Goal: Task Accomplishment & Management: Manage account settings

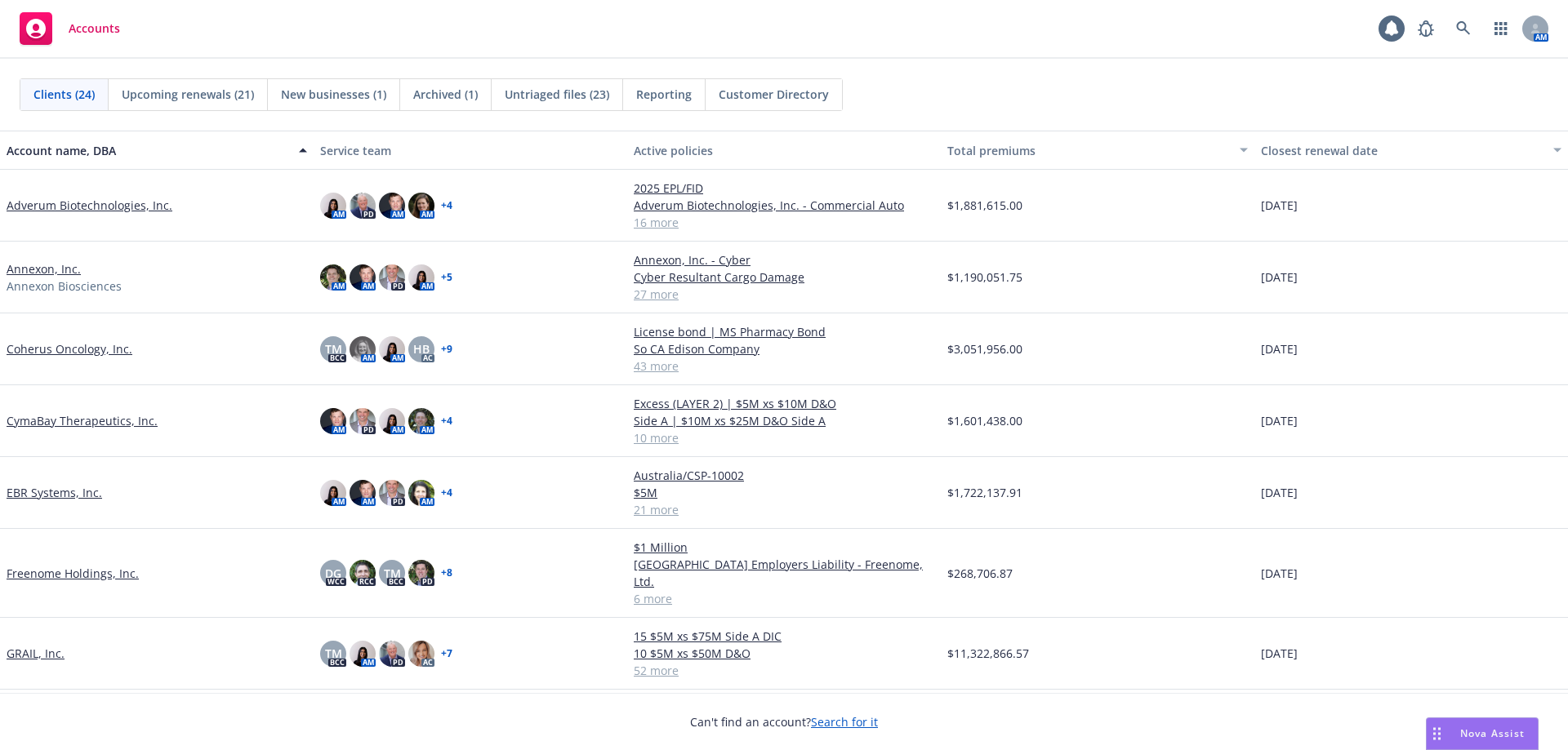
click at [68, 200] on link "Adverum Biotechnologies, Inc." at bounding box center [89, 205] width 166 height 17
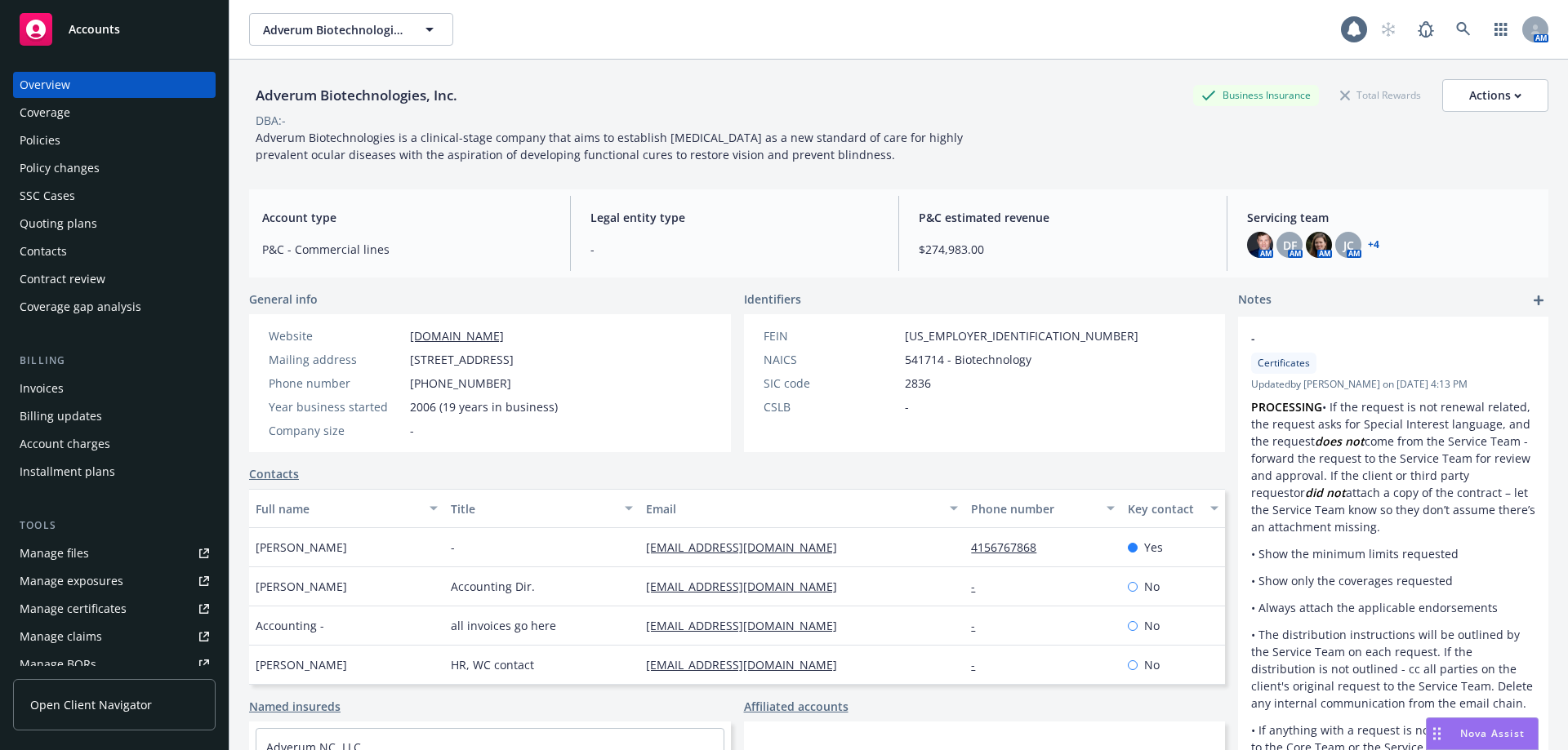
click at [33, 131] on div "Policies" at bounding box center [40, 141] width 41 height 26
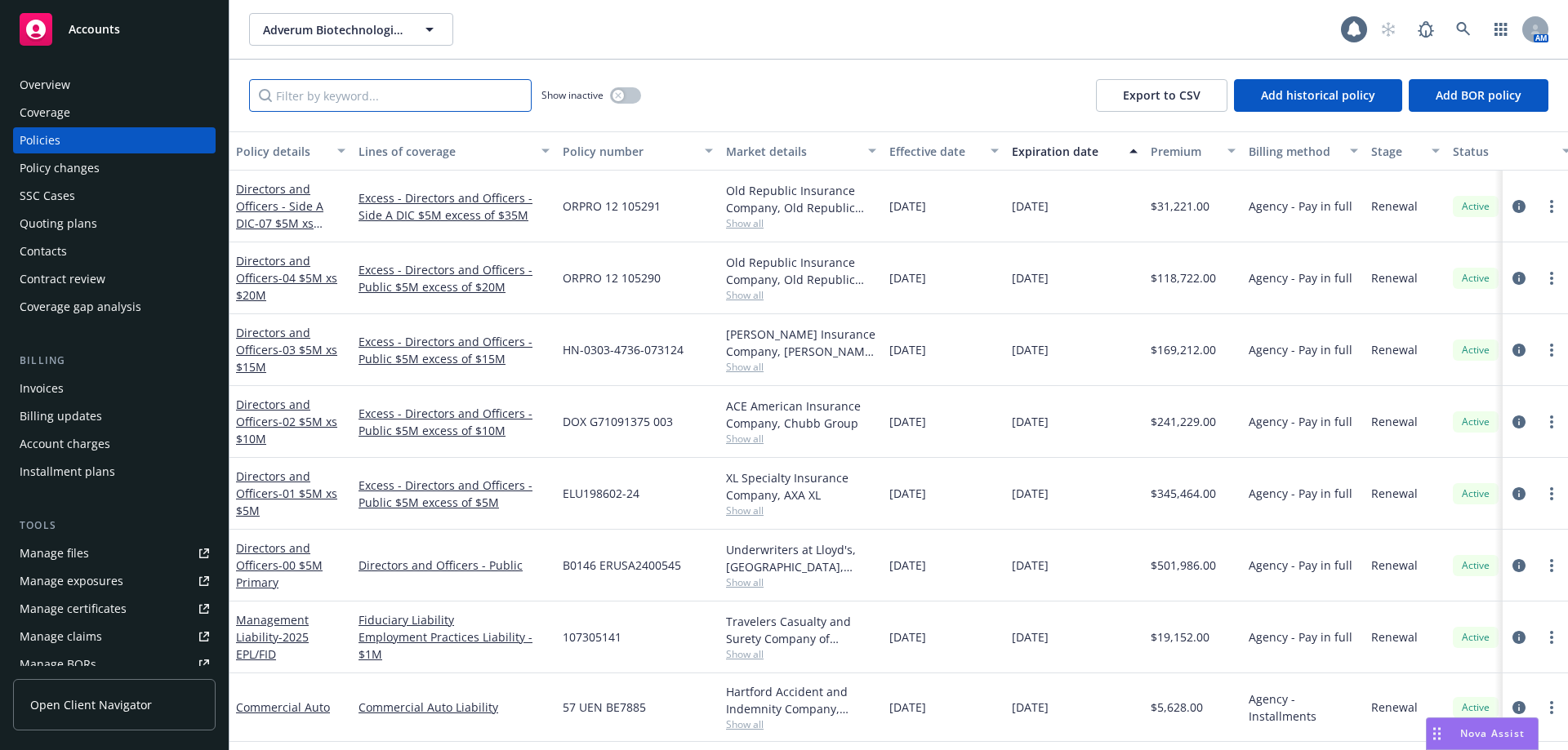
click at [332, 101] on input "Filter by keyword..." at bounding box center [389, 96] width 282 height 33
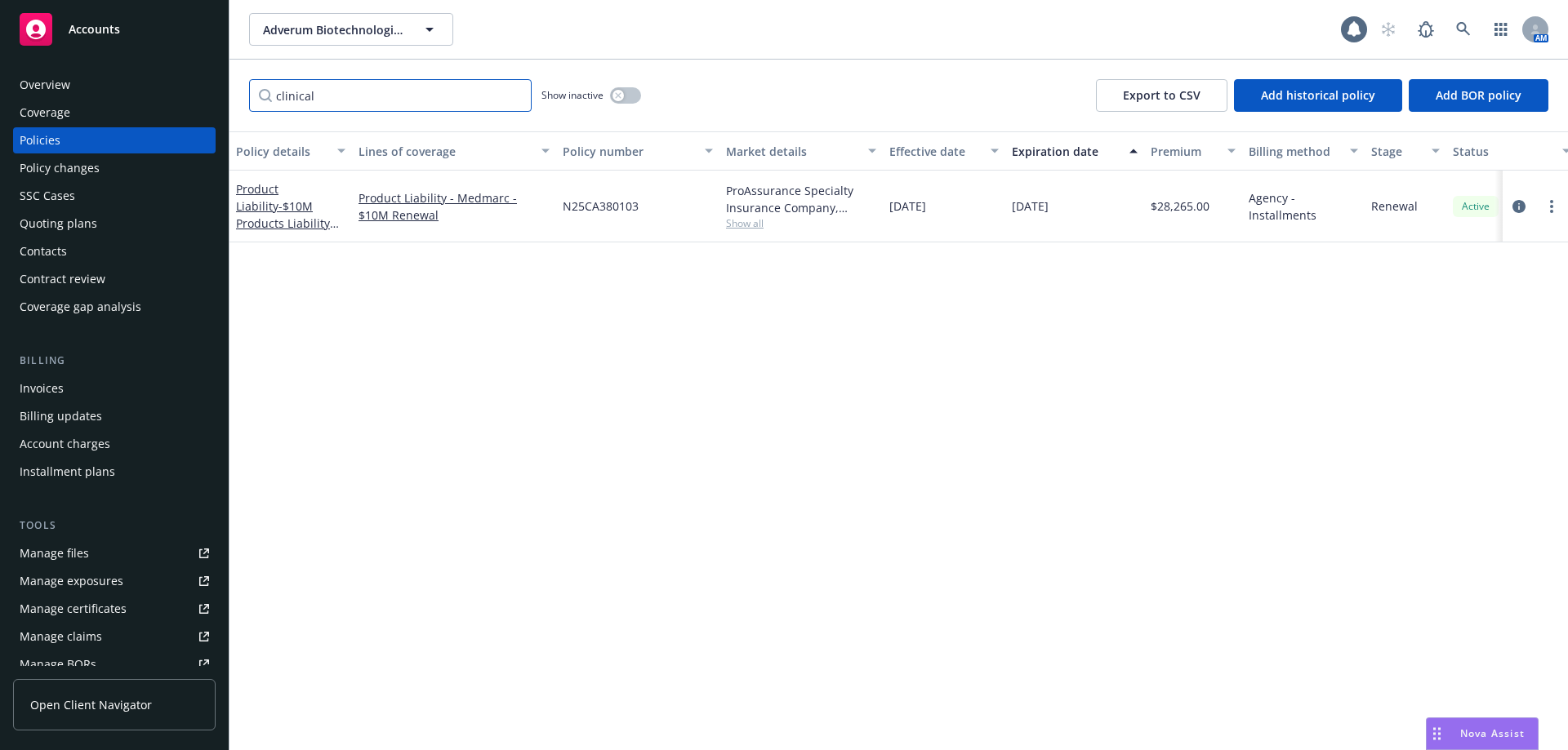
type input "clinical"
click at [623, 92] on div "button" at bounding box center [618, 96] width 11 height 11
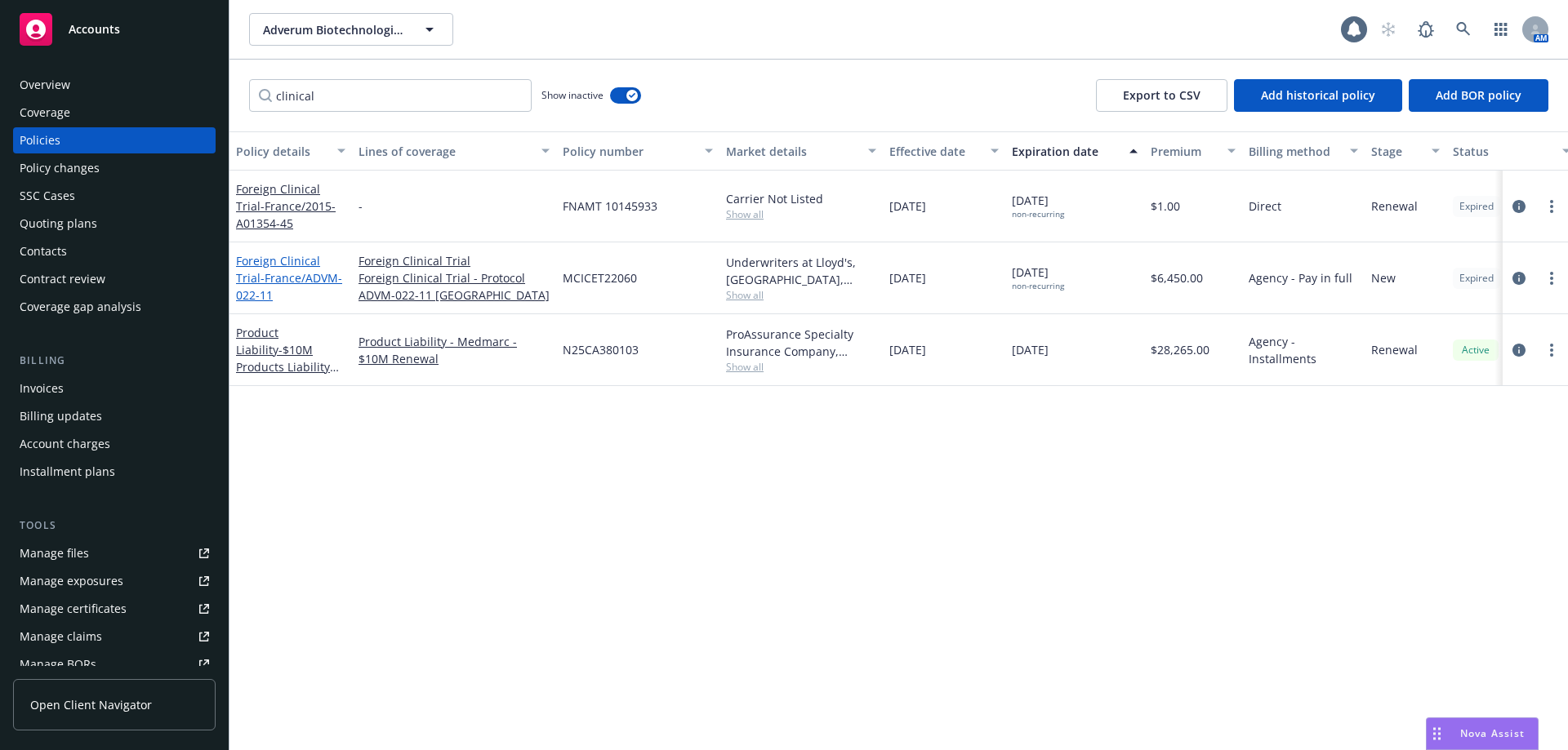
click at [269, 267] on link "Foreign Clinical Trial - France/ADVM-022-11" at bounding box center [290, 277] width 106 height 50
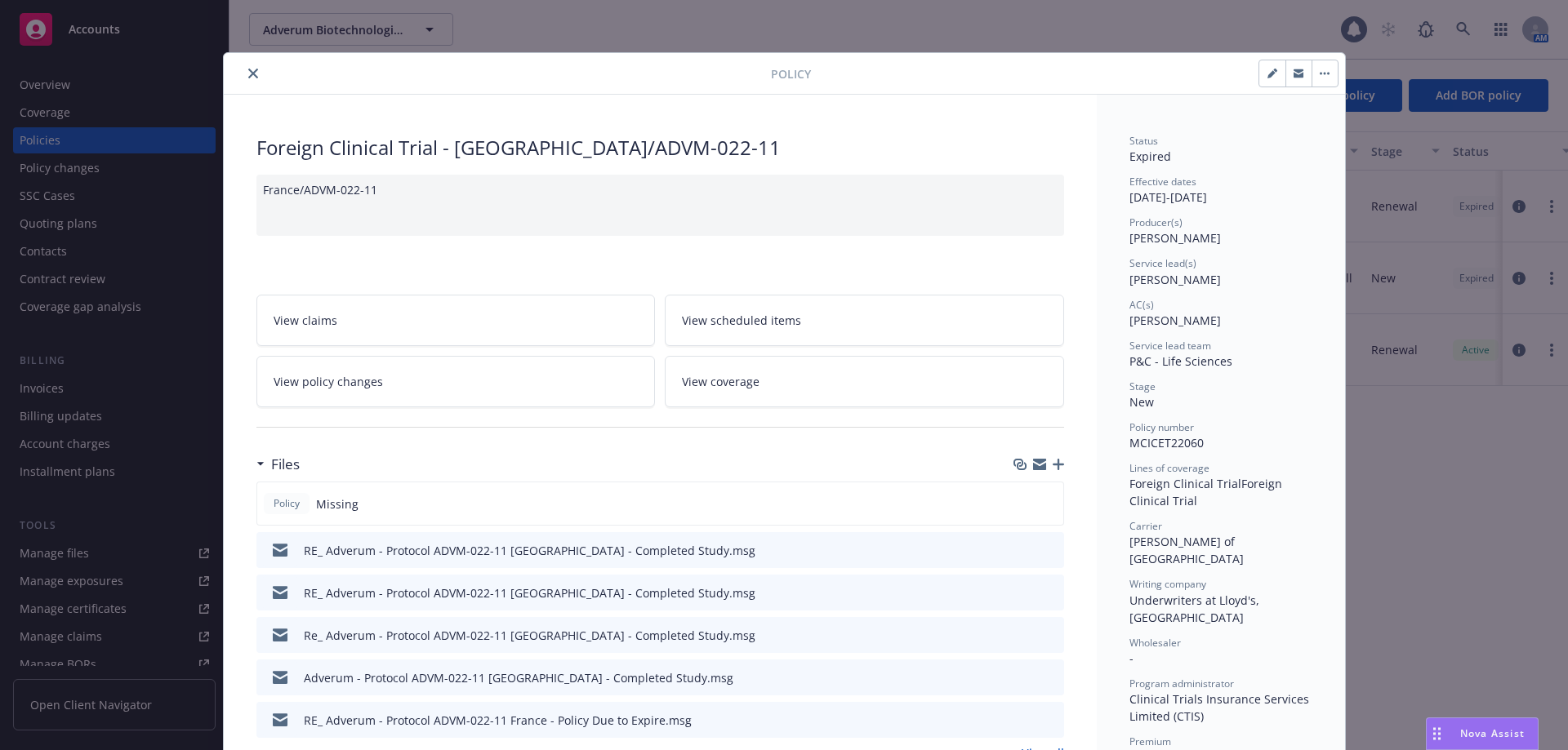
click at [1260, 81] on button "button" at bounding box center [1272, 74] width 26 height 26
select select "NEW"
select select "other"
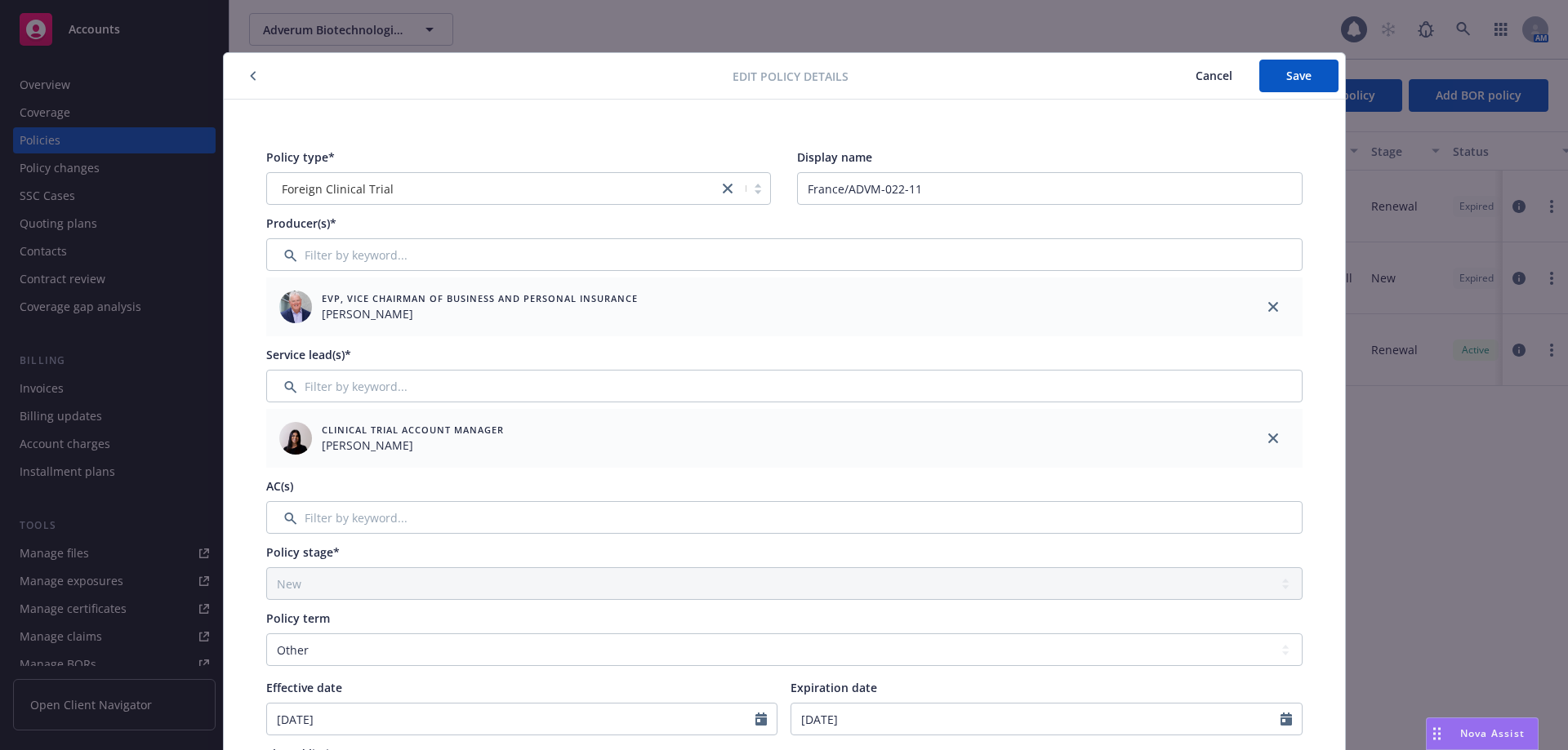
click at [1196, 75] on span "Cancel" at bounding box center [1214, 75] width 37 height 16
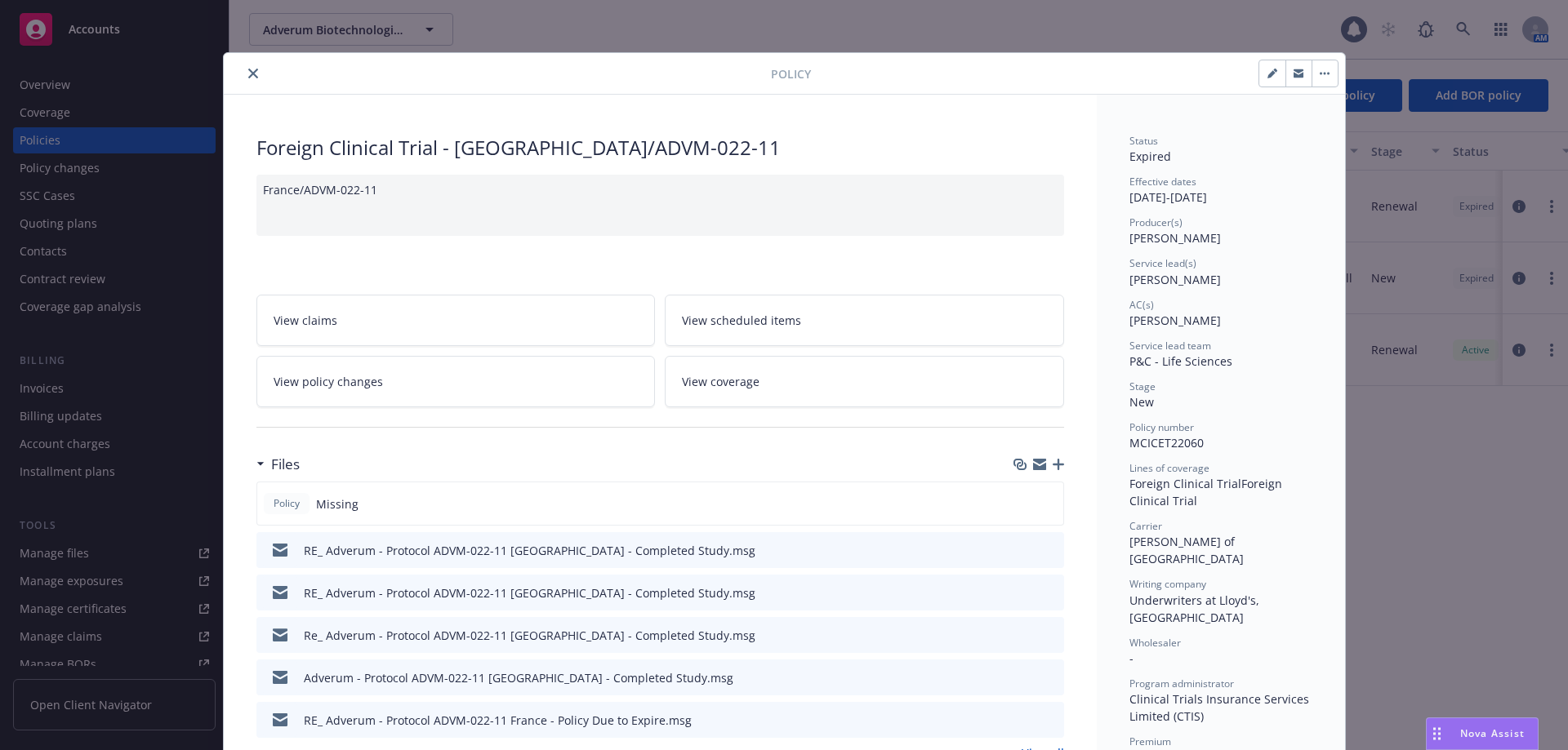
click at [246, 80] on button "close" at bounding box center [254, 74] width 20 height 20
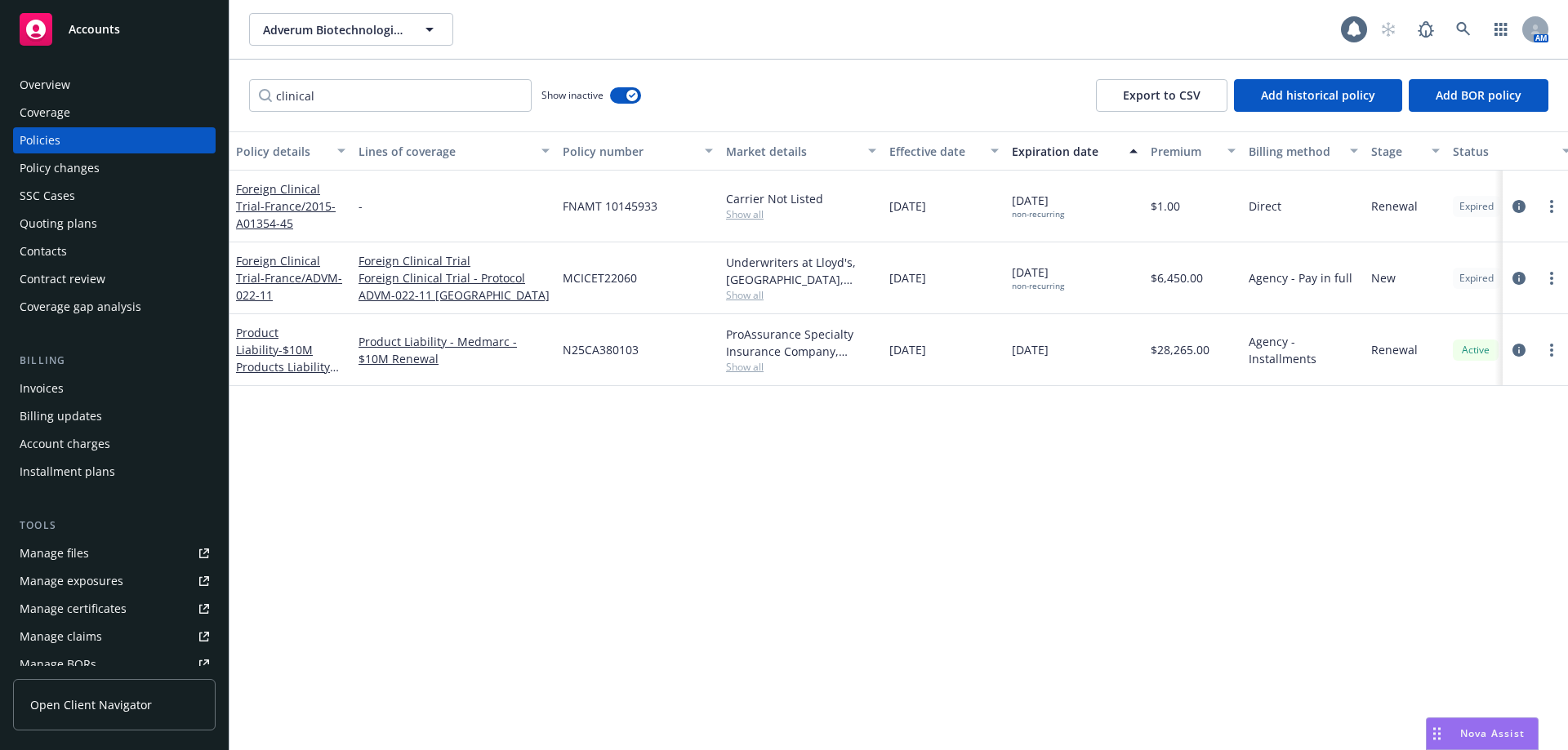
click at [93, 227] on div "Quoting plans" at bounding box center [58, 224] width 78 height 26
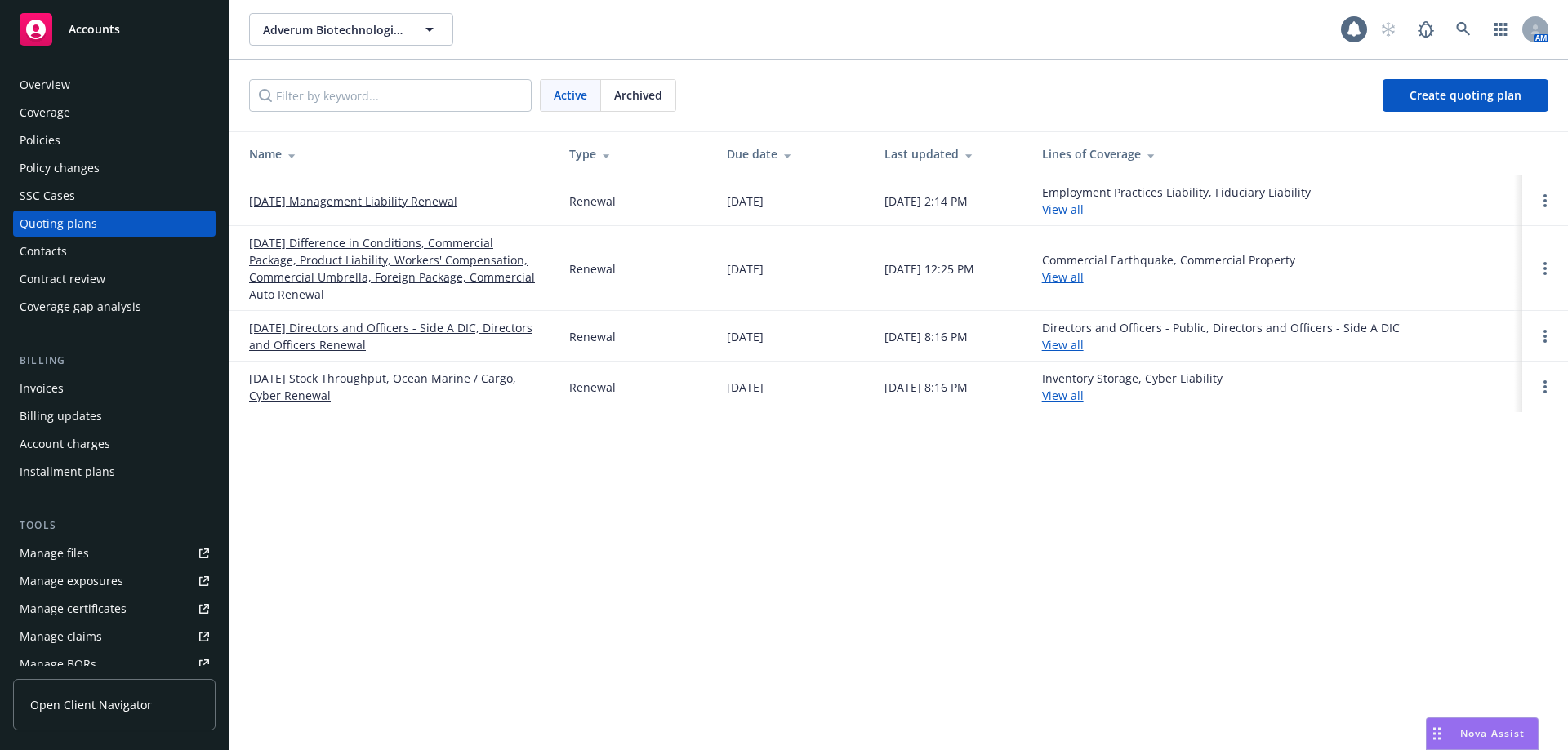
click at [283, 245] on link "07/31/25 Difference in Conditions, Commercial Package, Product Liability, Worke…" at bounding box center [395, 269] width 294 height 69
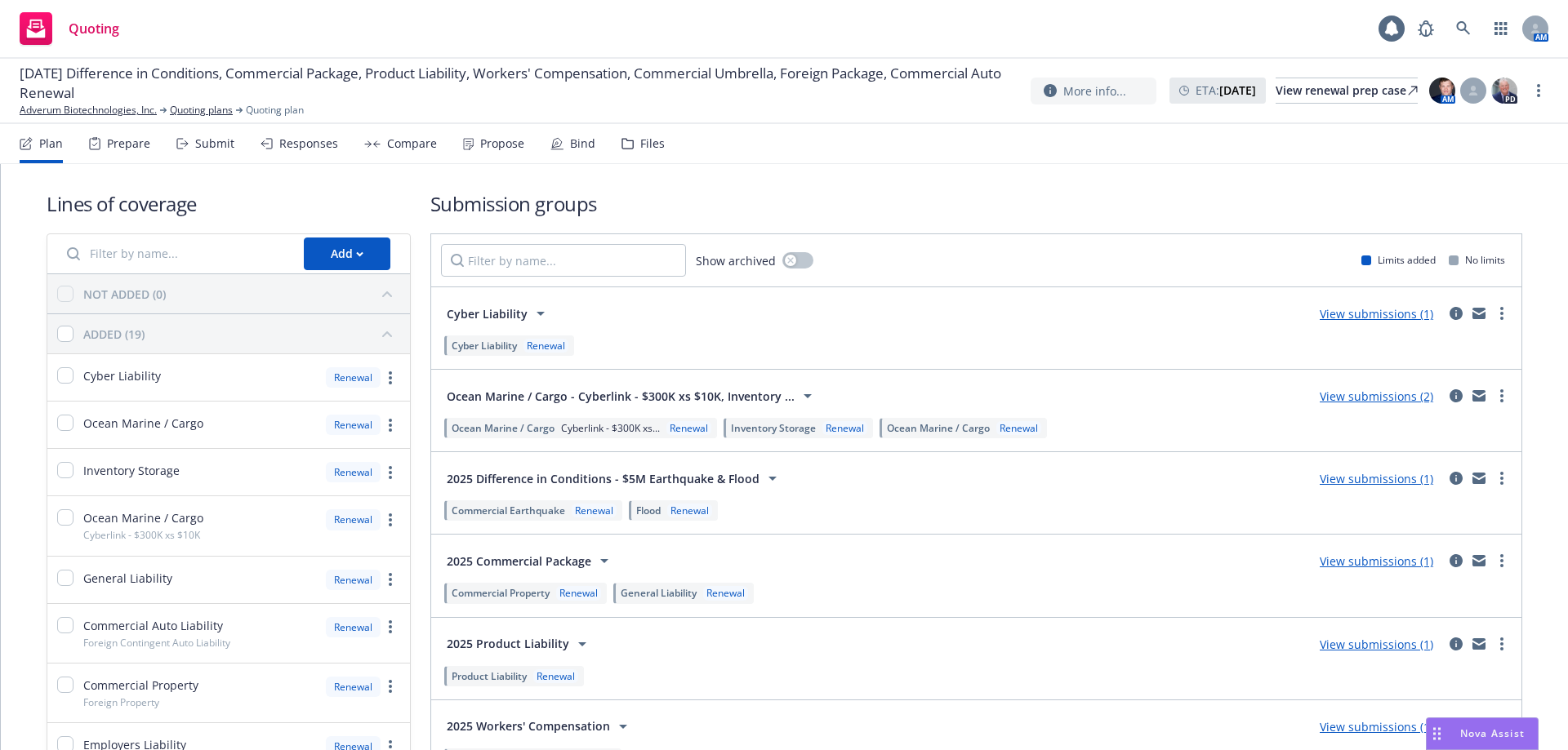
click at [1479, 322] on div "View submissions (1)" at bounding box center [1410, 313] width 202 height 20
click at [1492, 319] on link "more" at bounding box center [1502, 313] width 20 height 20
click at [1467, 26] on icon at bounding box center [1463, 29] width 15 height 15
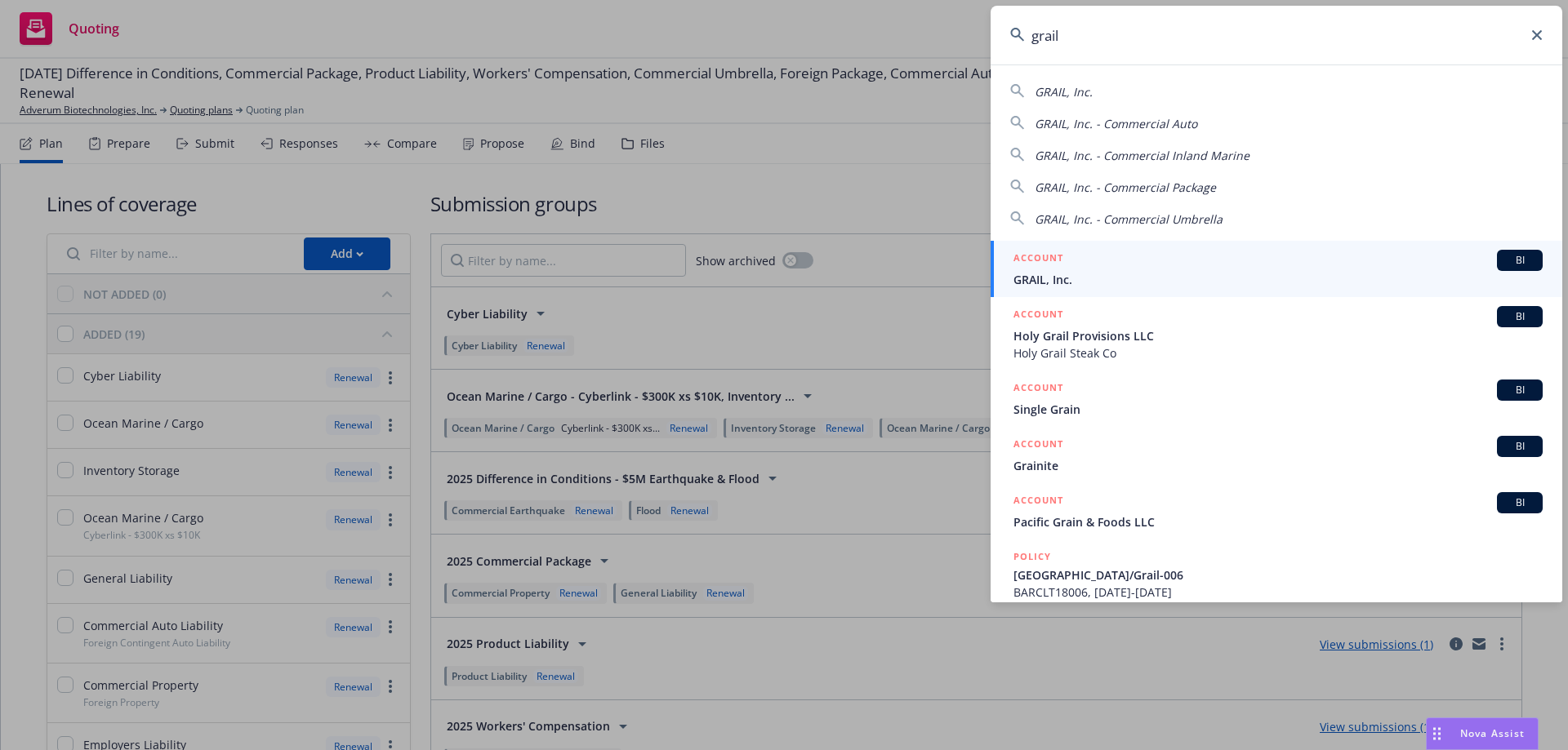
type input "grail"
click at [1116, 270] on div "ACCOUNT BI" at bounding box center [1278, 260] width 529 height 21
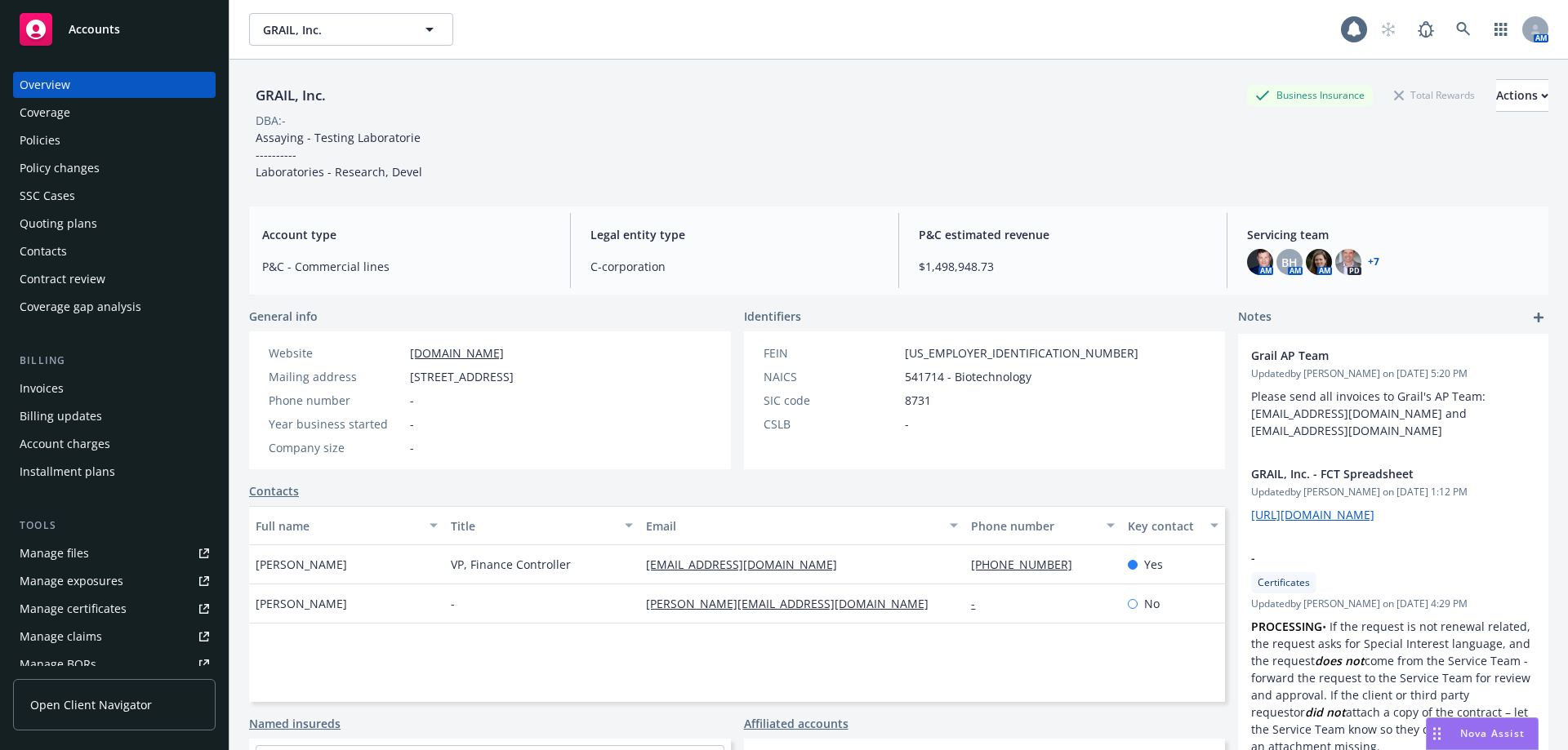
click at [100, 151] on div "Policies" at bounding box center [115, 141] width 190 height 26
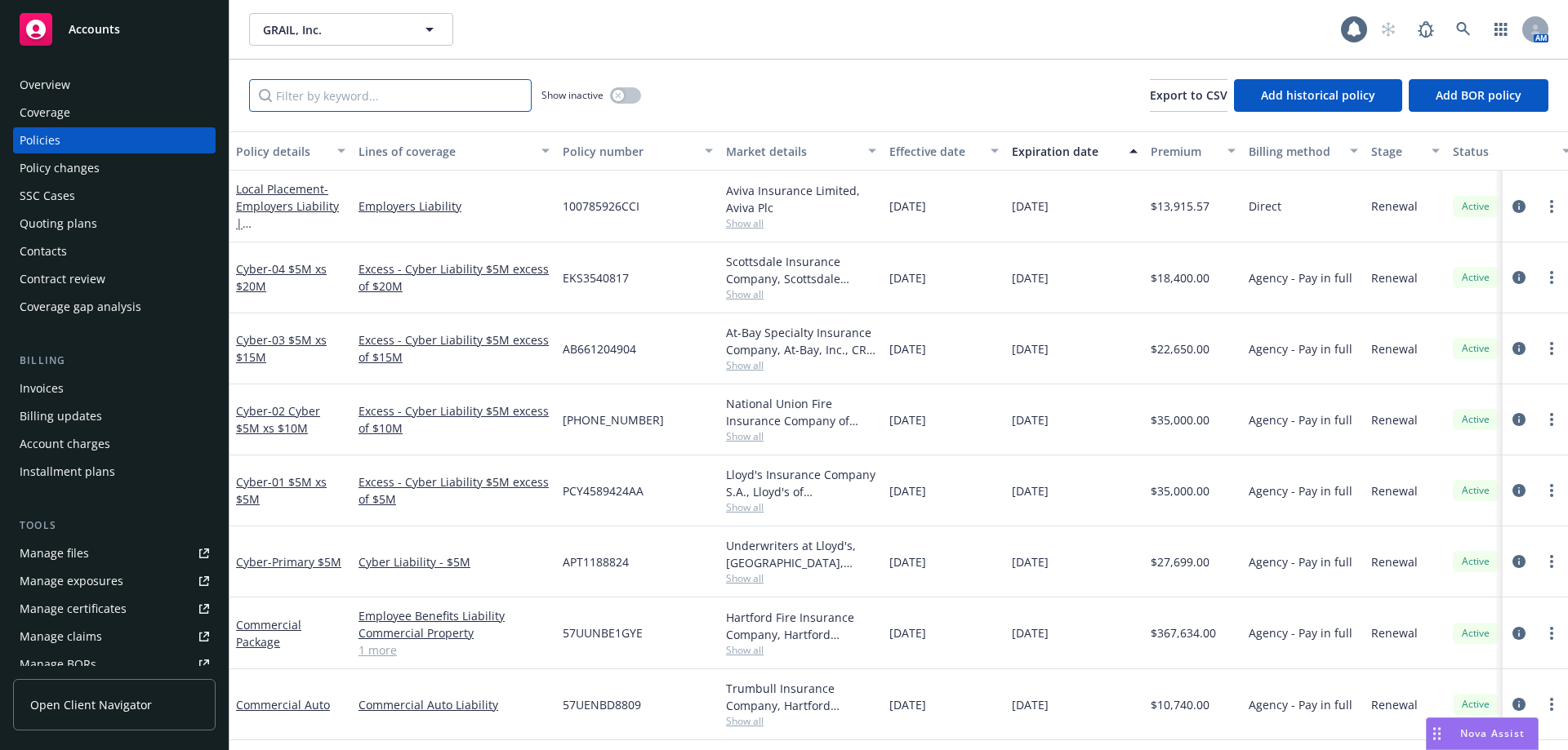
click at [368, 93] on input "Filter by keyword..." at bounding box center [389, 96] width 282 height 33
click at [767, 78] on div "Show inactive Export to CSV Add historical policy Add BOR policy" at bounding box center [899, 96] width 1338 height 72
click at [105, 218] on div "Quoting plans" at bounding box center [115, 224] width 190 height 26
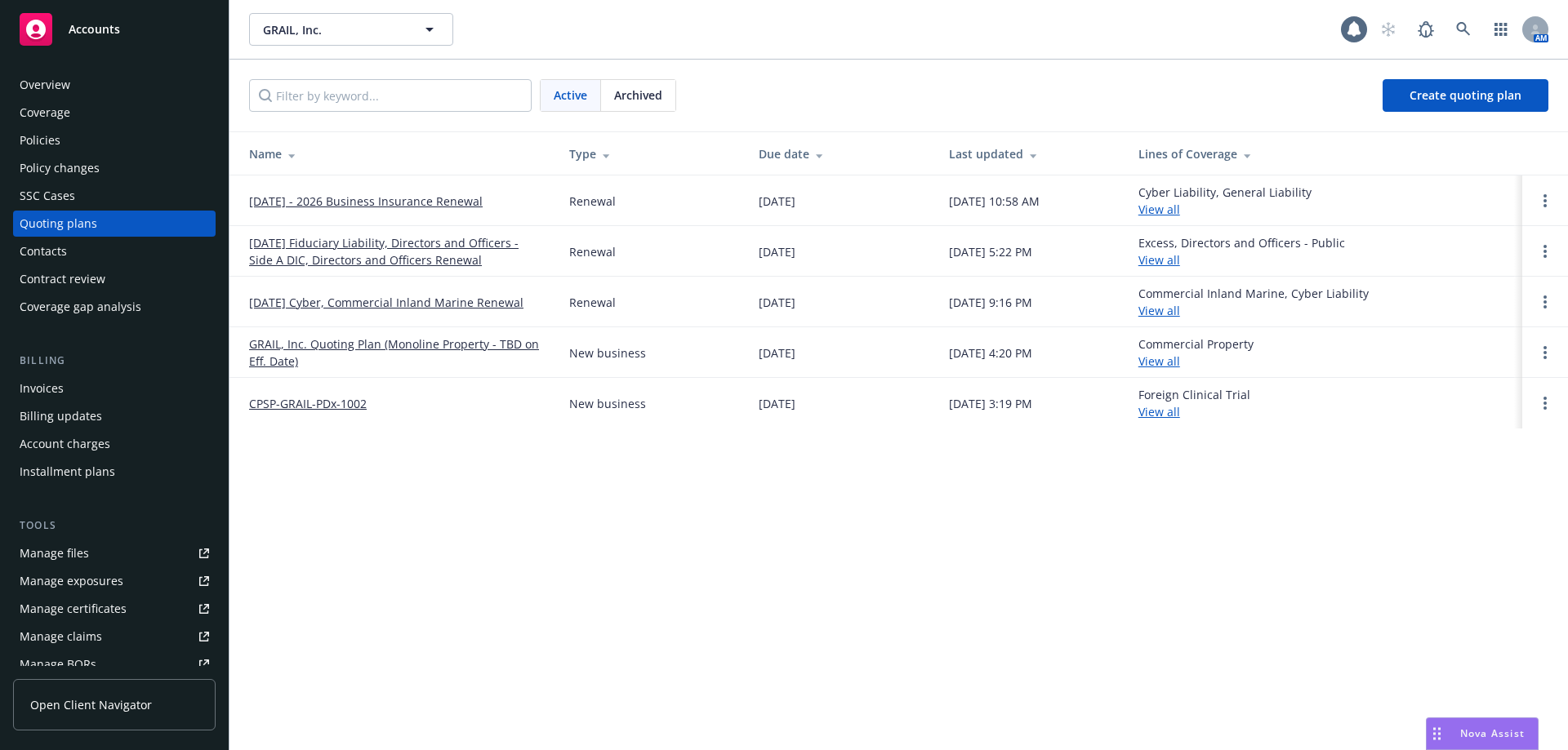
click at [285, 200] on link "[DATE] - 2026 Business Insurance Renewal" at bounding box center [366, 201] width 234 height 17
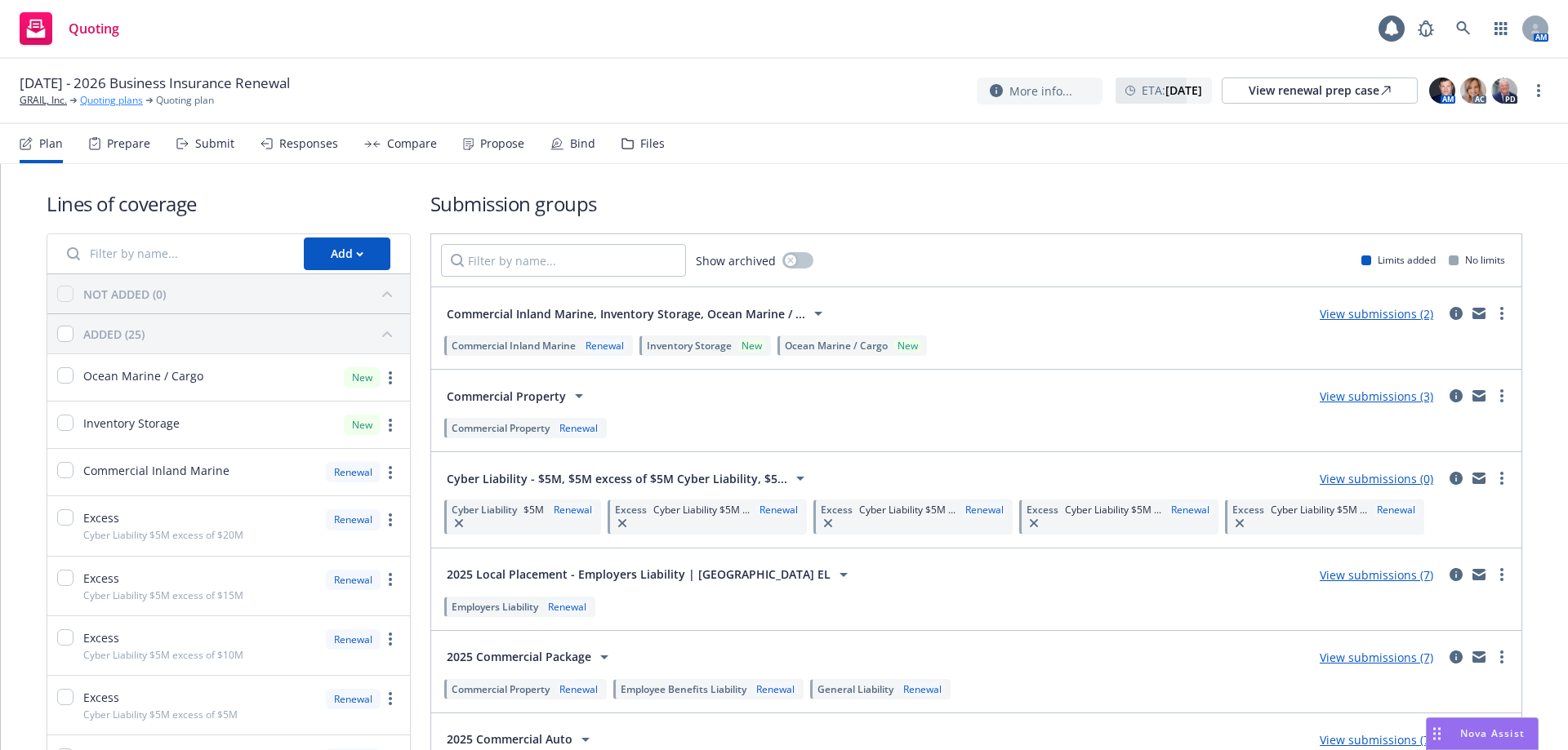
click at [107, 99] on link "Quoting plans" at bounding box center [111, 101] width 63 height 15
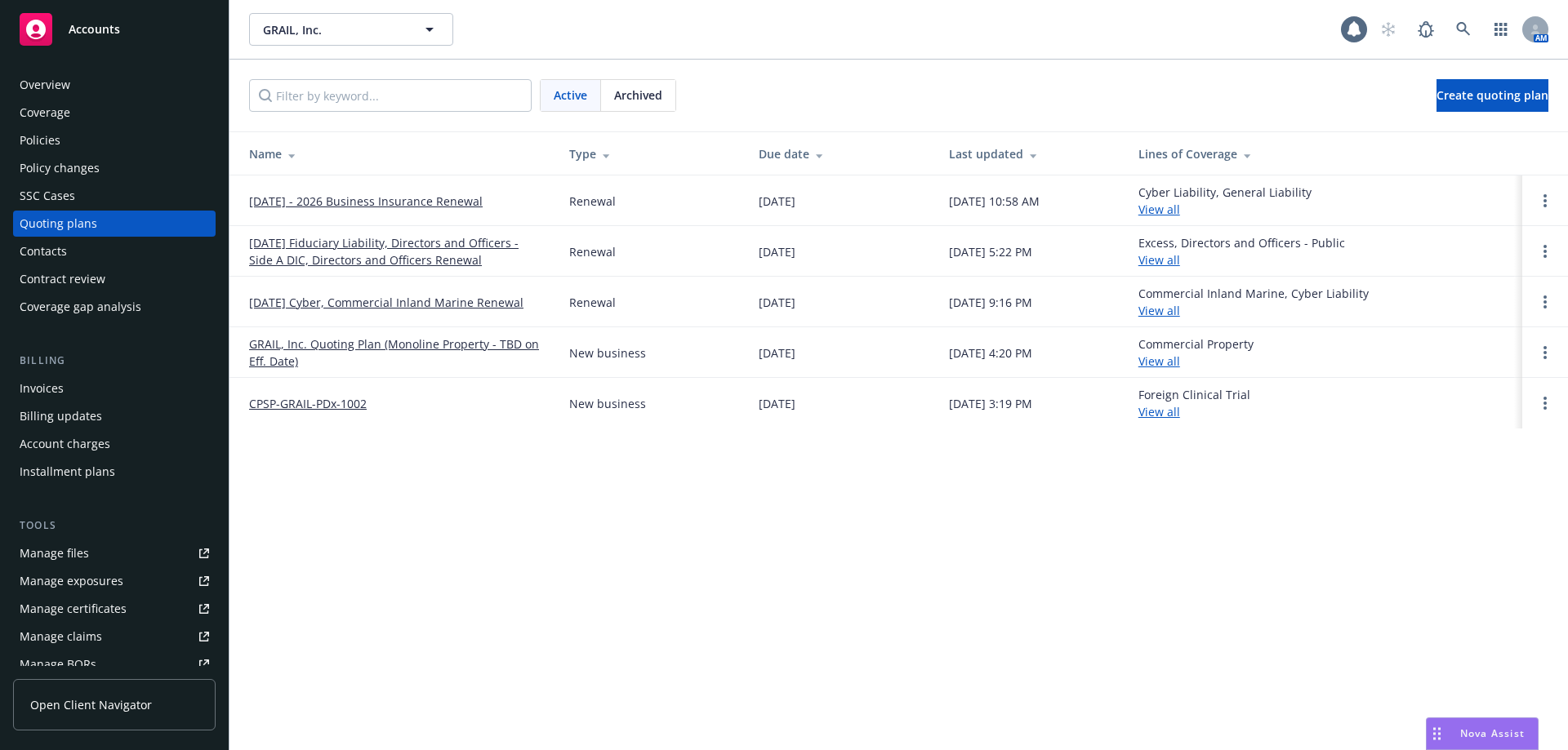
click at [57, 550] on div "Manage files" at bounding box center [54, 554] width 70 height 26
click at [97, 140] on div "Policies" at bounding box center [115, 141] width 190 height 26
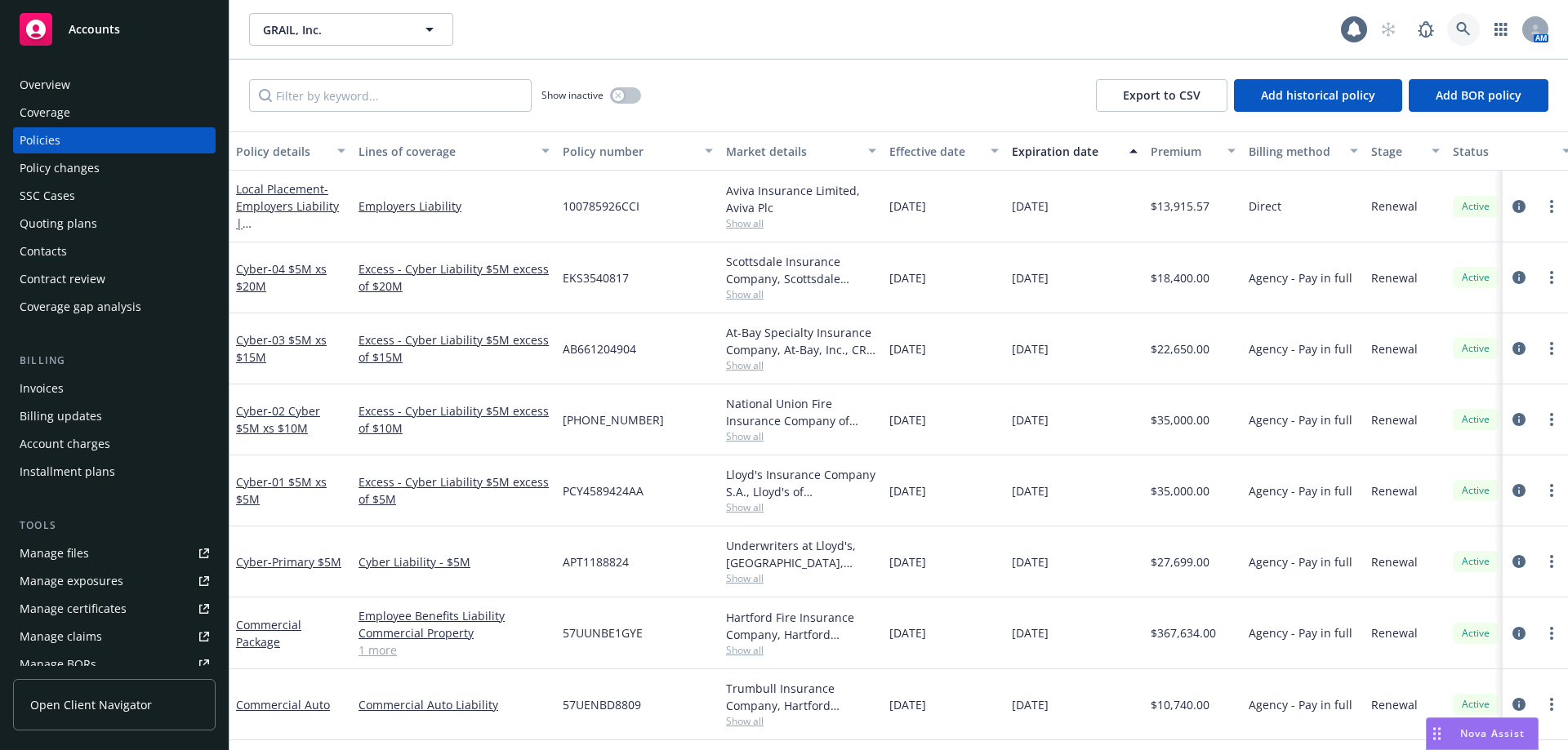
click at [1467, 39] on link at bounding box center [1463, 29] width 33 height 33
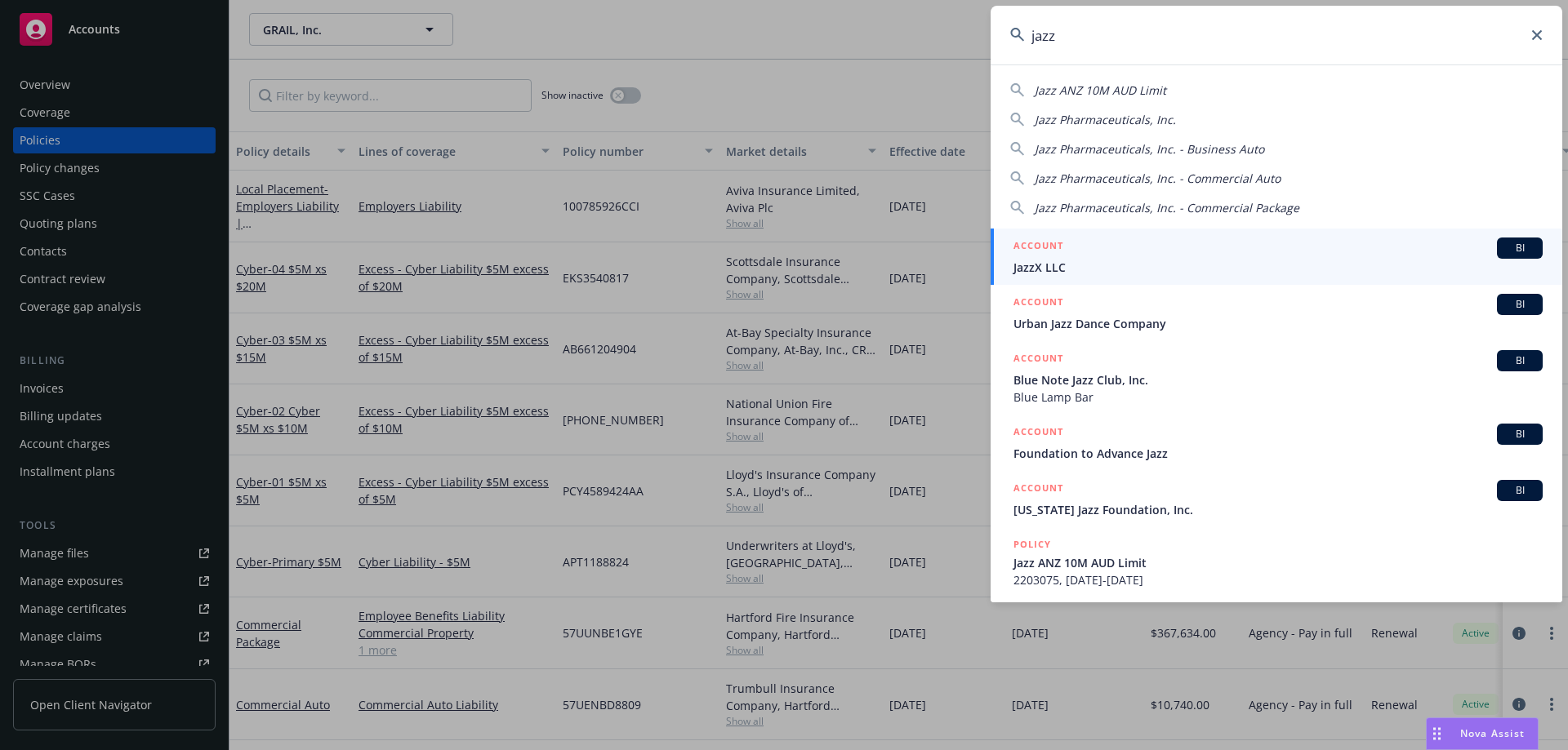
click at [1187, 115] on div "Jazz Pharmaceuticals, Inc." at bounding box center [1276, 119] width 532 height 17
type input "Jazz Pharmaceuticals, Inc."
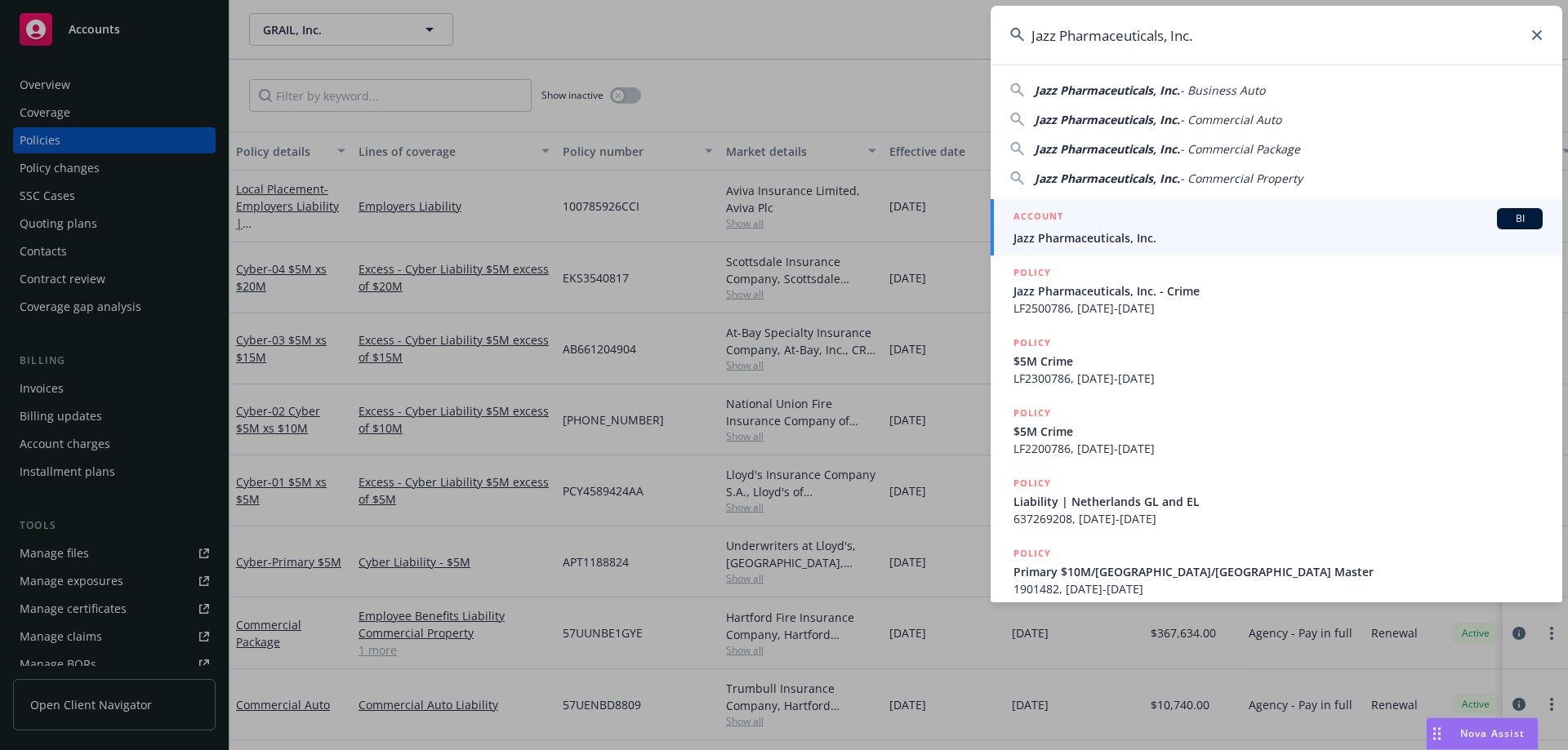
click at [1151, 231] on span "Jazz Pharmaceuticals, Inc." at bounding box center [1278, 238] width 529 height 17
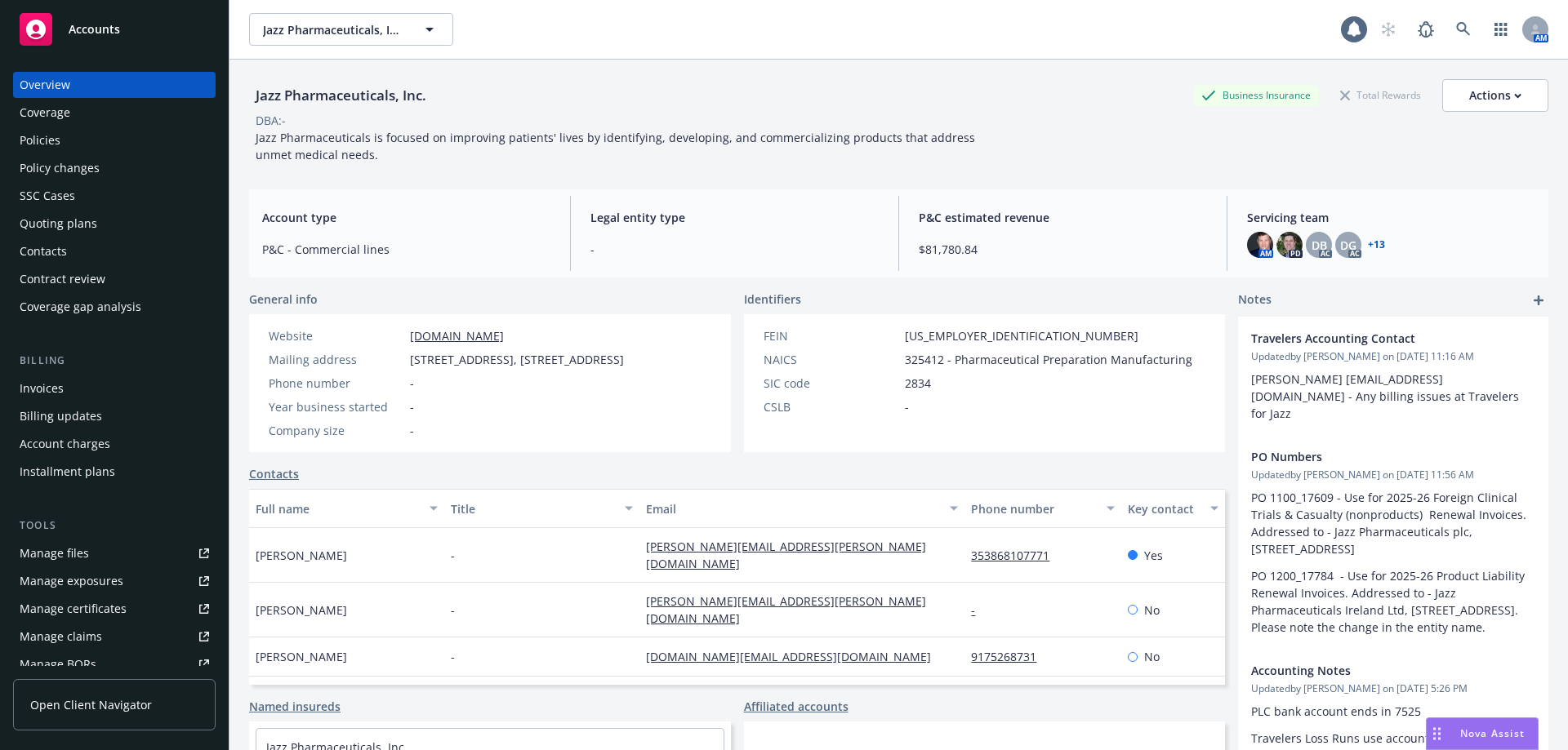
click at [97, 172] on div "Policy changes" at bounding box center [60, 168] width 80 height 26
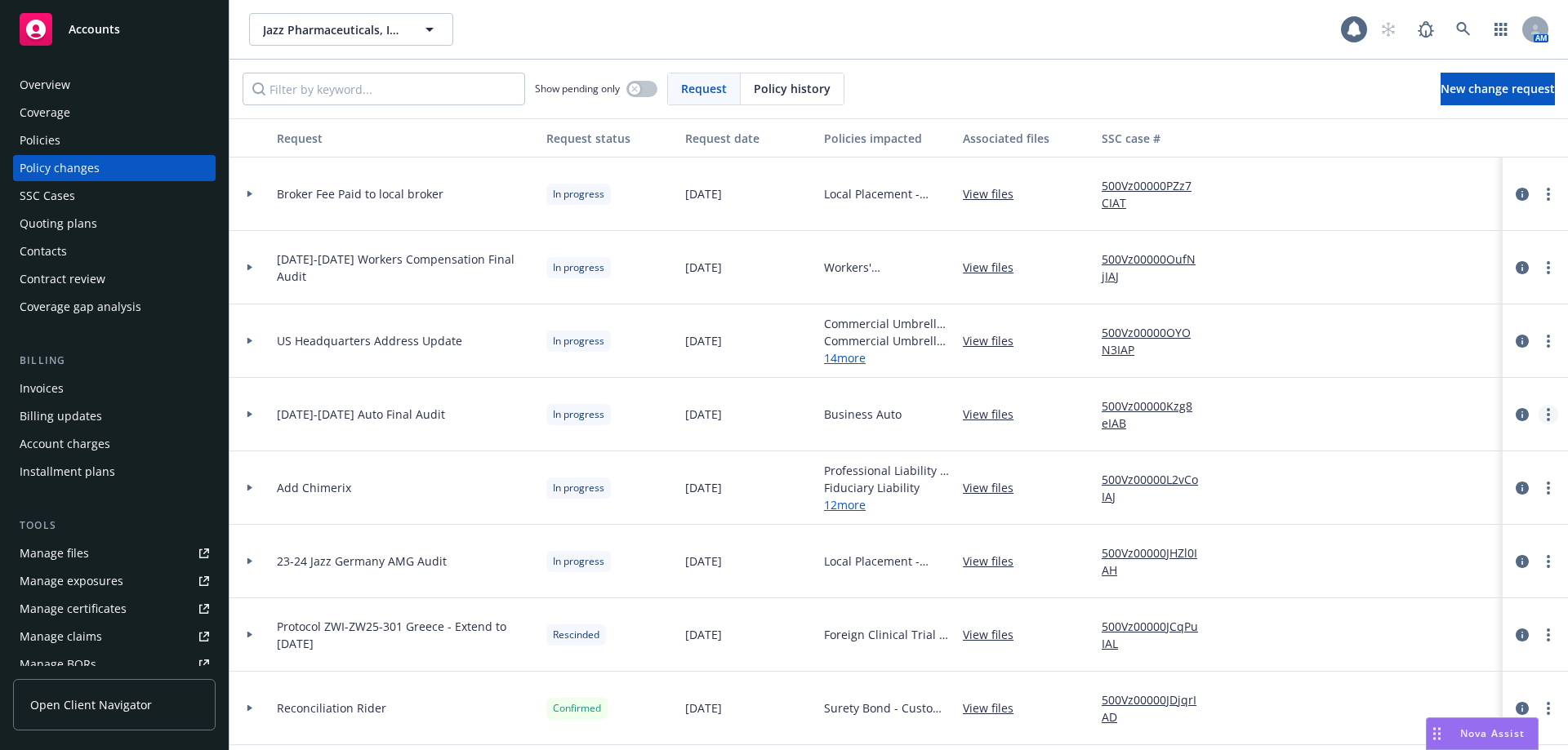
click at [1539, 412] on link "more" at bounding box center [1548, 415] width 20 height 20
click at [1358, 540] on link "Resume workflow" at bounding box center [1404, 546] width 280 height 33
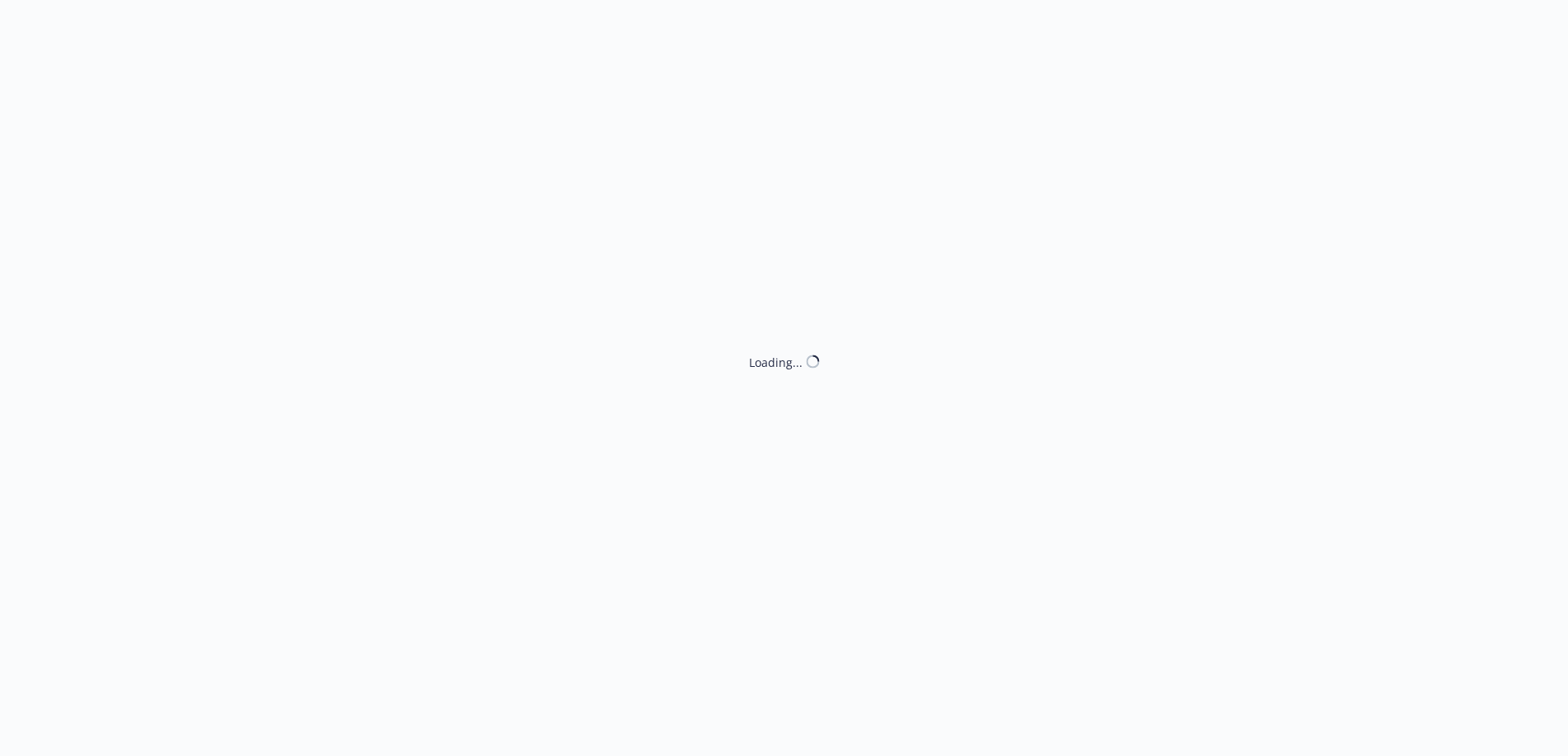
select select "ACCEPTED"
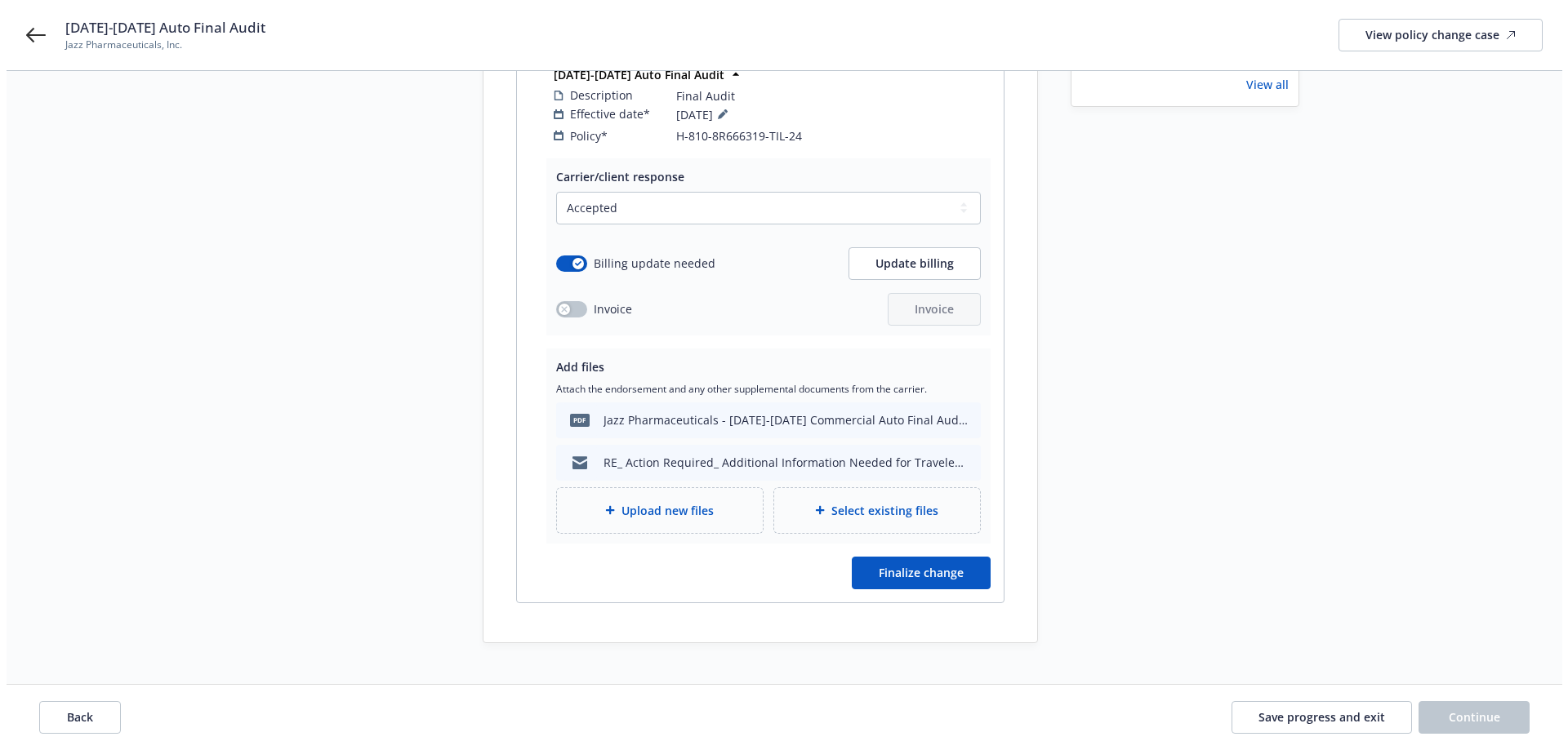
scroll to position [298, 0]
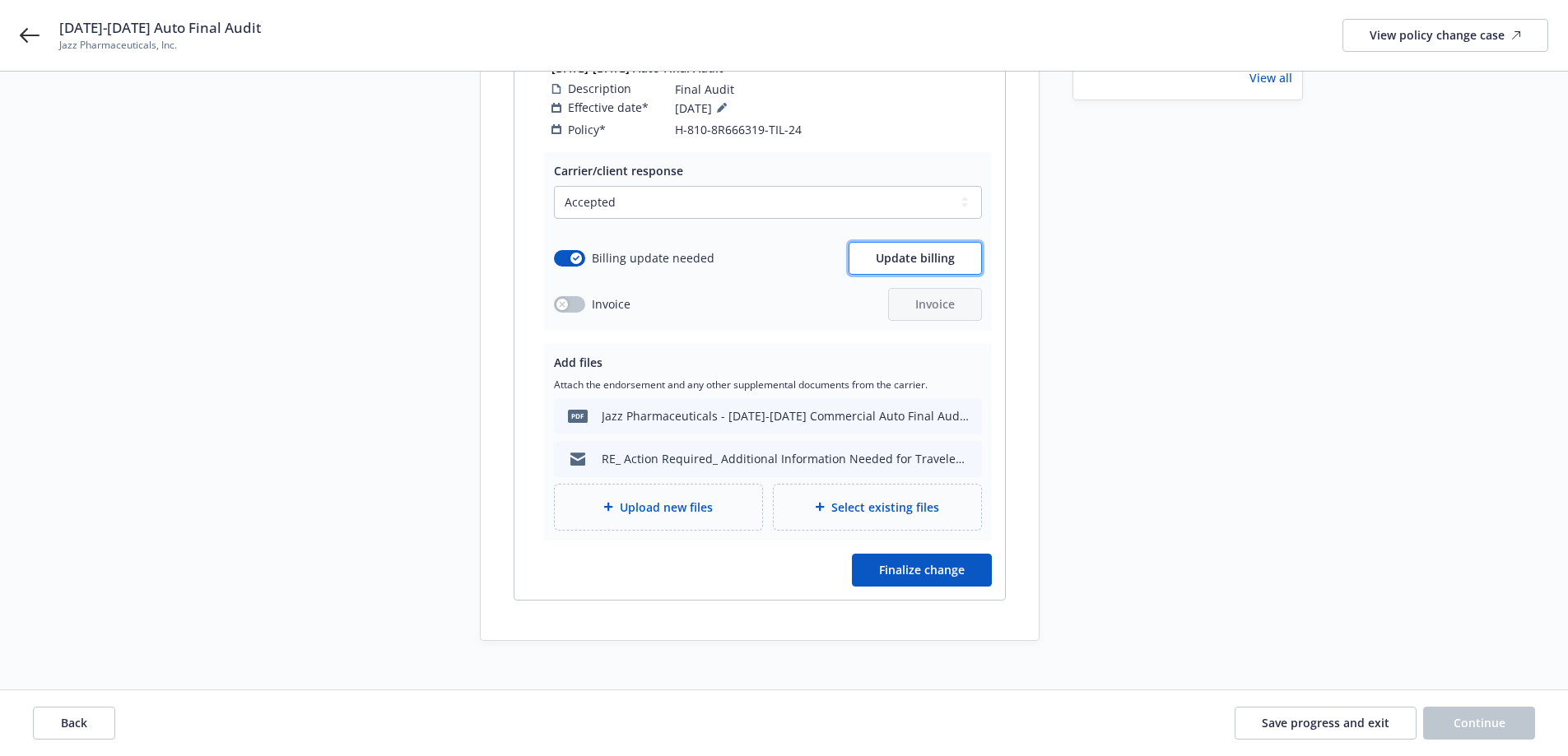
click at [890, 250] on span "Update billing" at bounding box center [915, 257] width 79 height 16
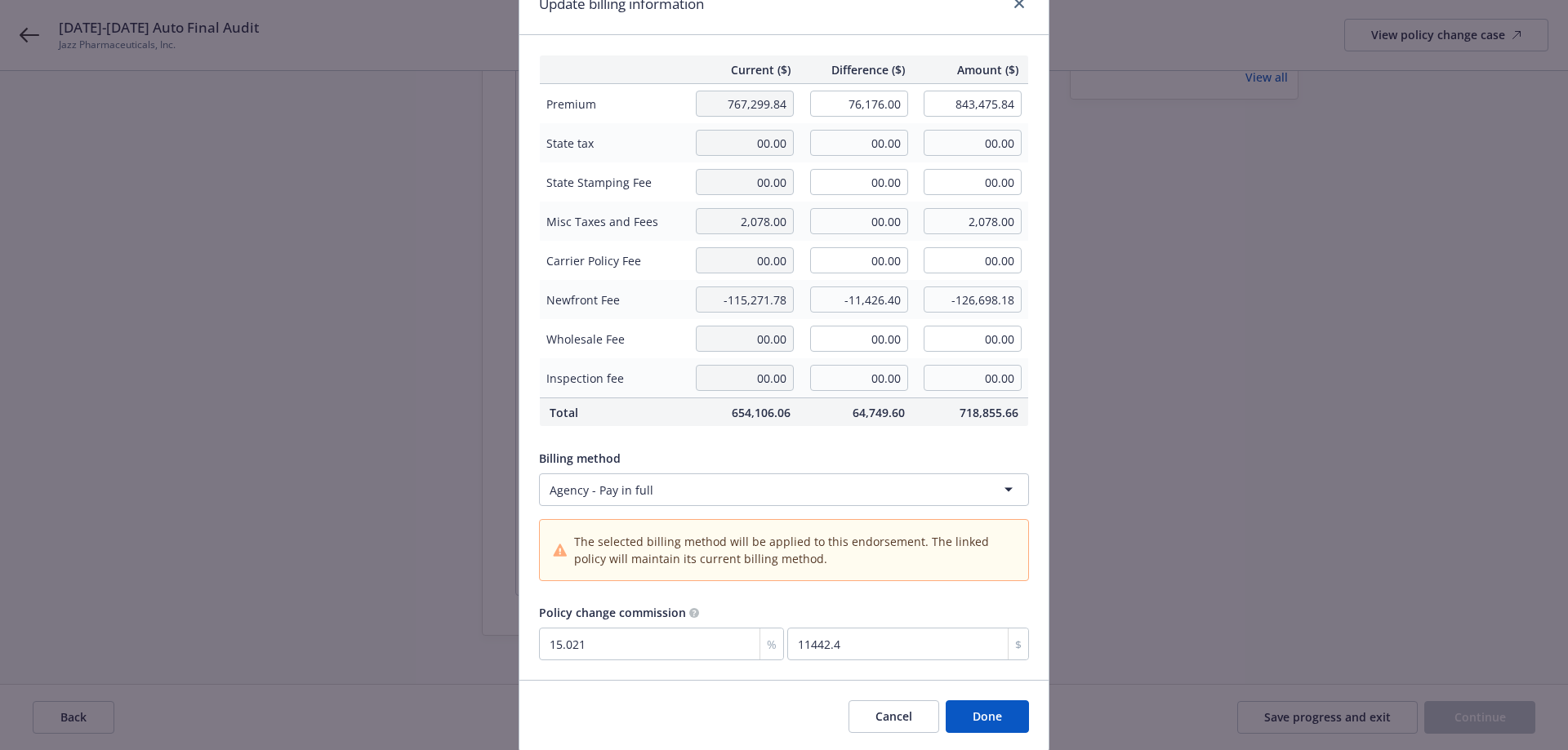
scroll to position [135, 0]
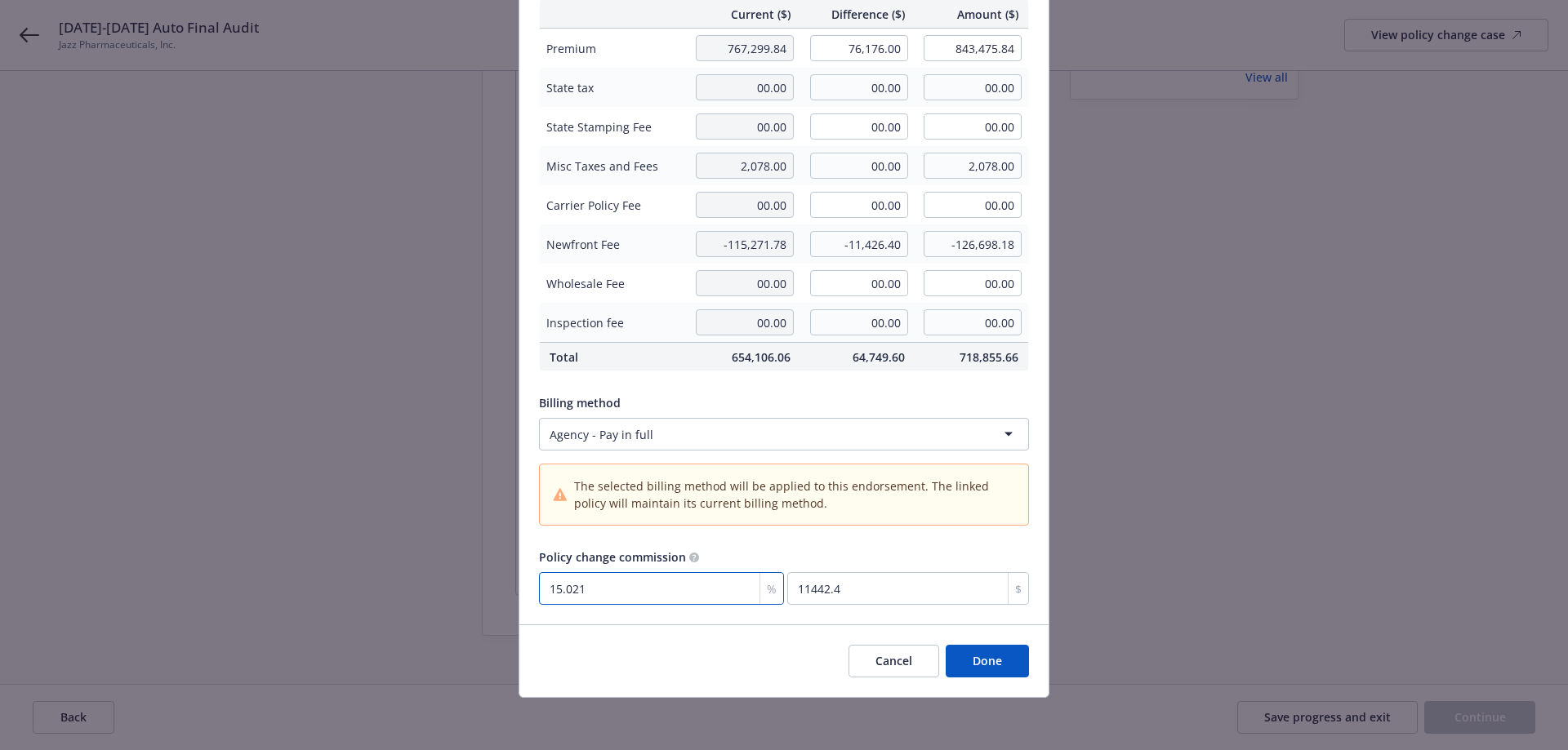
type input "1"
type input "761.76"
type input "15"
type input "11426.4"
type input "15"
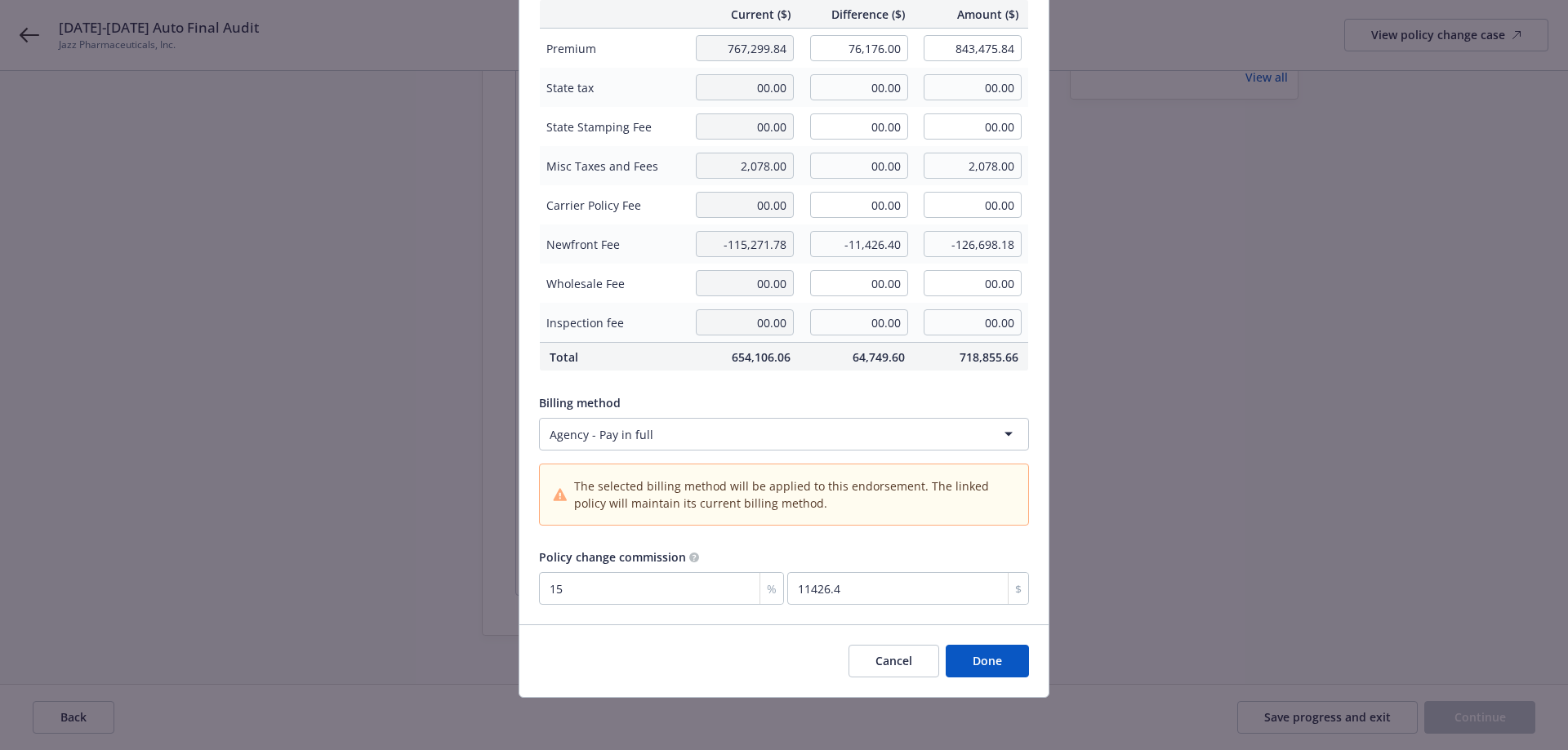
click at [975, 664] on button "Done" at bounding box center [987, 662] width 83 height 33
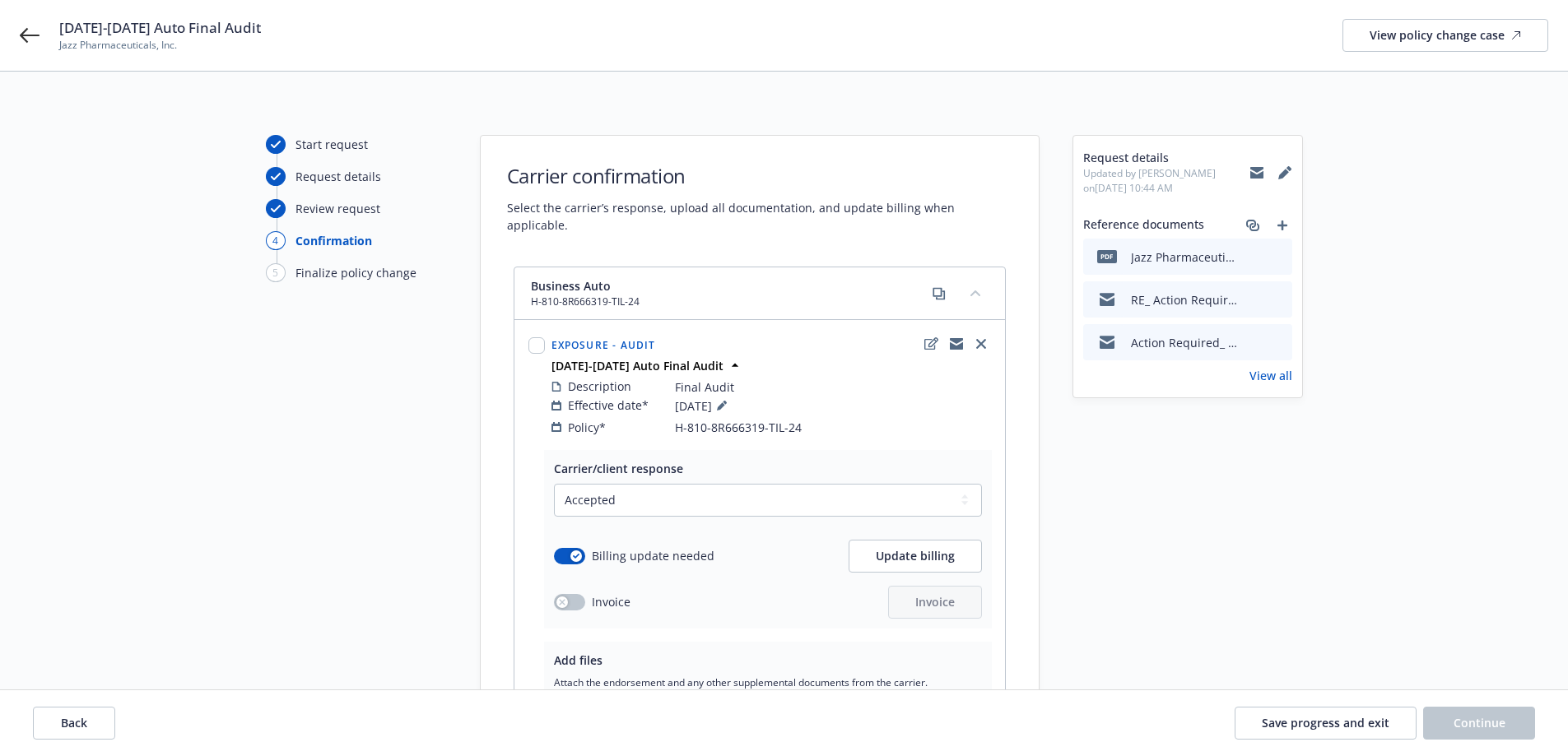
scroll to position [0, 0]
click at [1279, 262] on icon "preview file" at bounding box center [1276, 258] width 15 height 12
click at [28, 37] on icon at bounding box center [30, 35] width 20 height 20
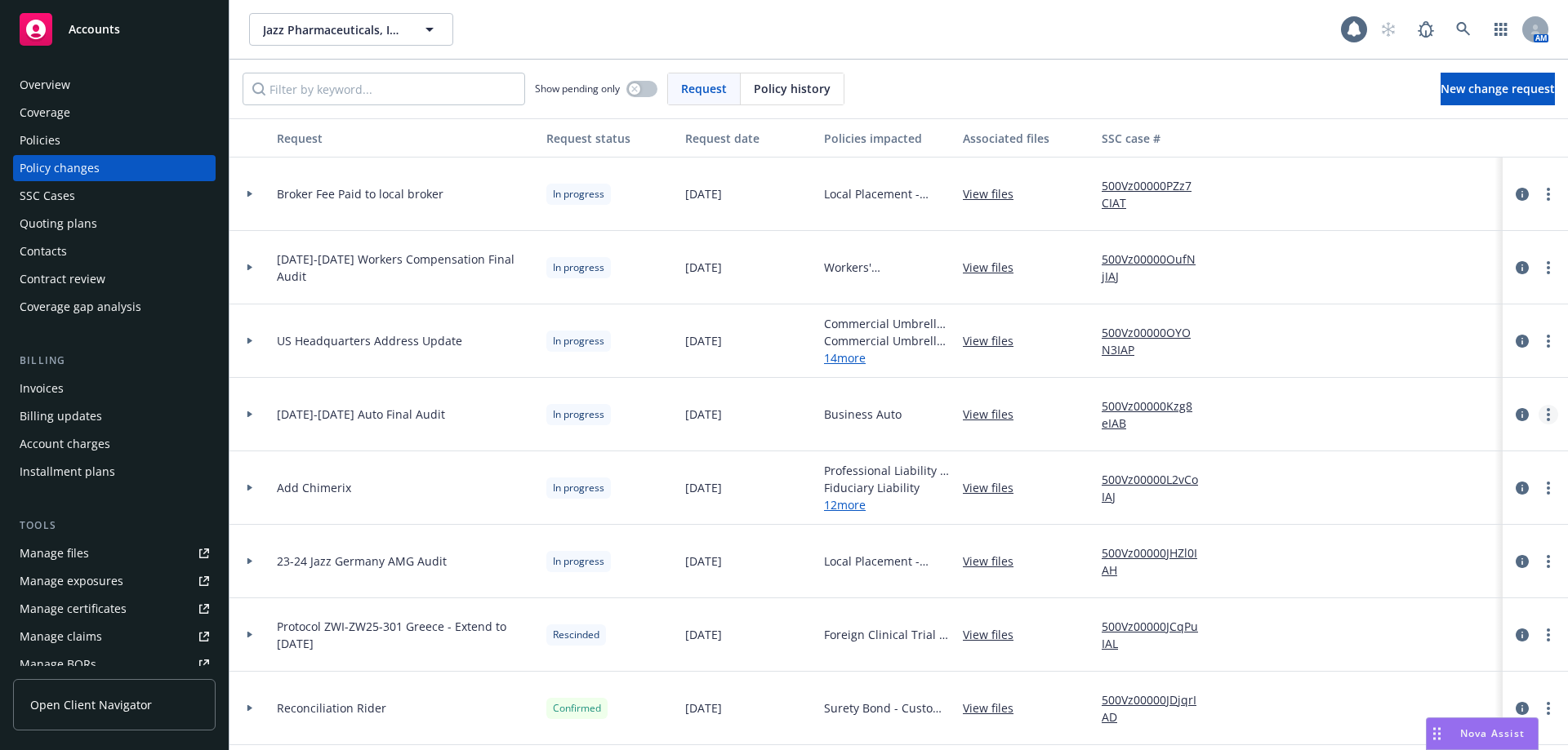
click at [1539, 411] on link "more" at bounding box center [1548, 415] width 20 height 20
click at [1346, 544] on link "Resume workflow" at bounding box center [1404, 546] width 280 height 33
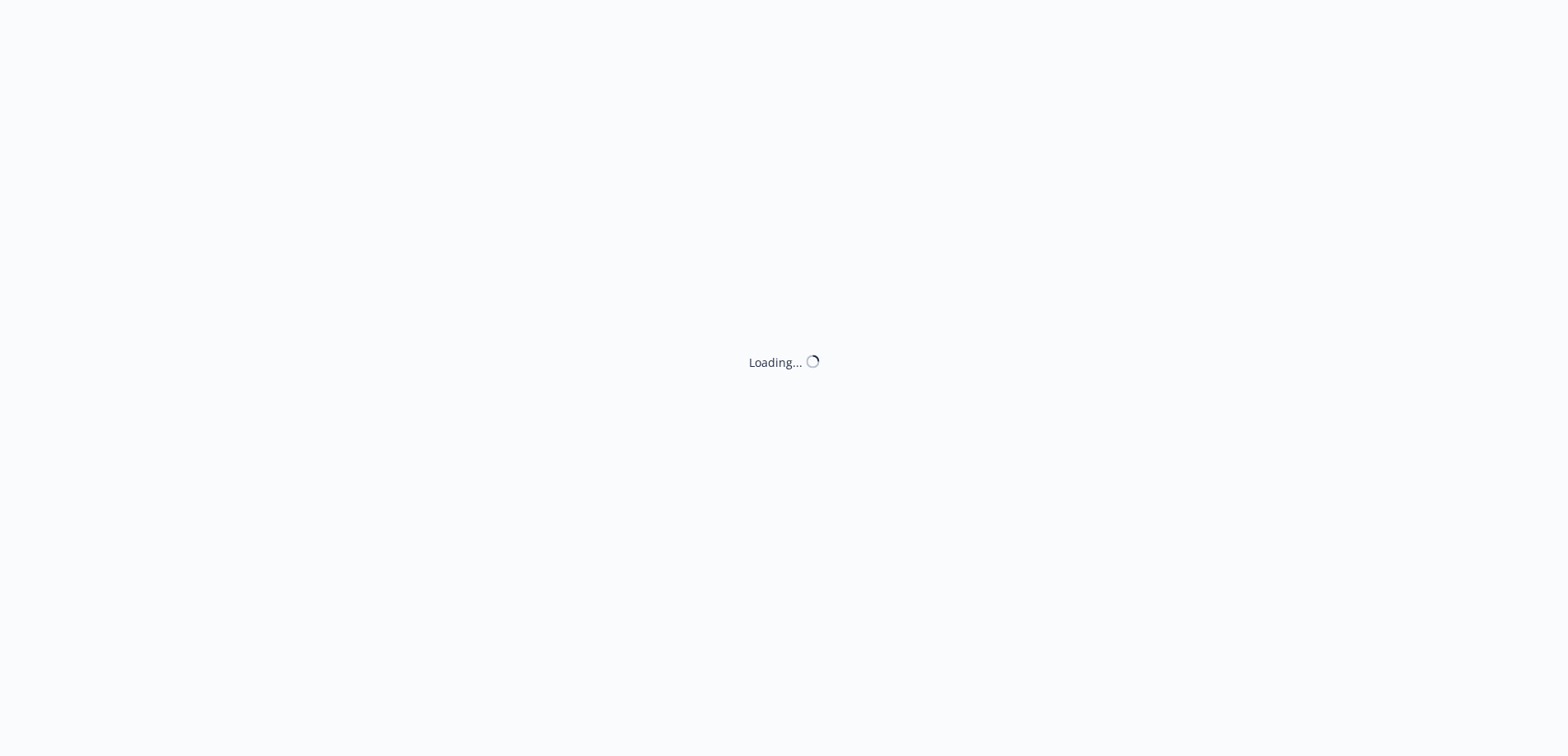
select select "ACCEPTED"
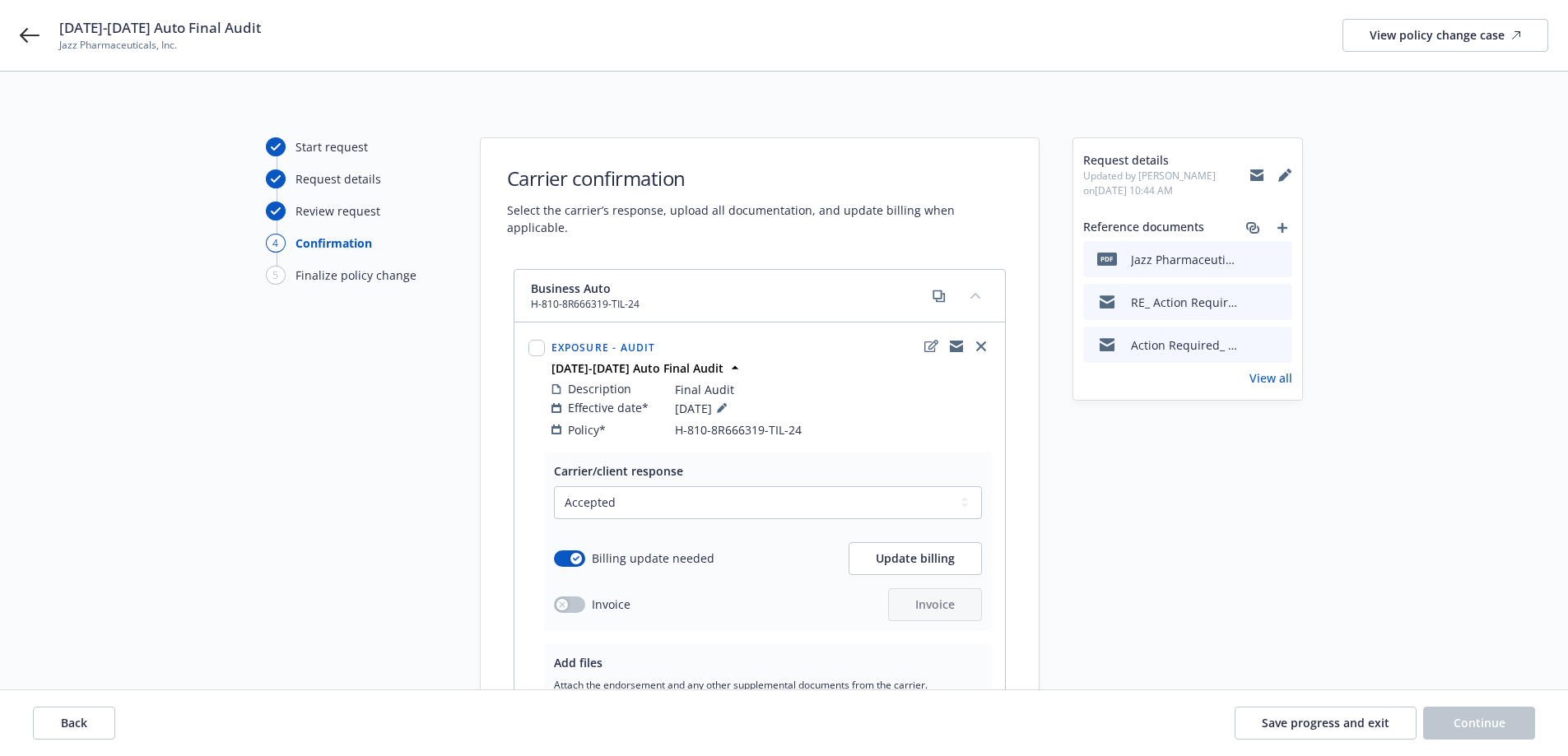
click at [1278, 258] on icon "preview file" at bounding box center [1276, 258] width 15 height 12
click at [32, 40] on icon at bounding box center [30, 35] width 20 height 20
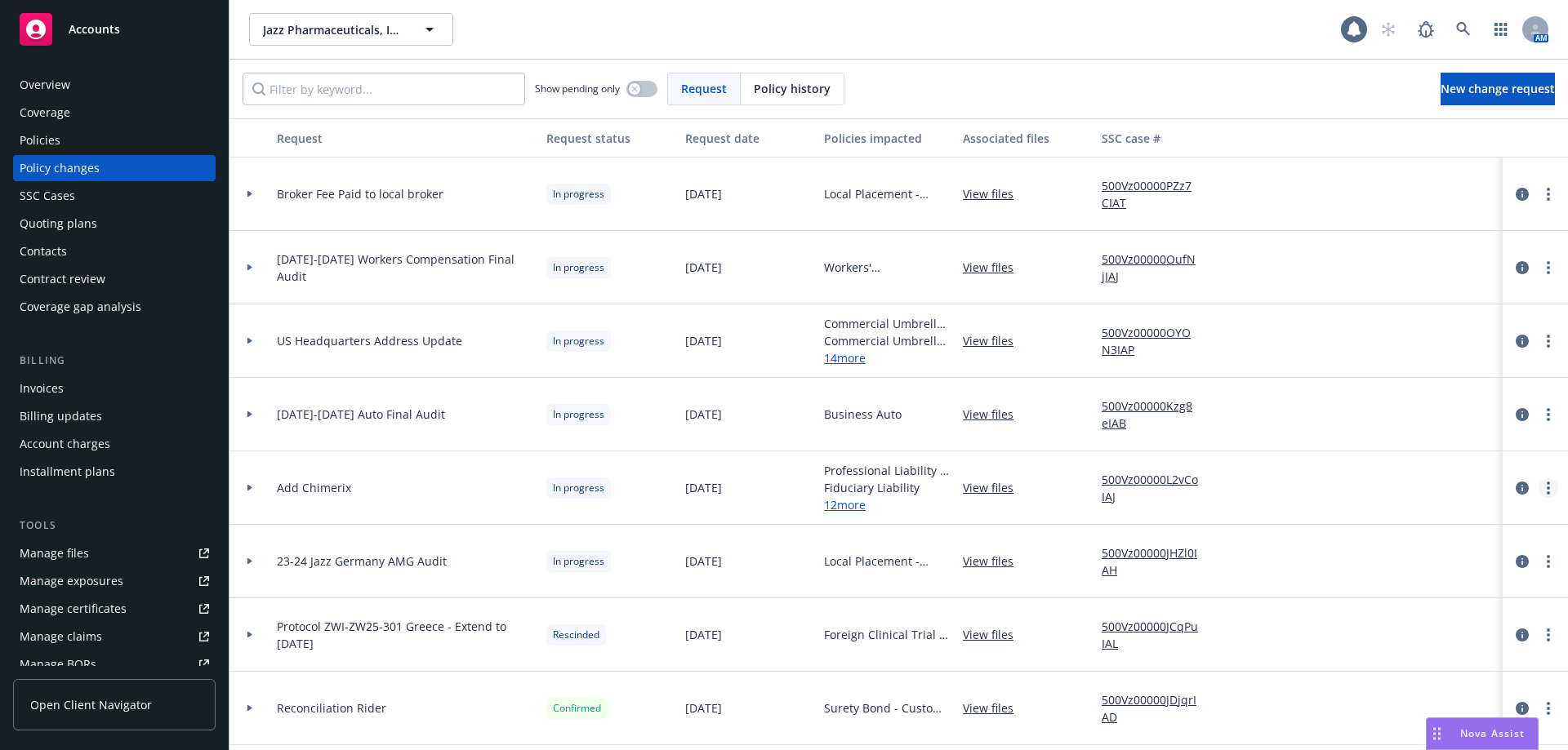
click at [1539, 487] on link "more" at bounding box center [1548, 488] width 20 height 20
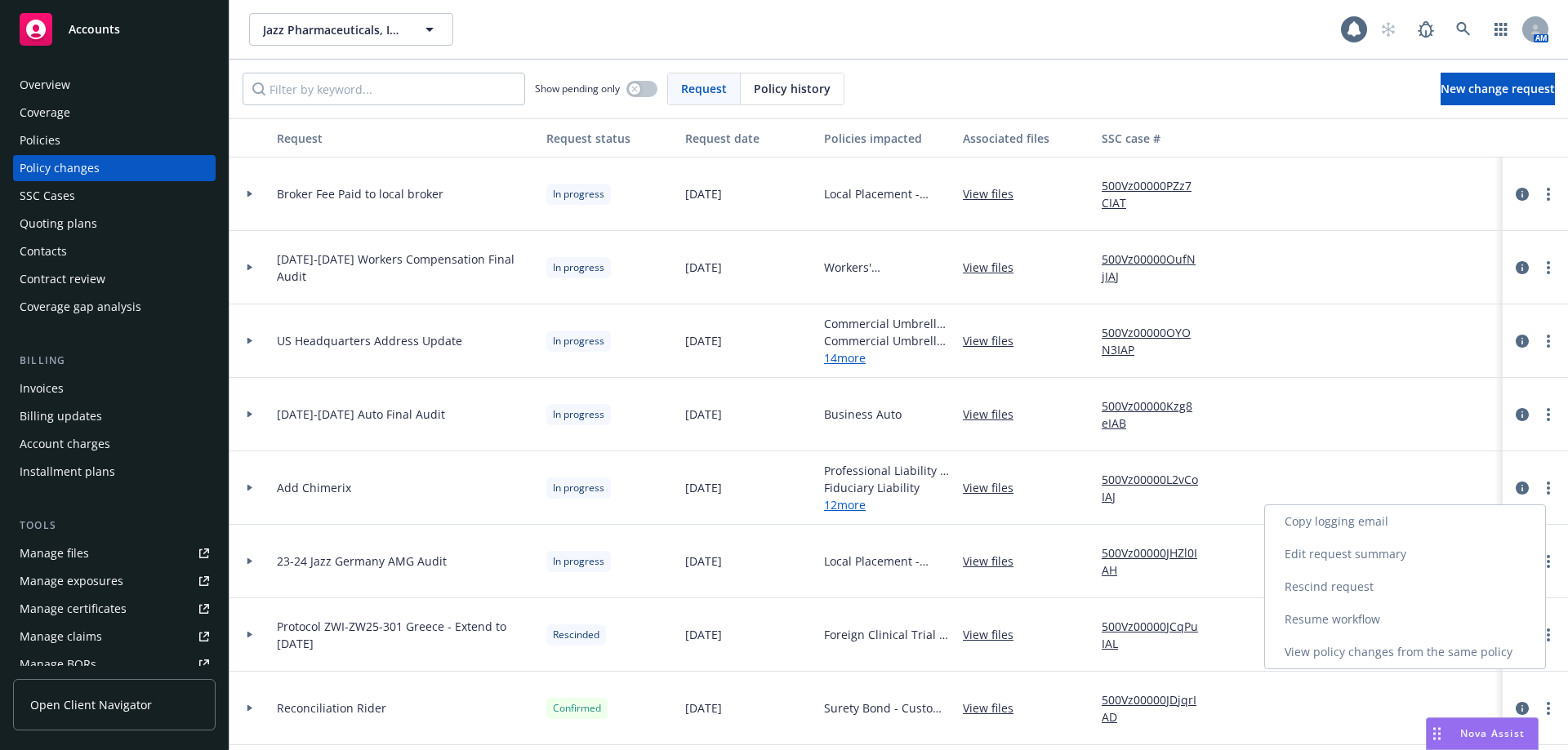
click at [1324, 616] on link "Resume workflow" at bounding box center [1404, 620] width 280 height 33
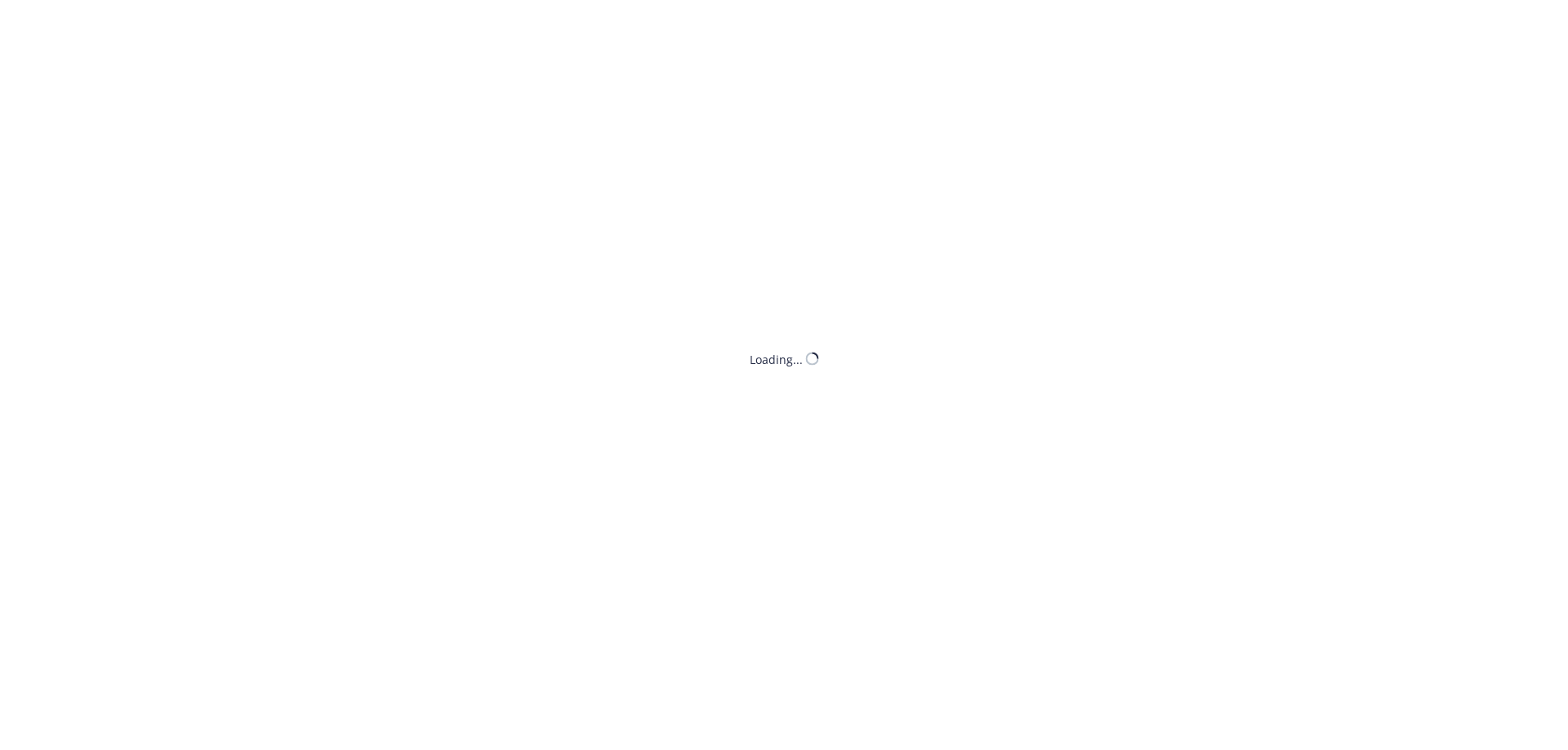
select select "NO_ENDORSEMENT_NEEDED"
select select "ACCEPTED"
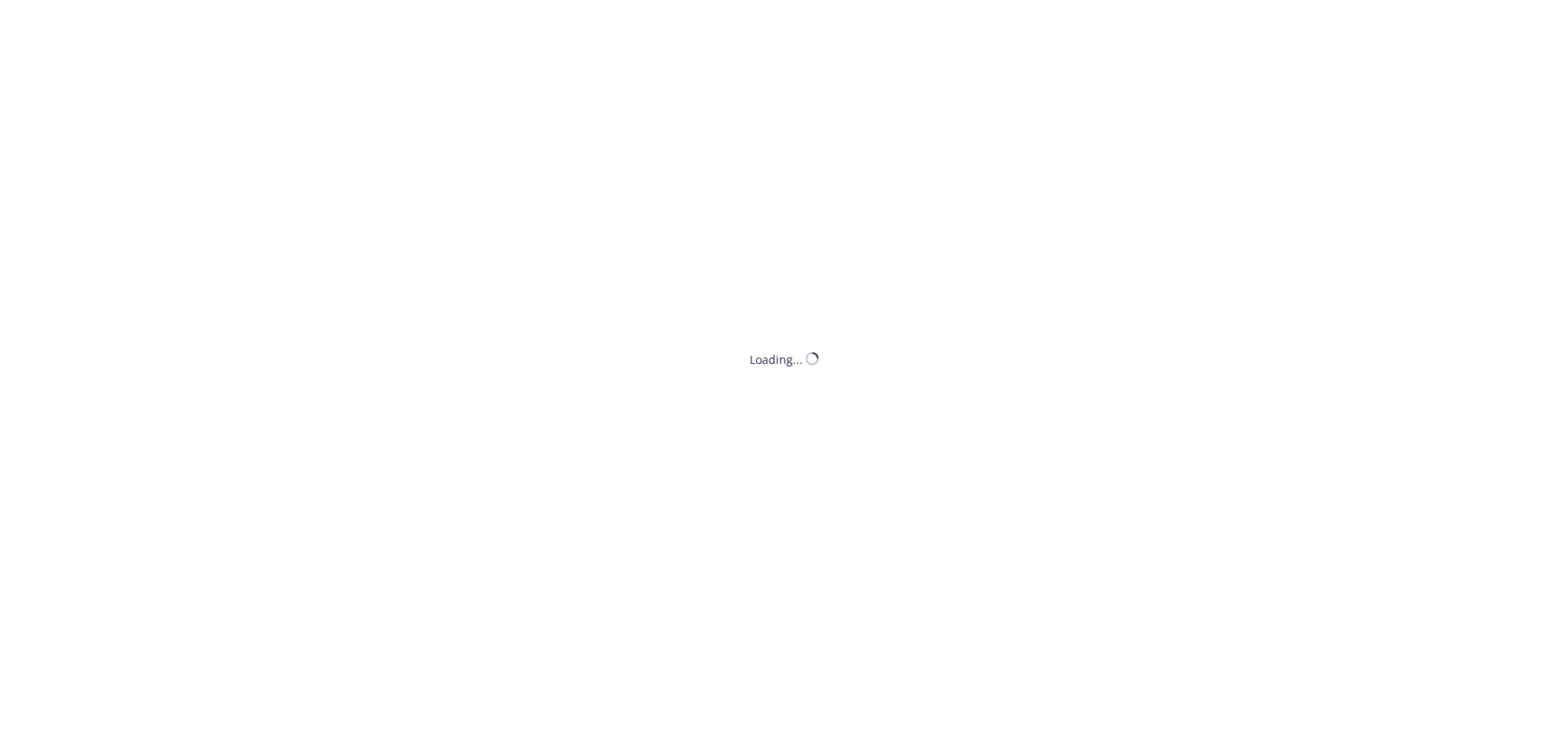
select select "ACCEPTED"
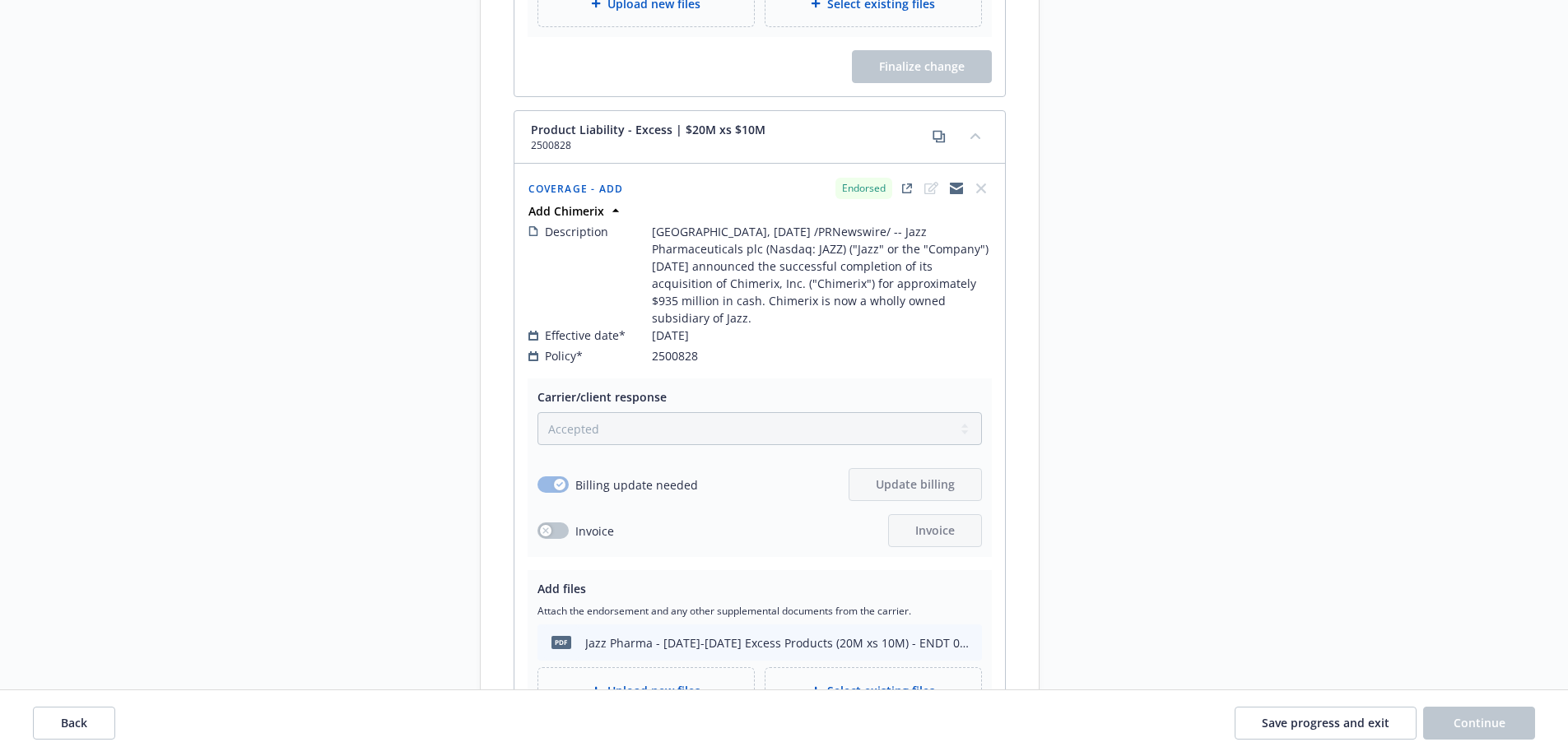
scroll to position [6170, 0]
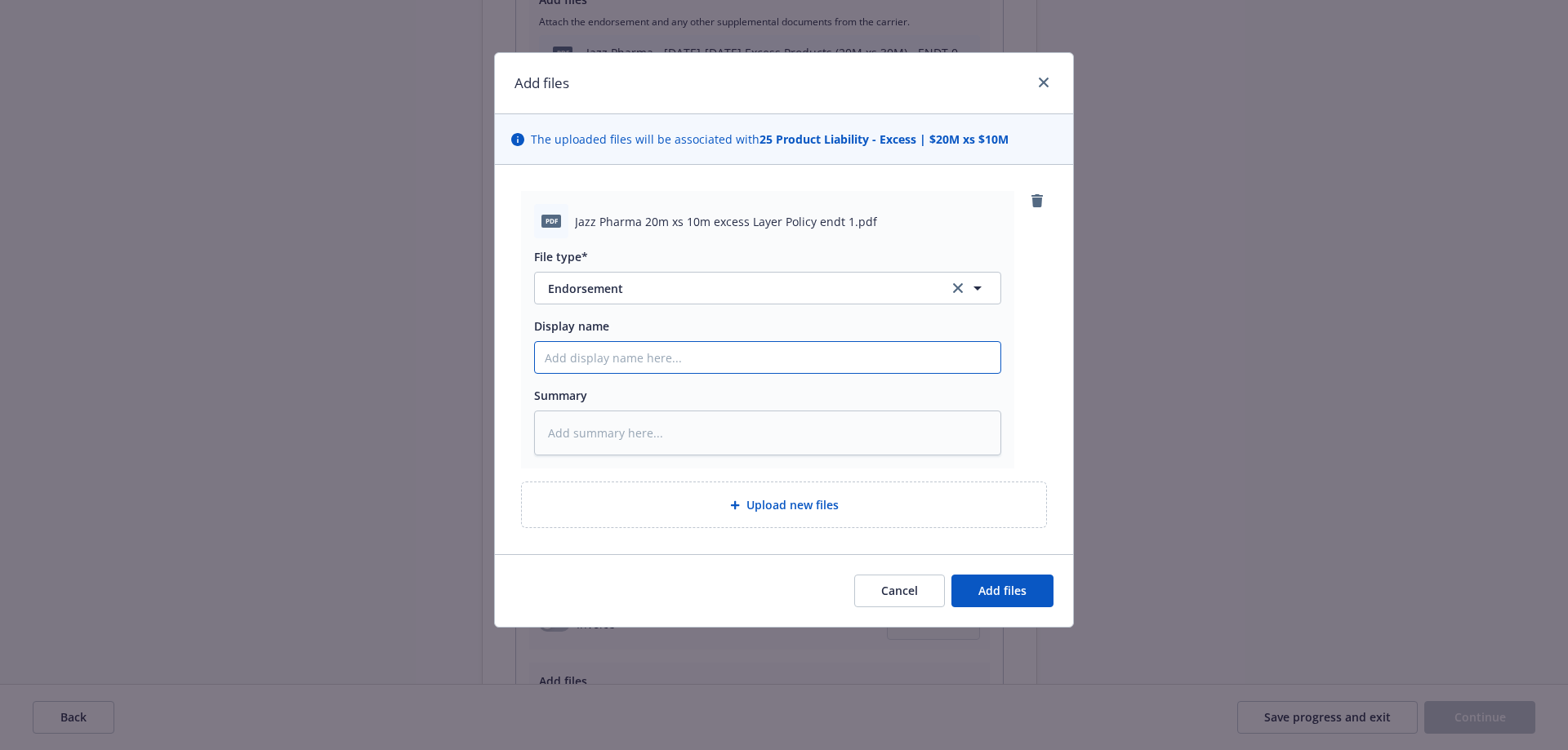
click at [597, 359] on input "Display name" at bounding box center [767, 357] width 465 height 31
drag, startPoint x: 796, startPoint y: 71, endPoint x: 844, endPoint y: 217, distance: 153.7
click at [1241, 73] on div "Add files The uploaded files will be associated with 25 Product Liability - Exc…" at bounding box center [784, 375] width 1568 height 750
click at [607, 355] on input "Display name" at bounding box center [767, 357] width 465 height 31
type textarea "x"
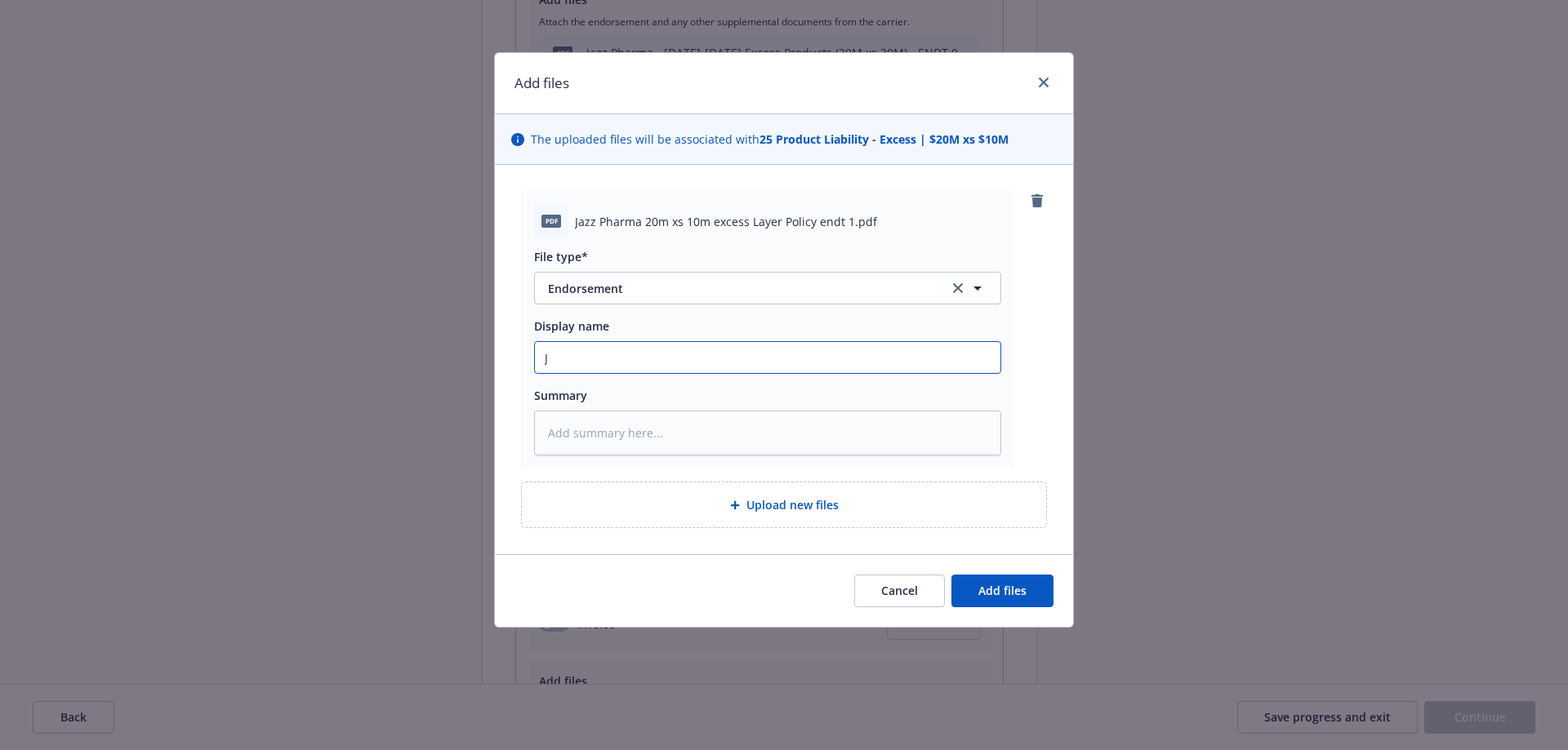
type input "Ja"
type textarea "x"
type input "Jaz"
type textarea "x"
type input "Jazz"
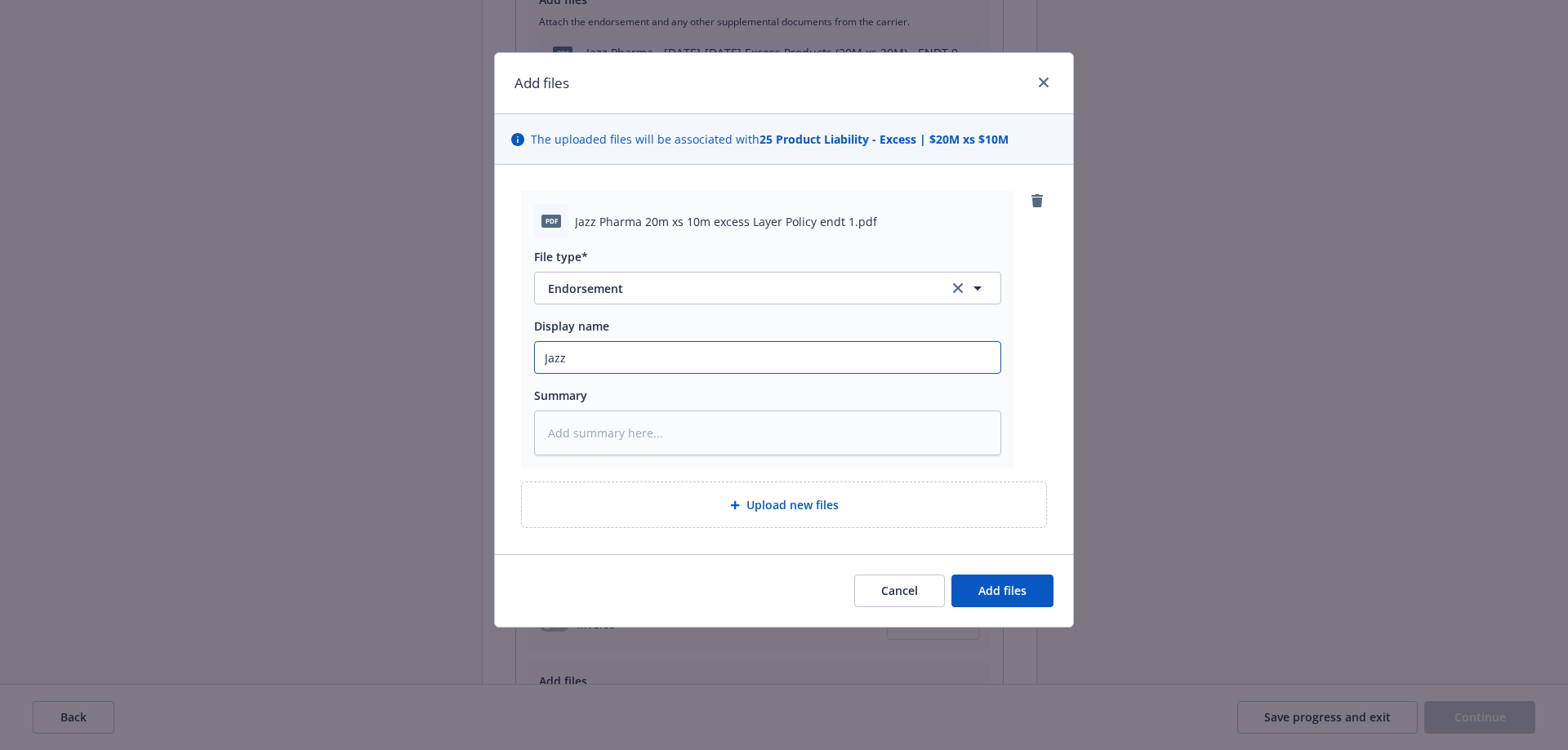
type textarea "x"
type input "Jazz"
type textarea "x"
type input "Jazz P"
type textarea "x"
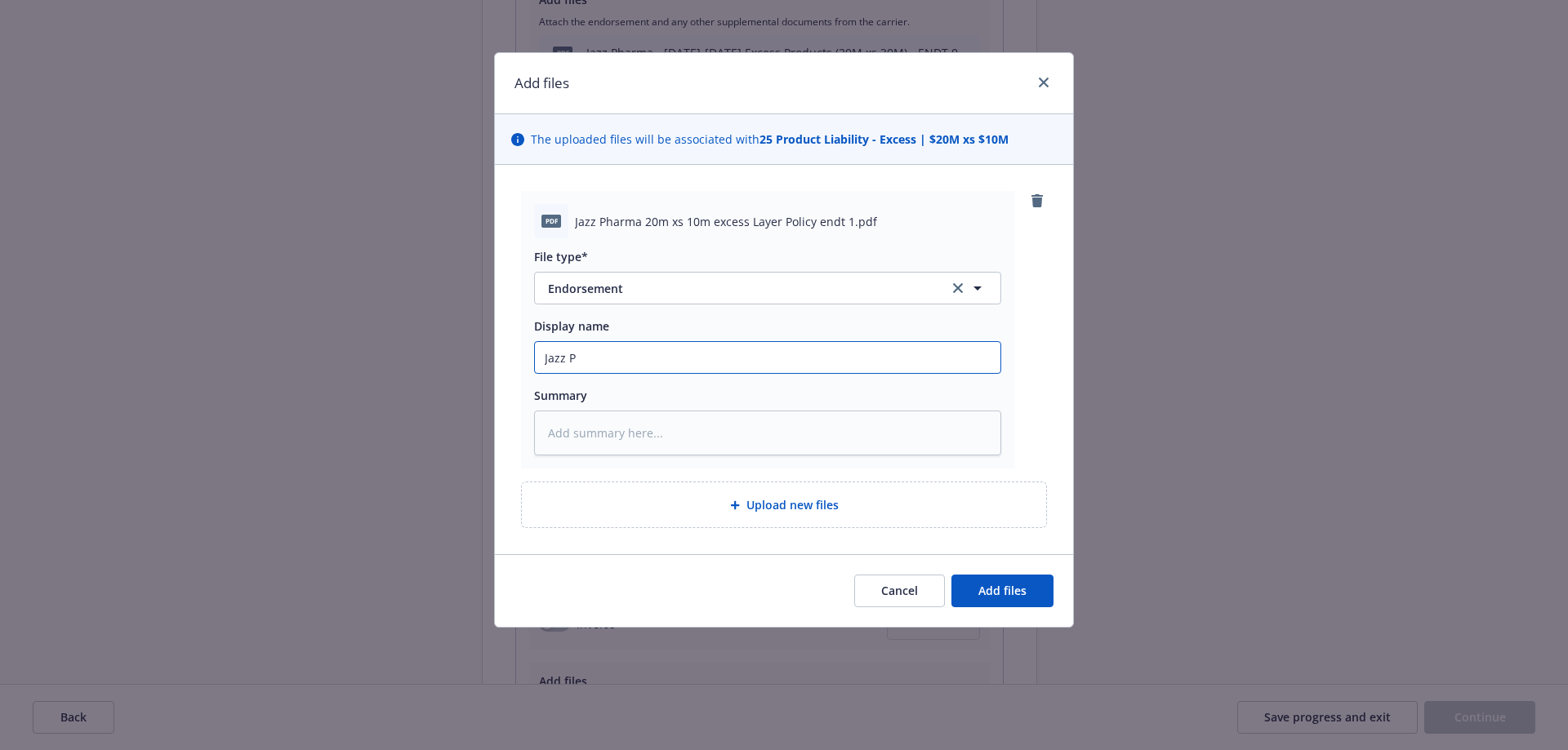
type input "Jazz Ph"
type textarea "x"
type input "Jazz Pha"
type textarea "x"
type input "Jazz Phar"
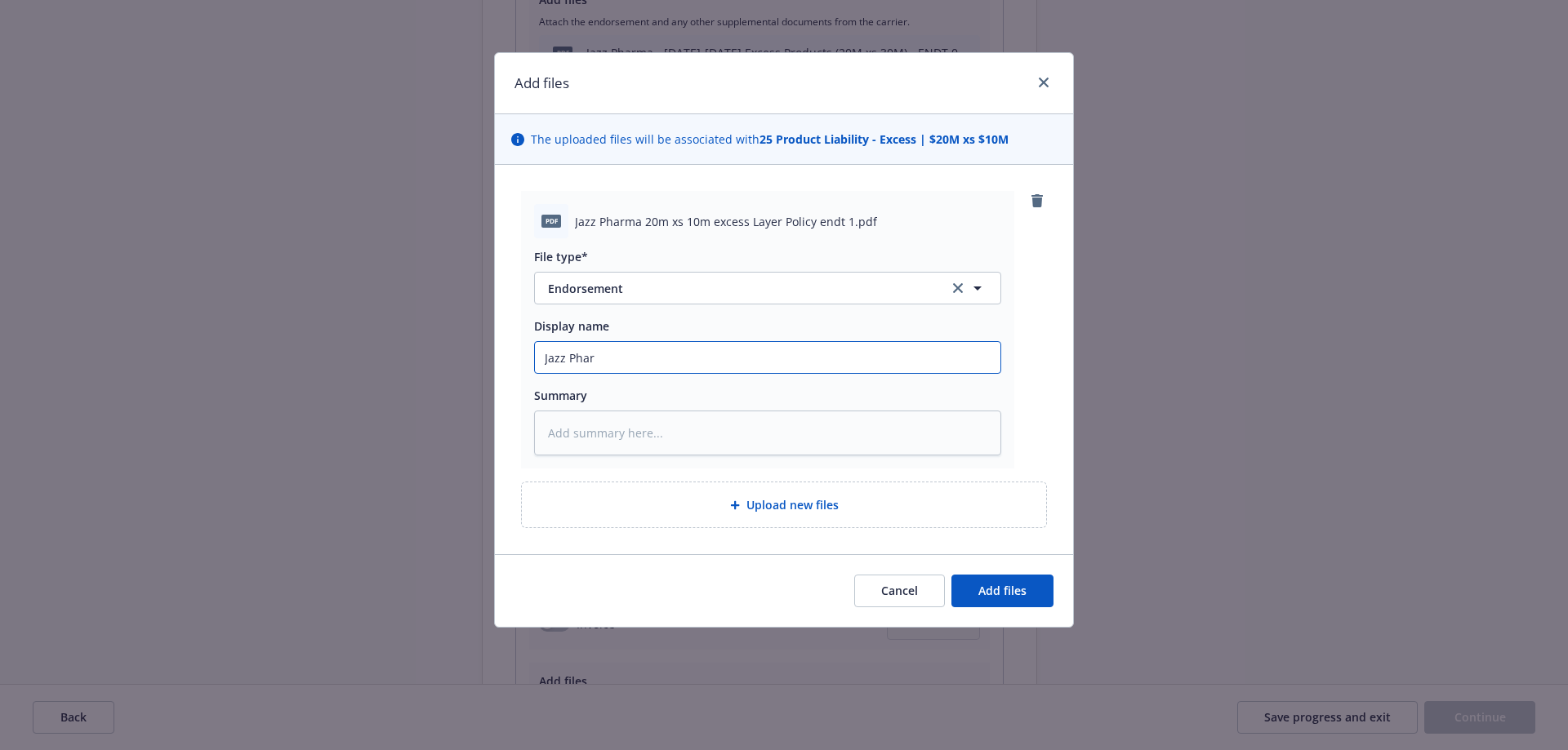
type textarea "x"
type input "Jazz Pharm"
type textarea "x"
type input "Jazz Pharma"
type textarea "x"
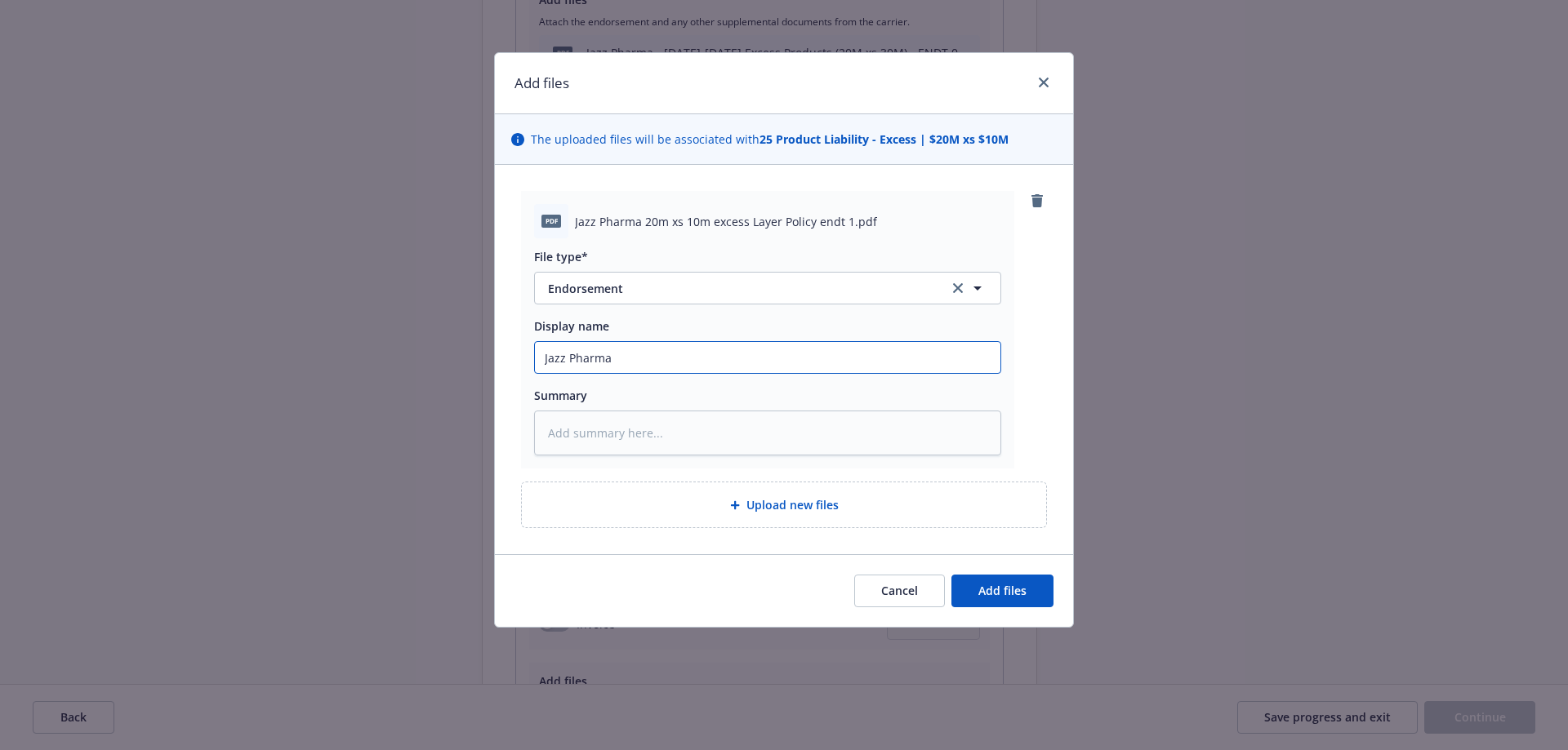
type input "Jazz Pharma"
type textarea "x"
type input "Jazz Pharma -"
type textarea "x"
type input "Jazz Pharma -"
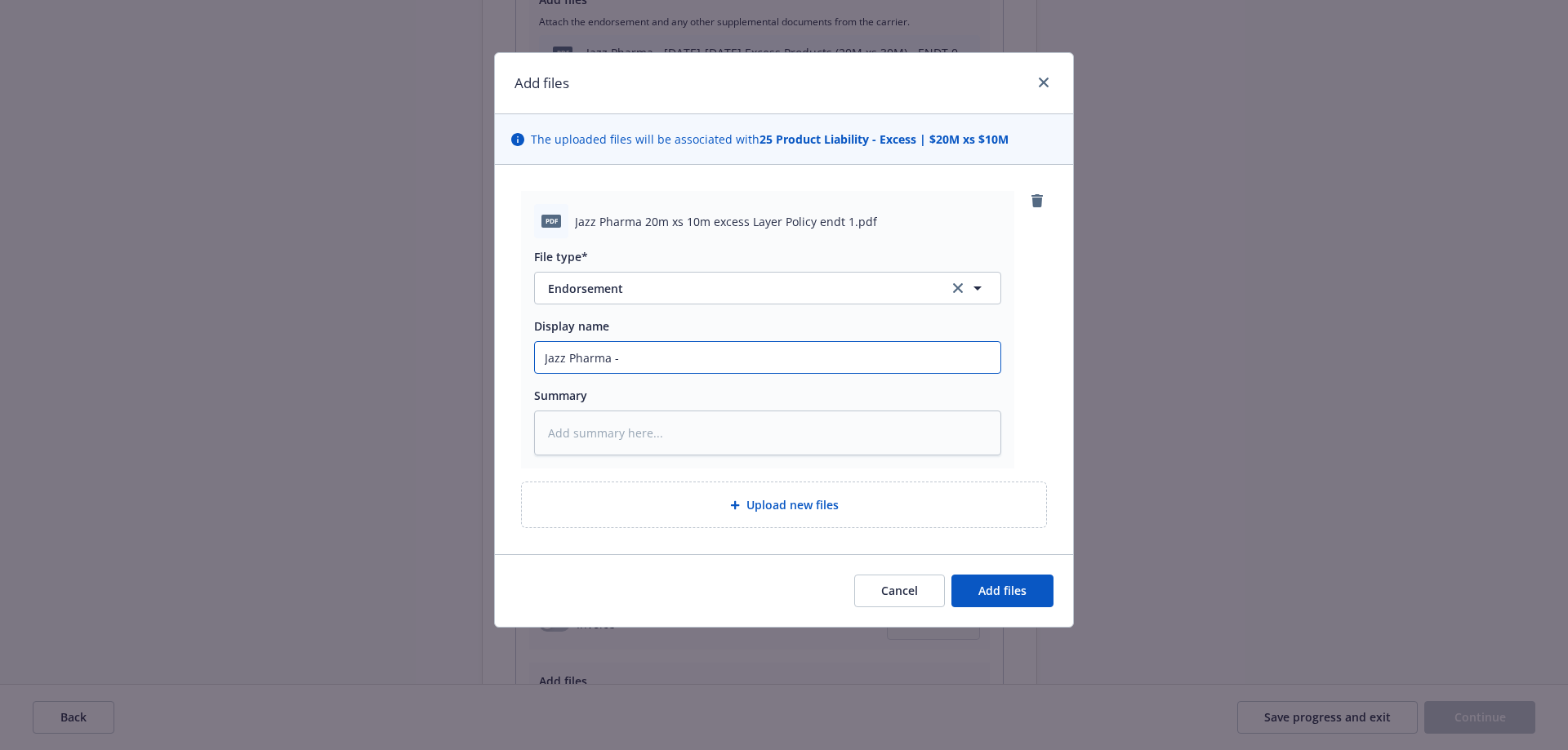
type textarea "x"
type input "Jazz Pharma - P"
type textarea "x"
type input "Jazz Pharma - Pr"
type textarea "x"
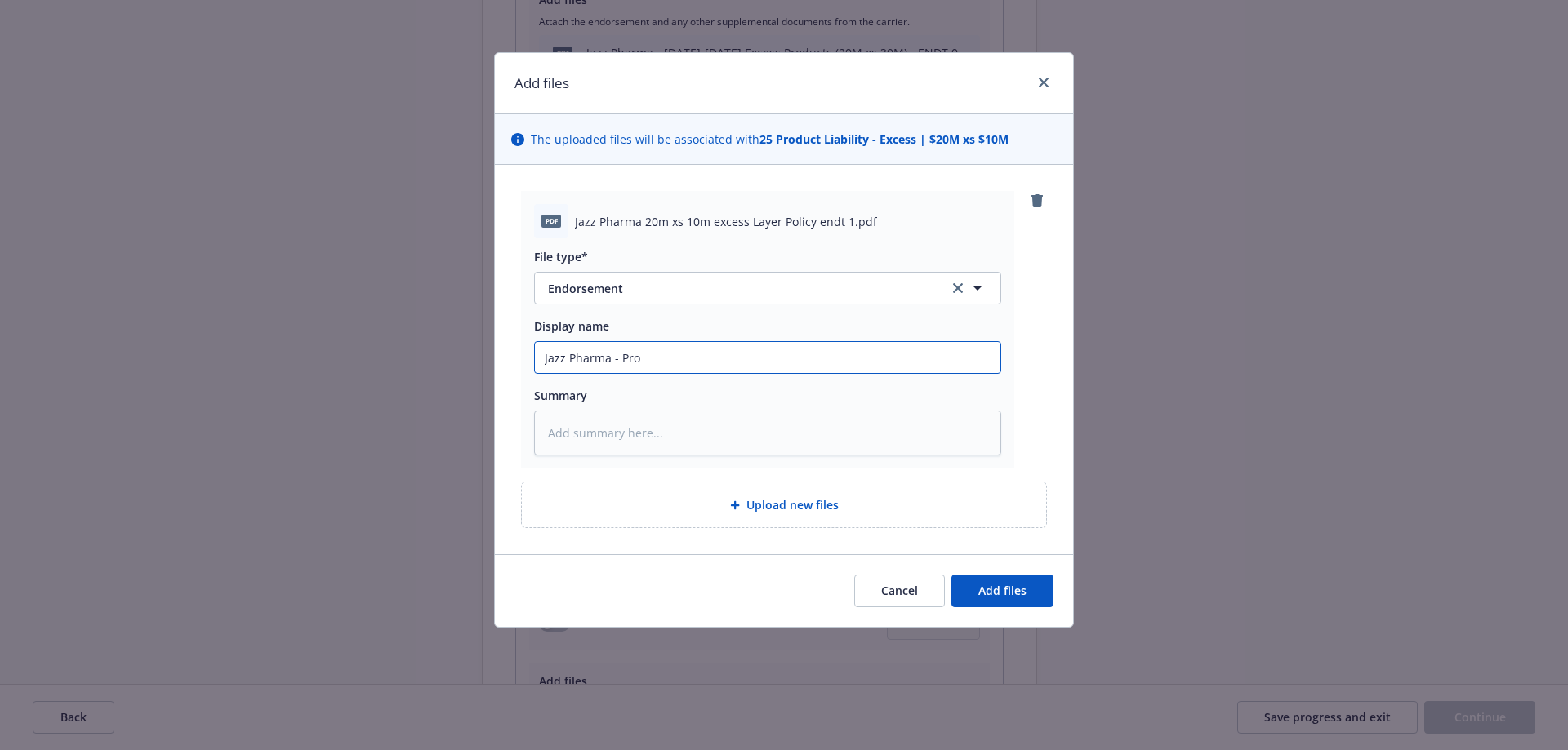
type input "Jazz Pharma - Prod"
type textarea "x"
type input "Jazz Pharma - Produc"
type textarea "x"
type input "Jazz Pharma - Product"
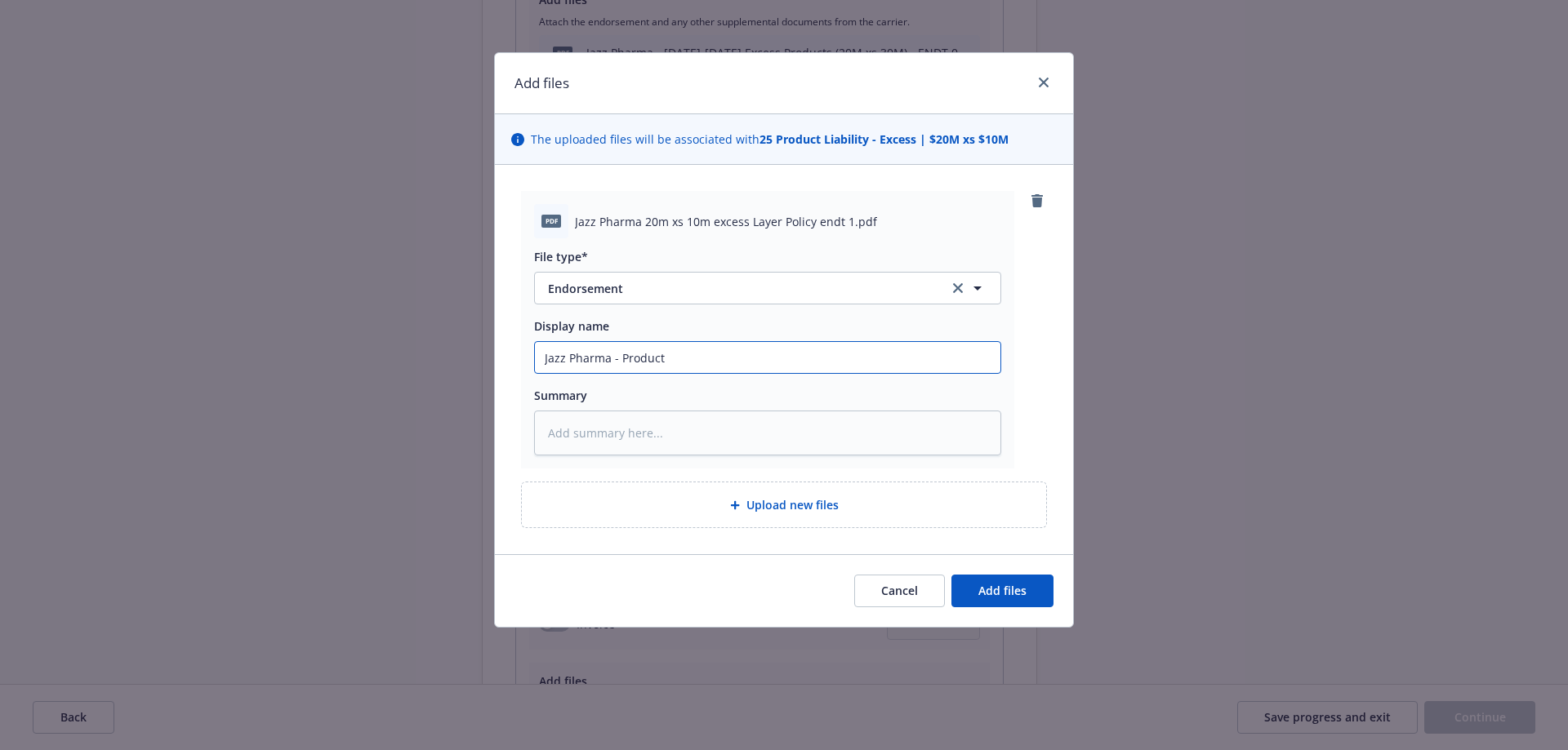
type textarea "x"
type input "Jazz Pharma - Products"
type textarea "x"
type input "Jazz Pharma - Product"
type textarea "x"
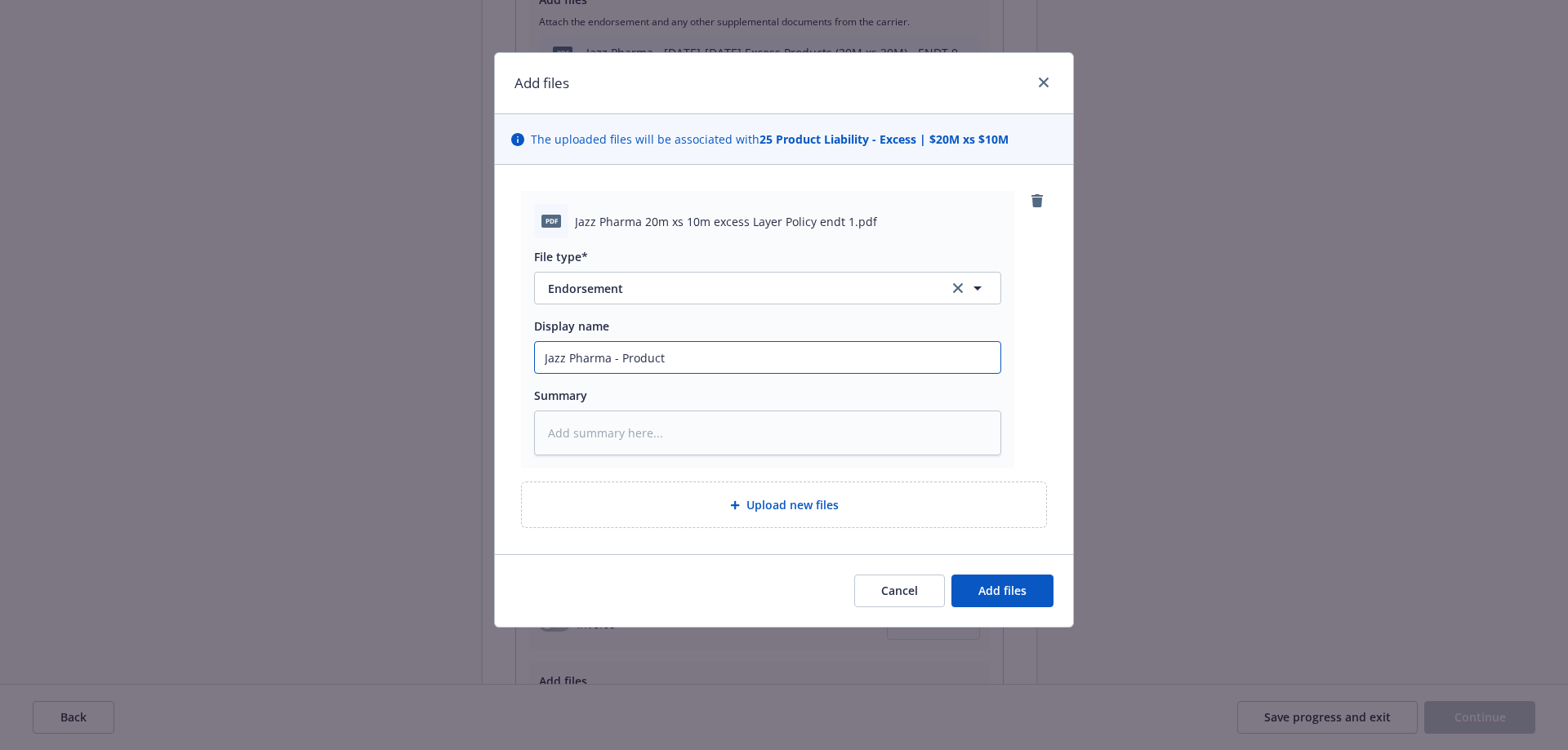
type input "Jazz Pharma - Produc"
type textarea "x"
type input "Jazz Pharma - Produ"
type textarea "x"
type input "Jazz Pharma - Prod"
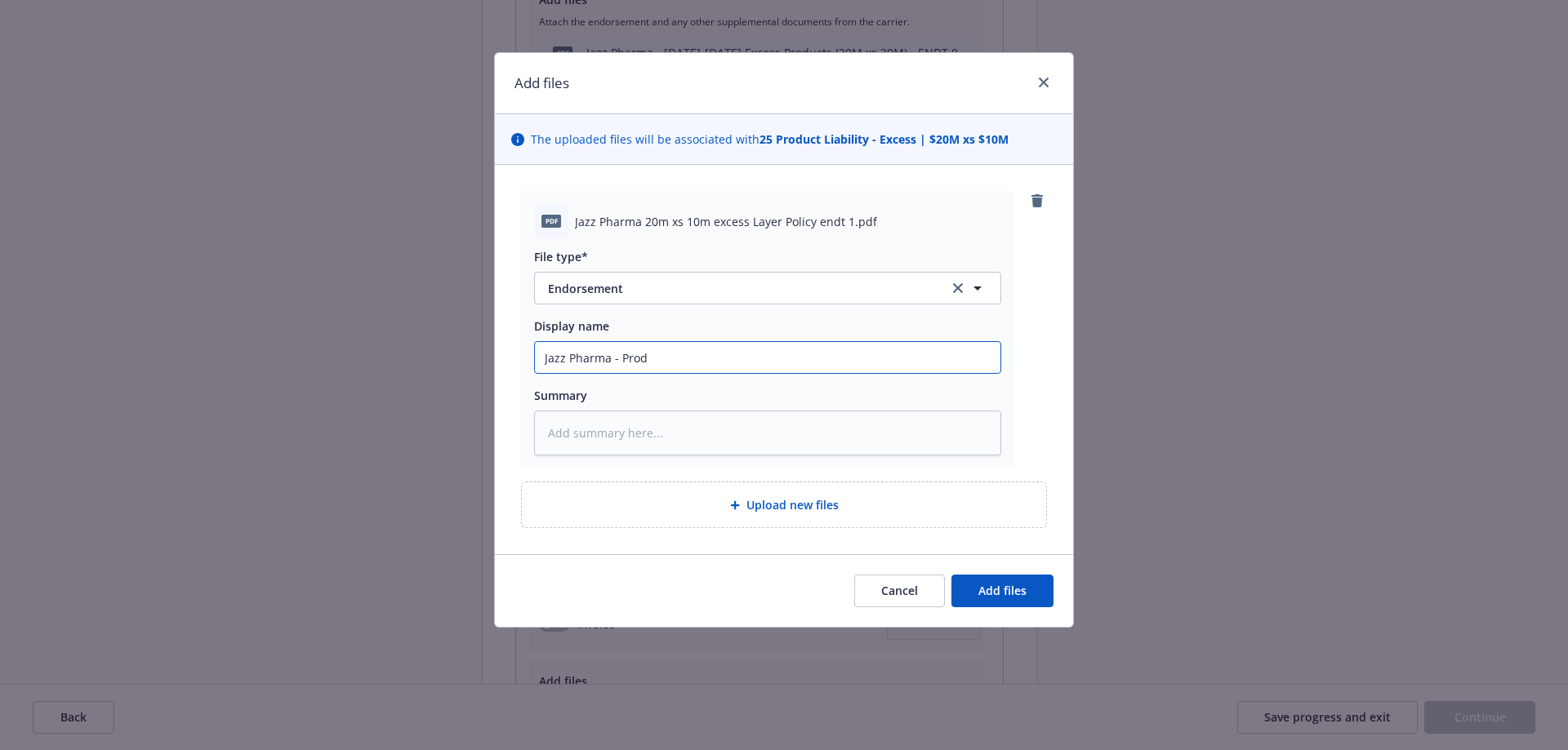
type textarea "x"
type input "Jazz Pharma - Pro"
type textarea "x"
type input "Jazz Pharma - Pr"
type textarea "x"
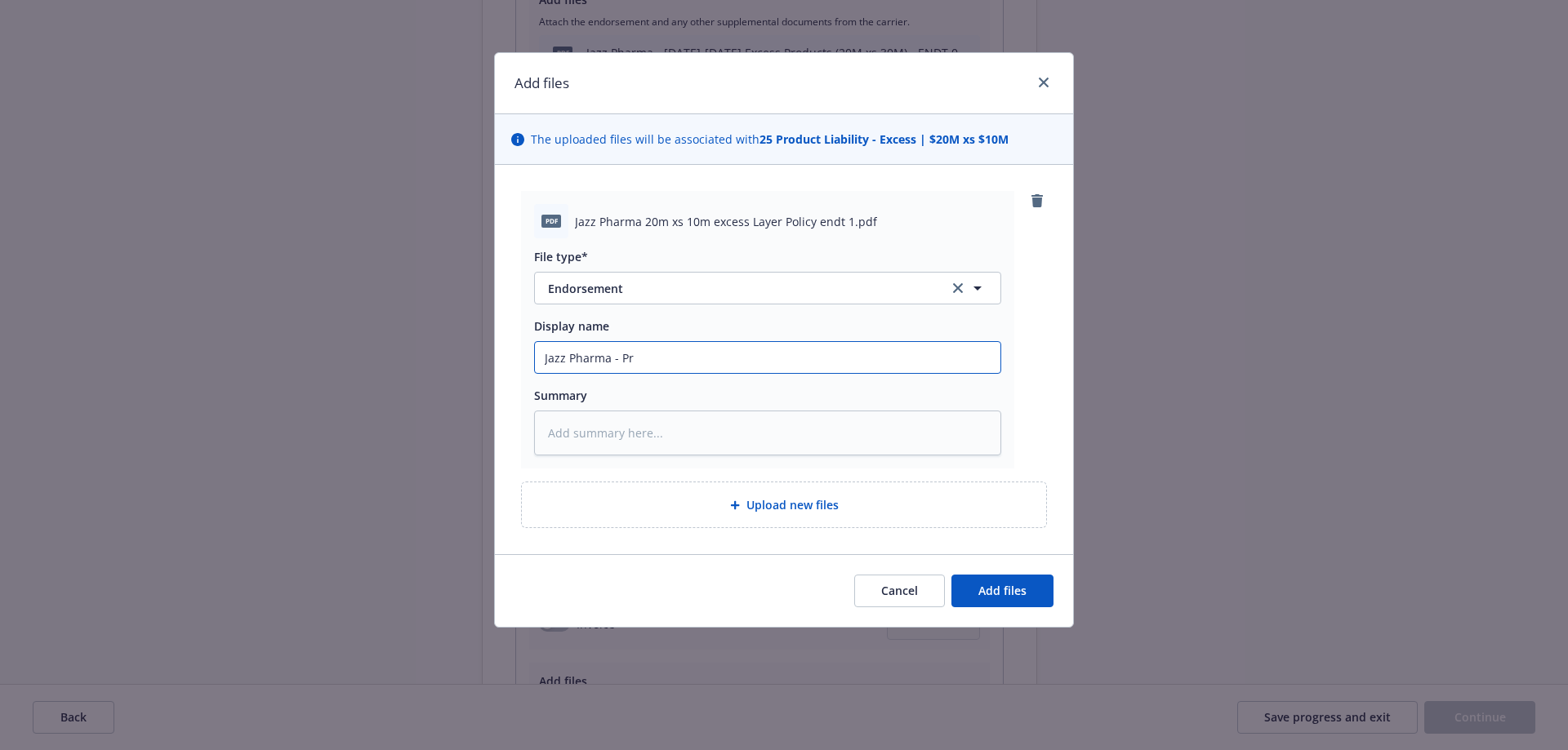
type input "Jazz Pharma - P"
type textarea "x"
type input "Jazz Pharma -"
type textarea "x"
type input "Jazz Pharma - 2"
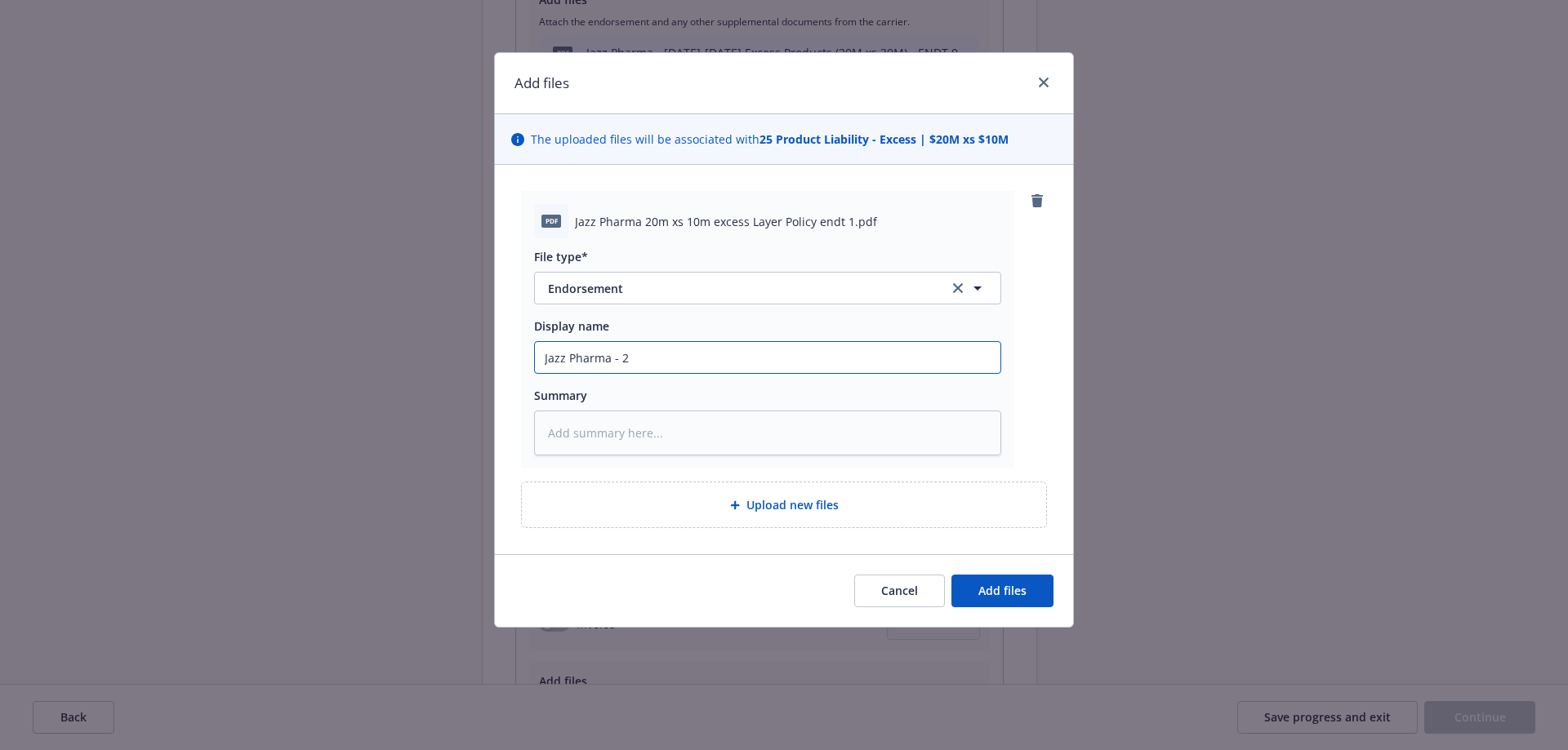
type textarea "x"
type input "Jazz Pharma - 20"
type textarea "x"
type input "Jazz Pharma - 20M"
type textarea "x"
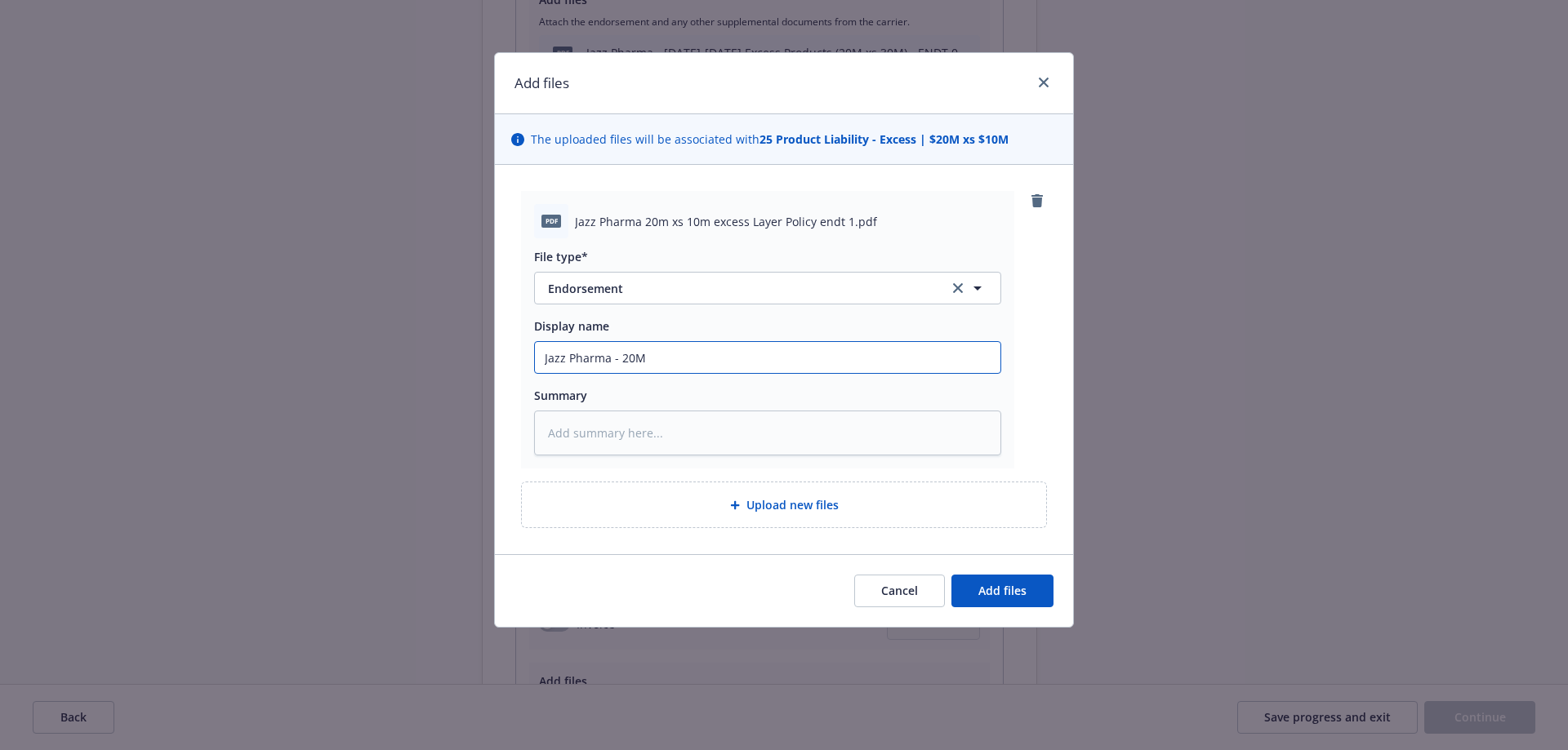
type input "Jazz Pharma - 20M"
type textarea "x"
type input "Jazz Pharma - 20M x"
type textarea "x"
type input "Jazz Pharma - 20M xs"
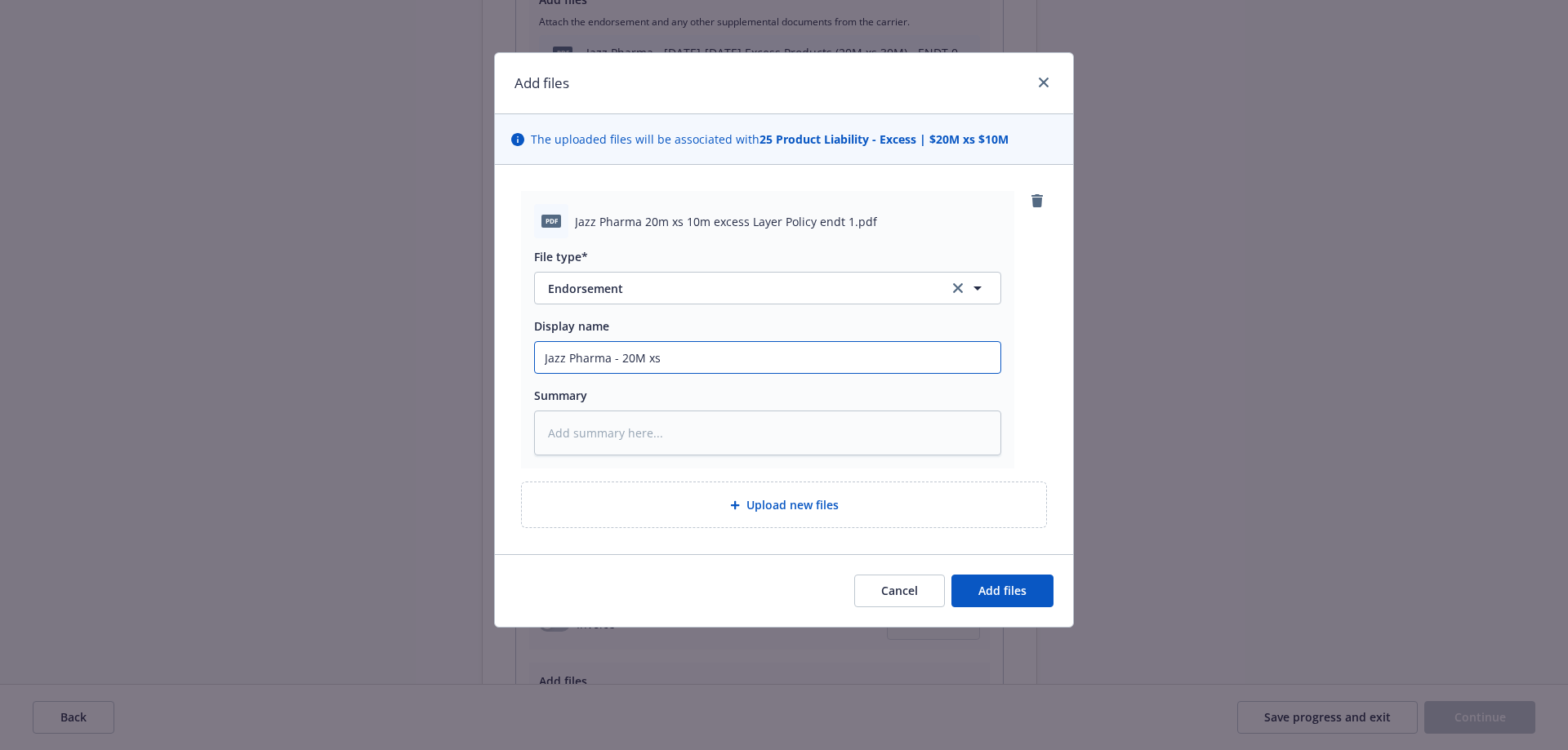
type textarea "x"
type input "Jazz Pharma - 20M xs"
type textarea "x"
type input "Jazz Pharma - 20M xs 1"
type textarea "x"
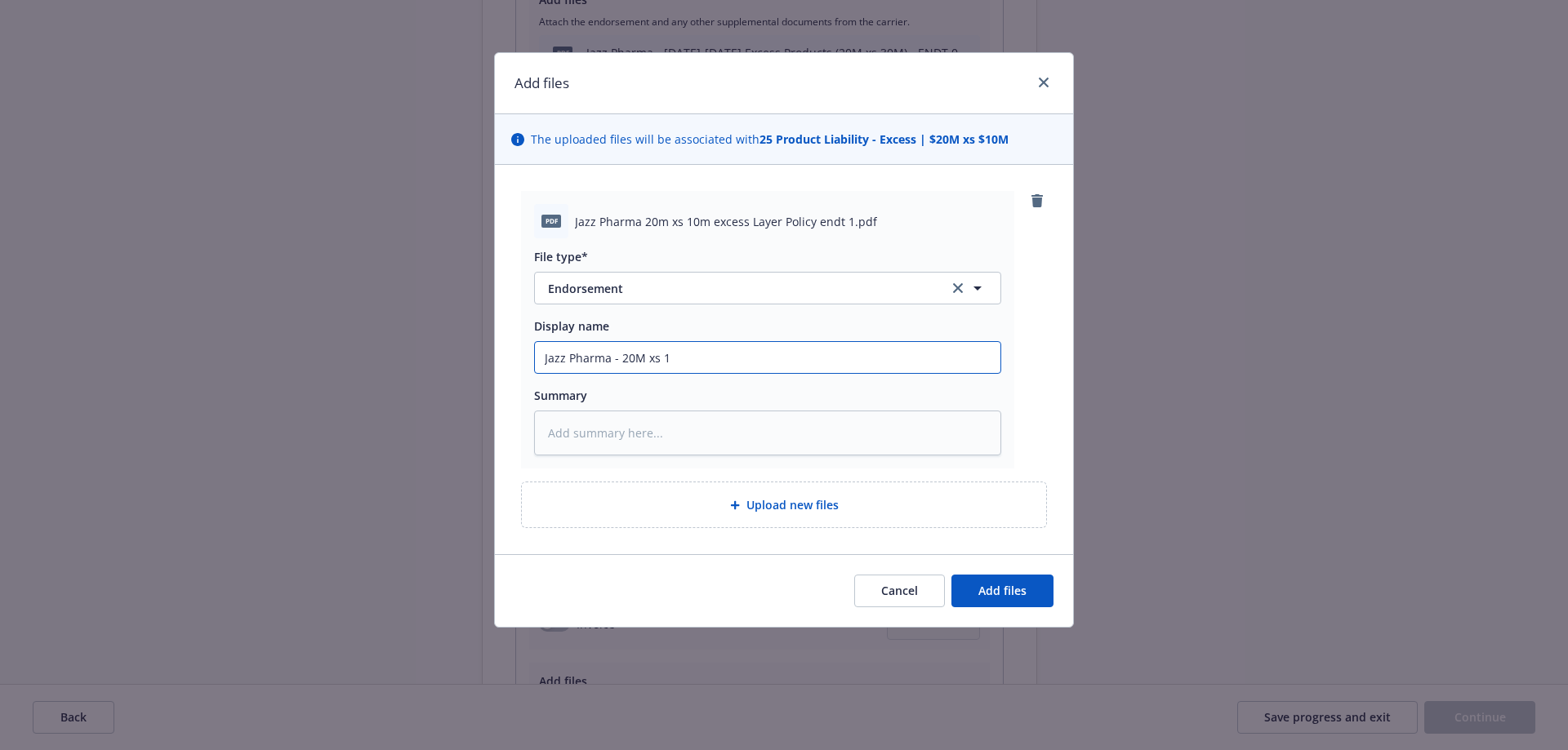
type input "Jazz Pharma - 20M xs 10"
type textarea "x"
type input "Jazz Pharma - 20M xs 10M"
type textarea "x"
type input "Jazz Pharma - 20M xs 10M P"
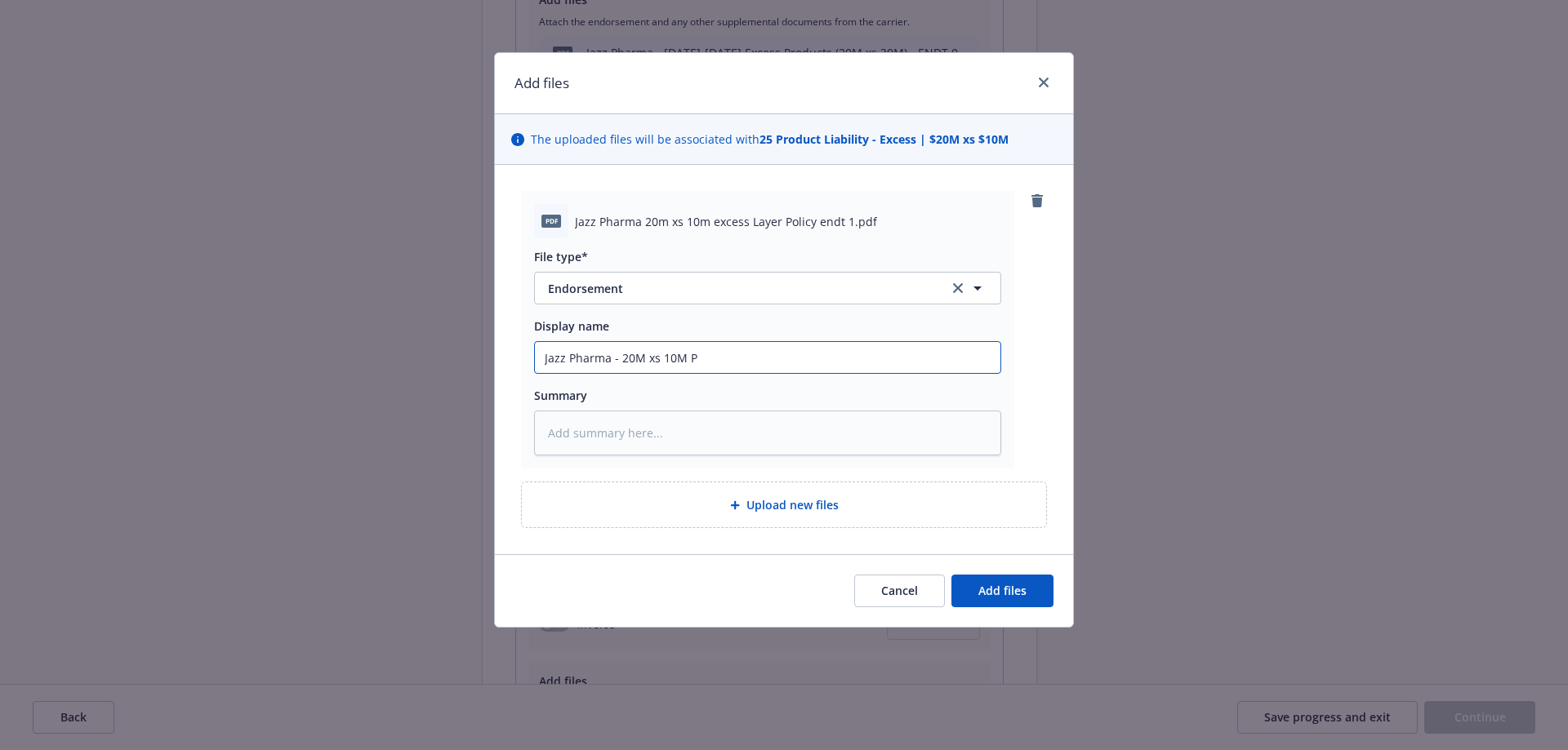
type textarea "x"
type input "Jazz Pharma - 20M xs 10M Pr"
type textarea "x"
type input "Jazz Pharma - 20M xs 10M Pro"
type textarea "x"
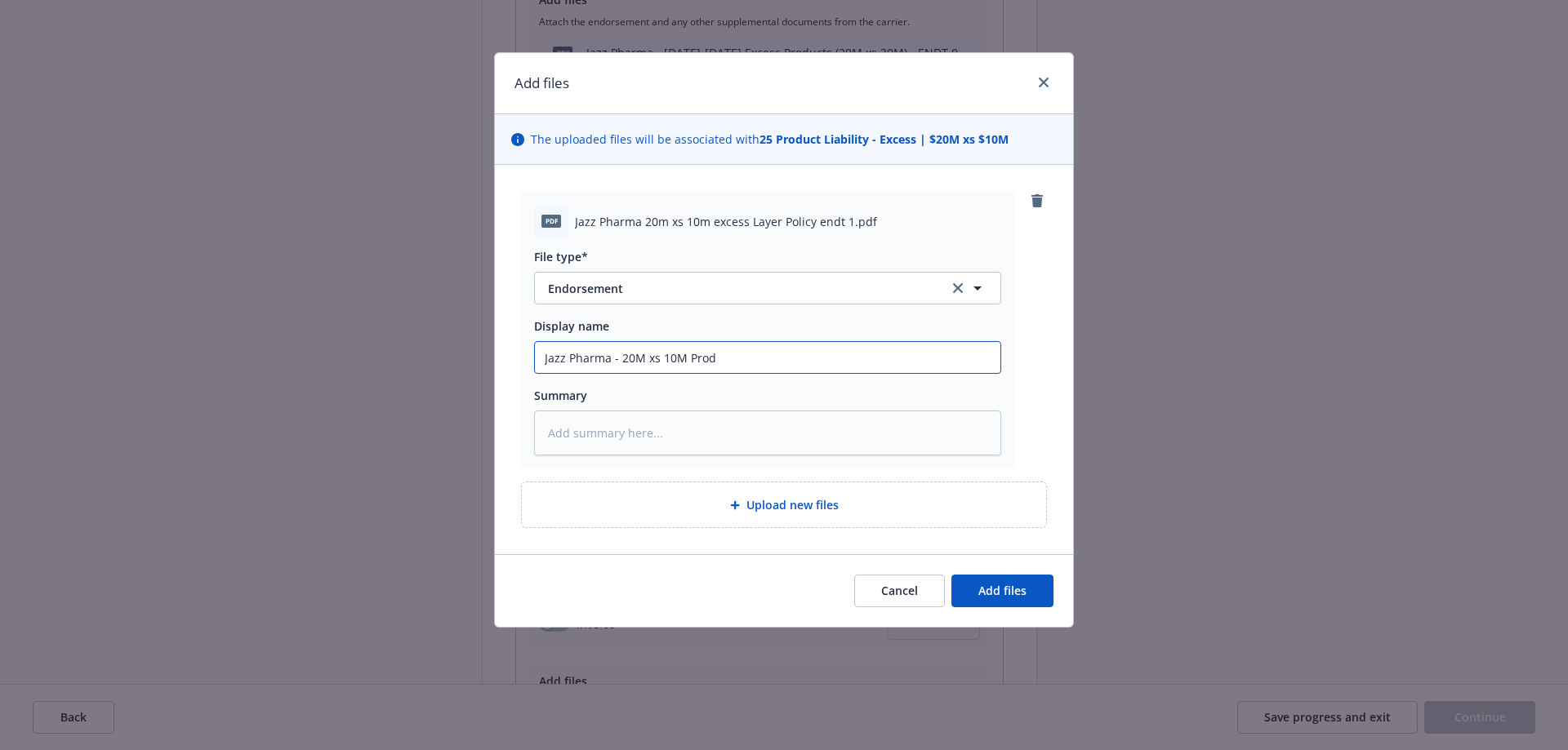
type input "Jazz Pharma - 20M xs 10M Produ"
type textarea "x"
type input "Jazz Pharma - 20M xs 10M Produc"
type textarea "x"
type input "Jazz Pharma - 20M xs 10M Product"
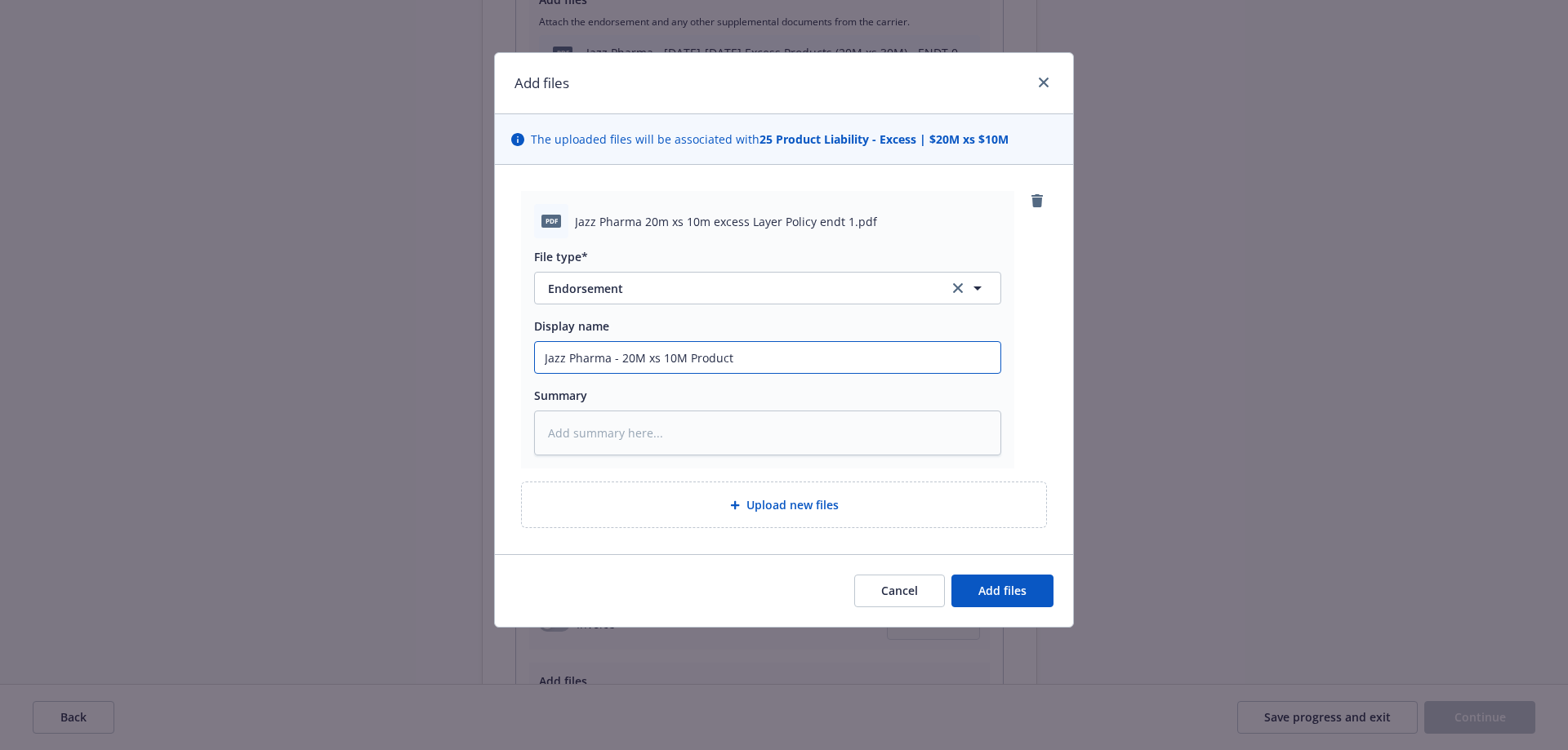
type textarea "x"
type input "Jazz Pharma - 20M xs 10M Products"
type textarea "x"
type input "Jazz Pharma - 20M xs 10M Products E"
type textarea "x"
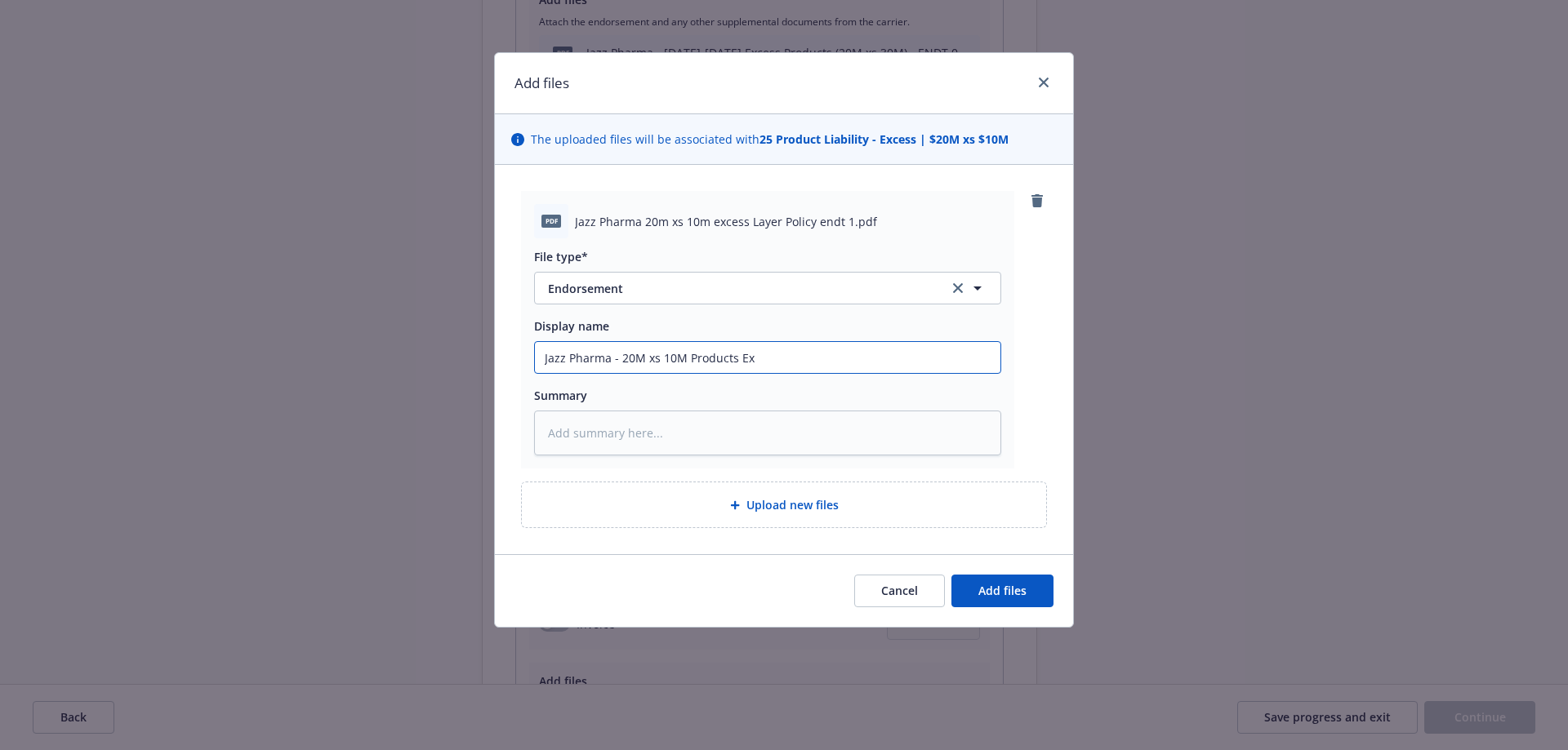
type input "Jazz Pharma - 20M xs 10M Products Exc"
type textarea "x"
type input "Jazz Pharma - 20M xs 10M Products Exce"
type textarea "x"
type input "Jazz Pharma - 20M xs 10M Products Exces"
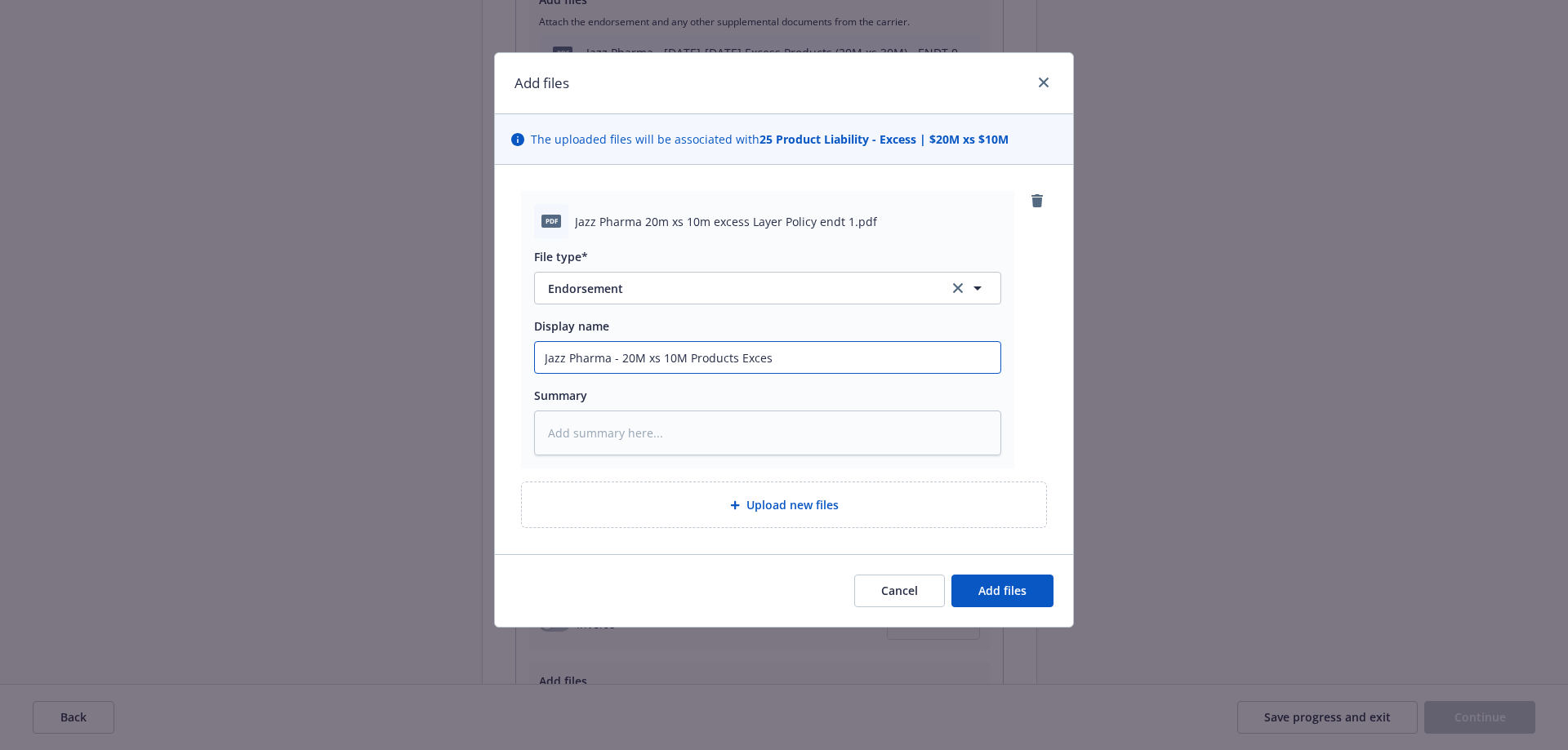
type textarea "x"
type input "Jazz Pharma - 20M xs 10M Products Excess"
type textarea "x"
type input "Jazz Pharma - 20M xs 10M Products Excess"
type textarea "x"
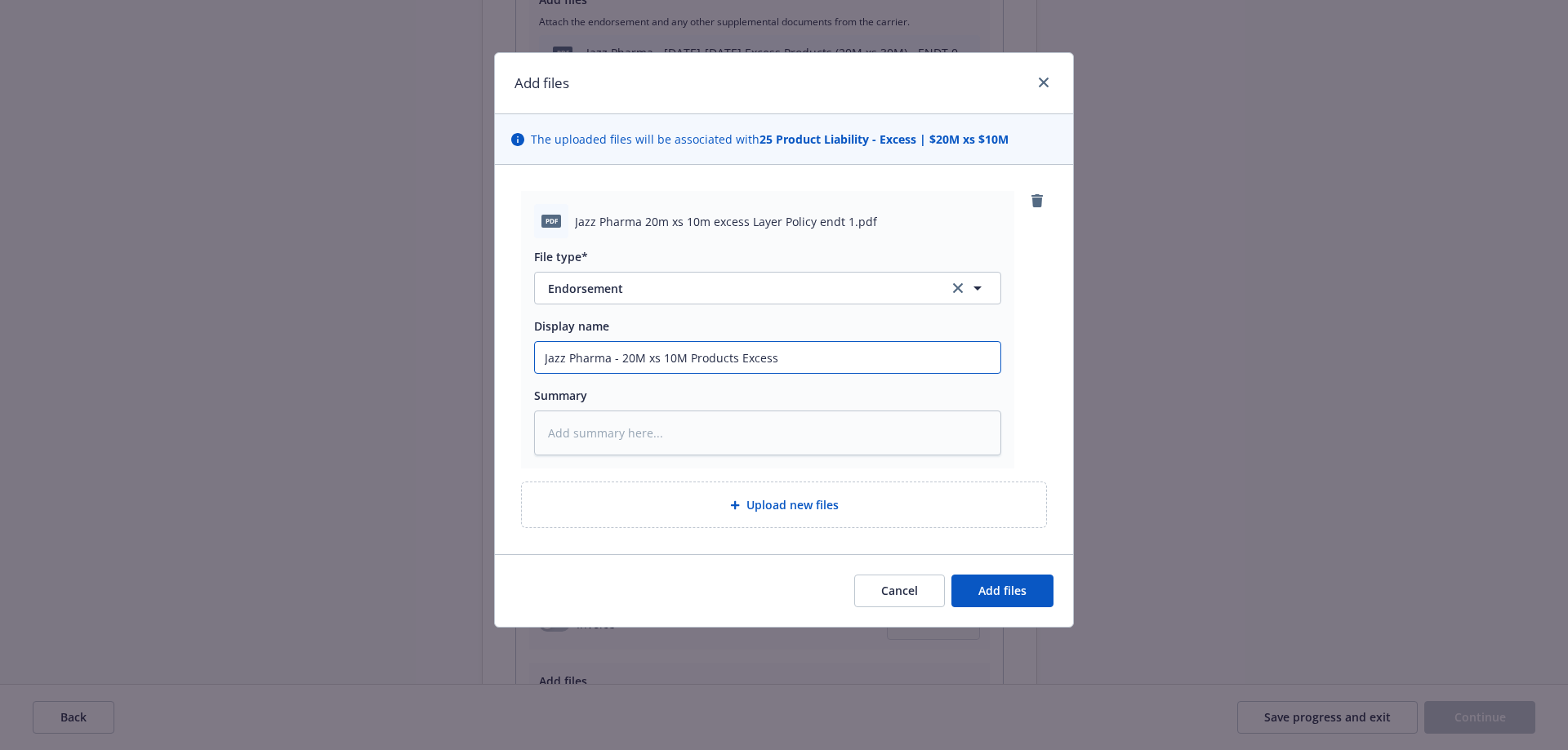
type input "Jazz Pharma - 20M xs 10M Products Excess -"
type textarea "x"
type input "Jazz Pharma - 20M xs 10M Products Excess -"
type textarea "x"
type input "Jazz Pharma - 20M xs 10M Products Excess - E"
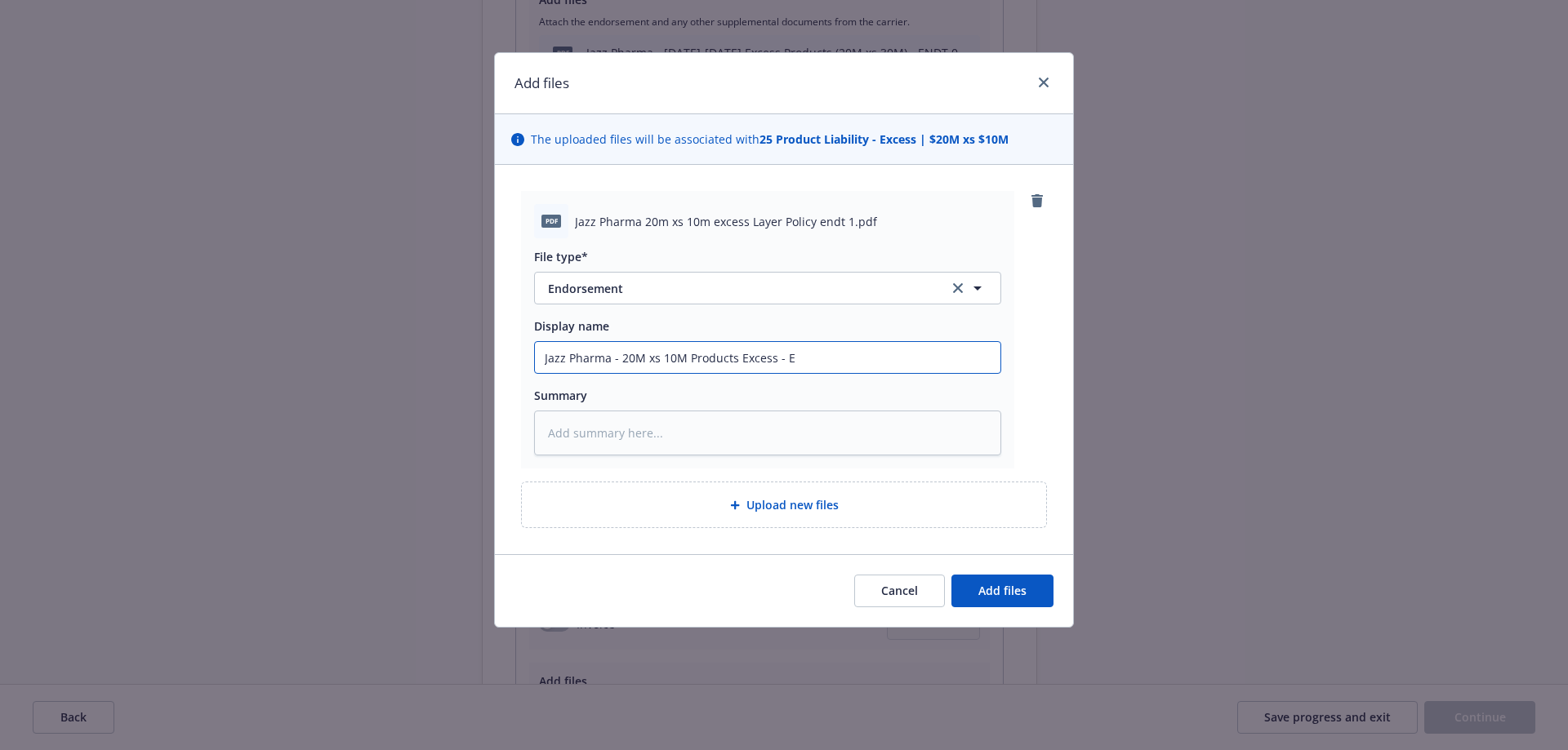
type textarea "x"
type input "Jazz Pharma - 20M xs 10M Products Excess - END"
type textarea "x"
type input "Jazz Pharma - 20M xs 10M Products Excess - ENDT"
type textarea "x"
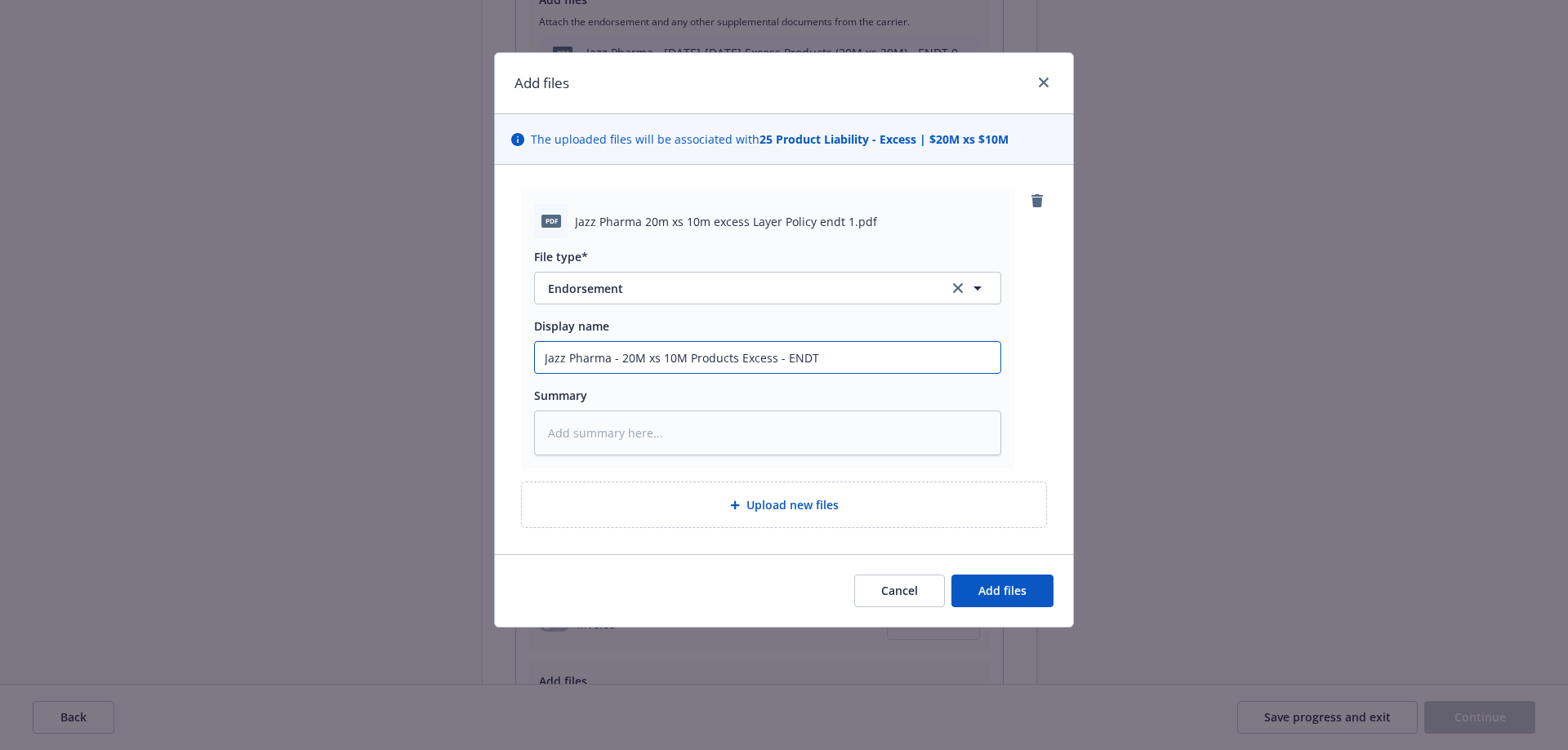
type input "Jazz Pharma - 20M xs 10M Products Excess - ENDT"
type textarea "x"
type input "Jazz Pharma - 20M xs 10M Products Excess - ENDT 0"
type textarea "x"
type input "Jazz Pharma - 20M xs 10M Products Excess - ENDT 01"
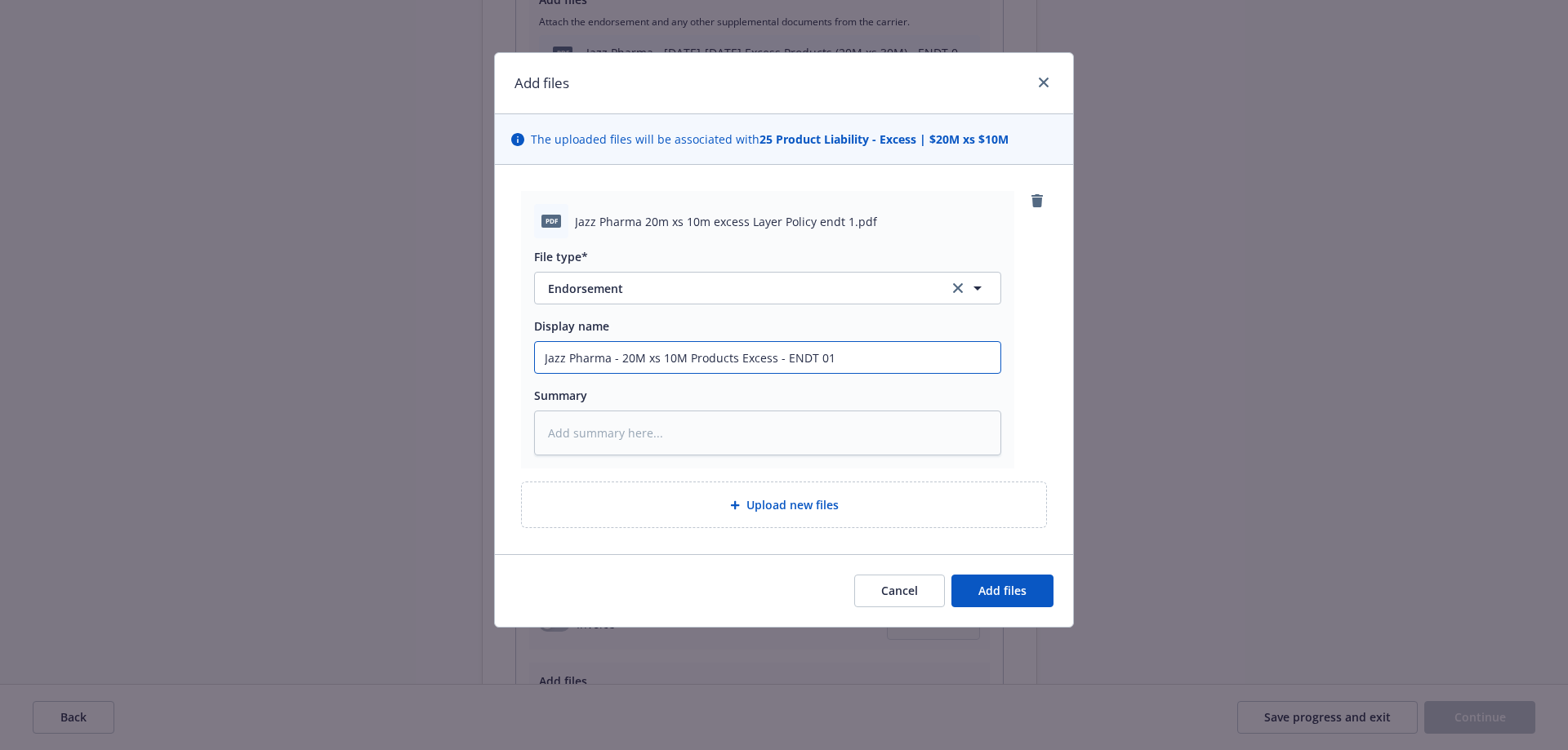
type textarea "x"
type input "Jazz Pharma - 20M xs 10M Products Excess - ENDT 01"
type textarea "x"
type input "Jazz Pharma - 20M xs 10M Products Excess - ENDT 01 -"
type textarea "x"
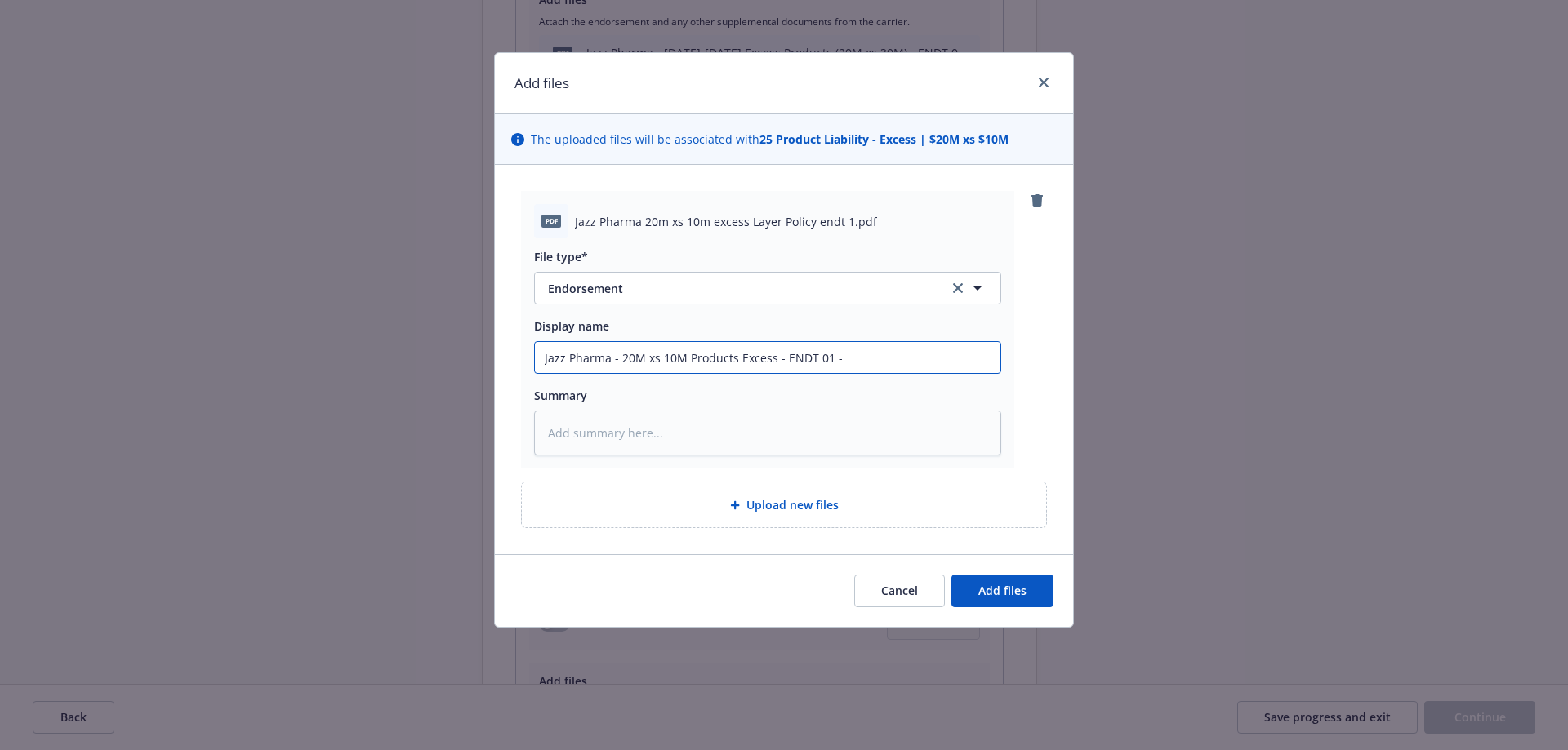
type input "Jazz Pharma - 20M xs 10M Products Excess - ENDT 01 -"
type textarea "x"
type input "Jazz Pharma - 20M xs 10M Products Excess - ENDT 01 - A"
type textarea "x"
type input "Jazz Pharma - 20M xs 10M Products Excess - ENDT 01 - Ad"
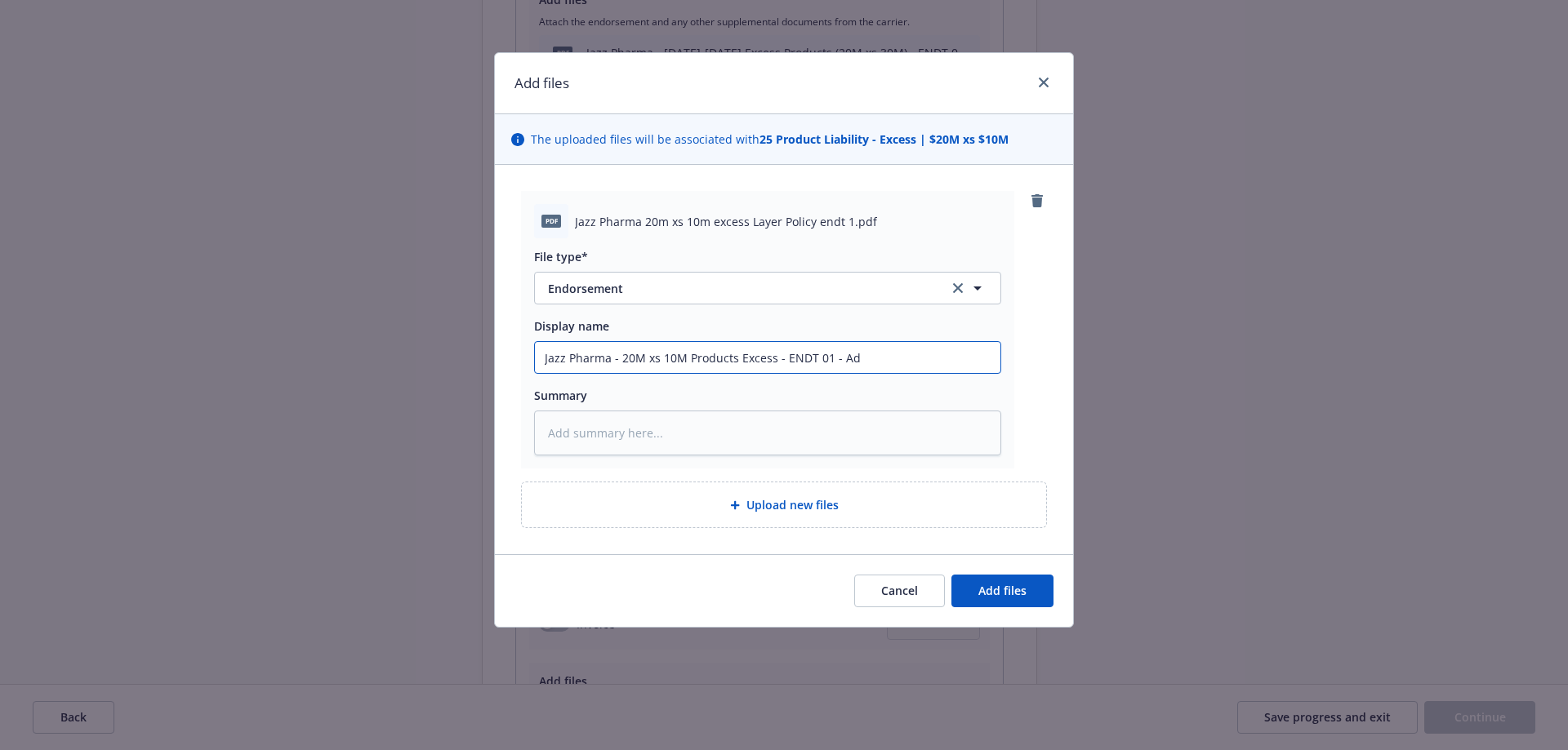
type textarea "x"
type input "Jazz Pharma - 20M xs 10M Products Excess - ENDT 01 - Add"
type textarea "x"
type input "Jazz Pharma - 20M xs 10M Products Excess - ENDT 01 - Add"
type textarea "x"
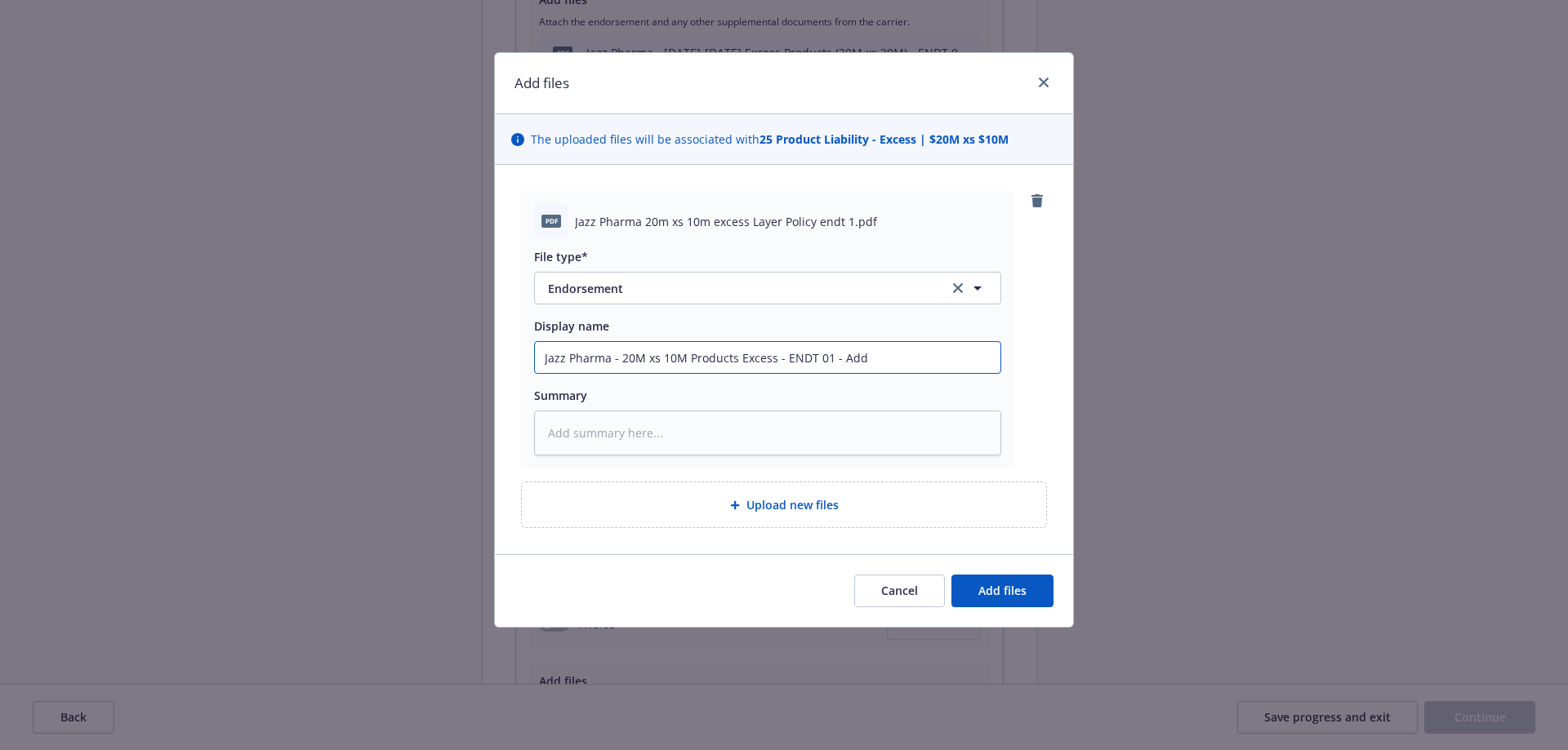
type input "Jazz Pharma - 20M xs 10M Products Excess - ENDT 01 - Add C"
type textarea "x"
type input "Jazz Pharma - 20M xs 10M Products Excess - ENDT 01 - Add Chi"
type textarea "x"
type input "Jazz Pharma - 20M xs 10M Products Excess - ENDT 01 - Add Chim"
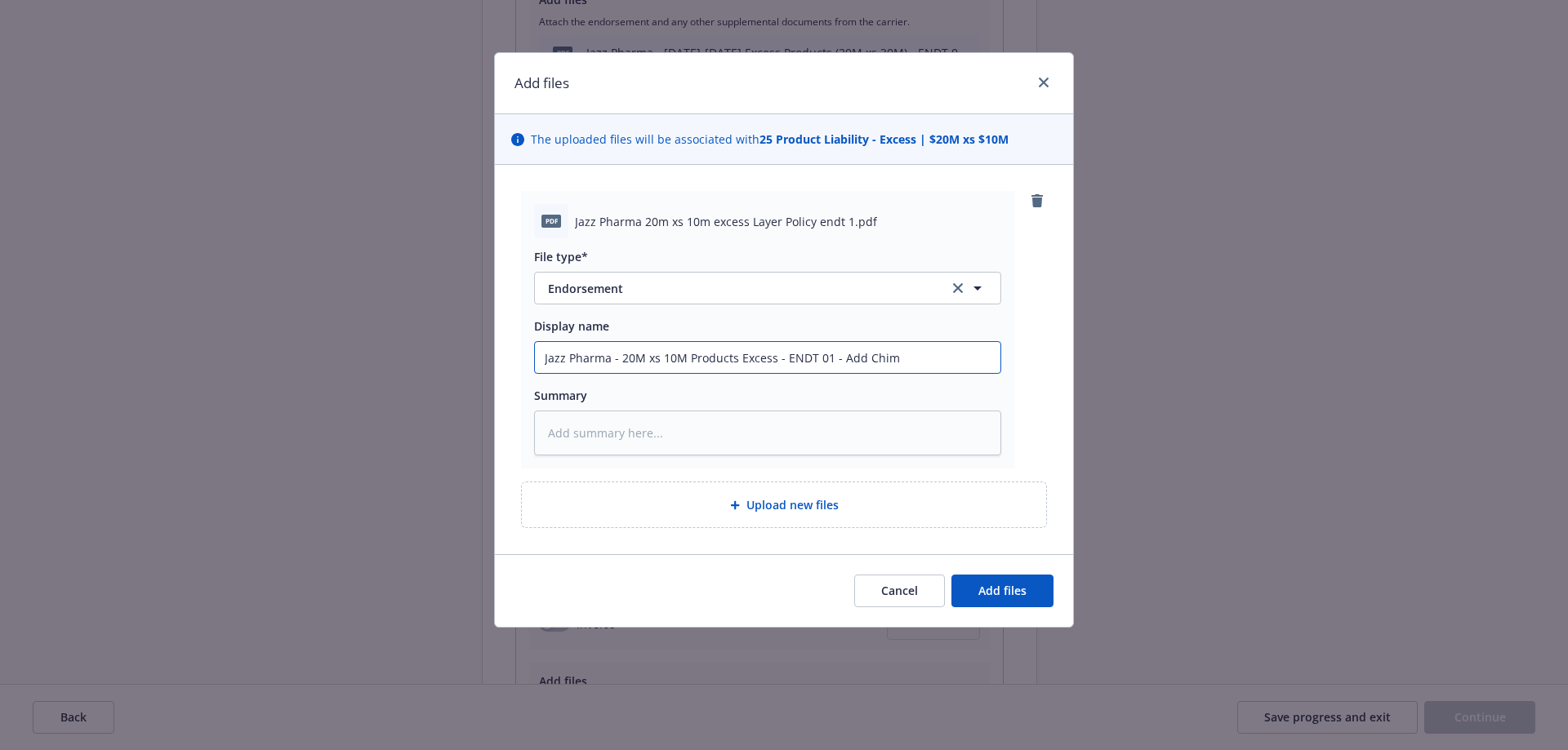
type textarea "x"
type input "Jazz Pharma - 20M xs 10M Products Excess - ENDT 01 - Add Chi"
type textarea "x"
type input "Jazz Pharma - 20M xs 10M Products Excess - ENDT 01 - Add Chim"
type textarea "x"
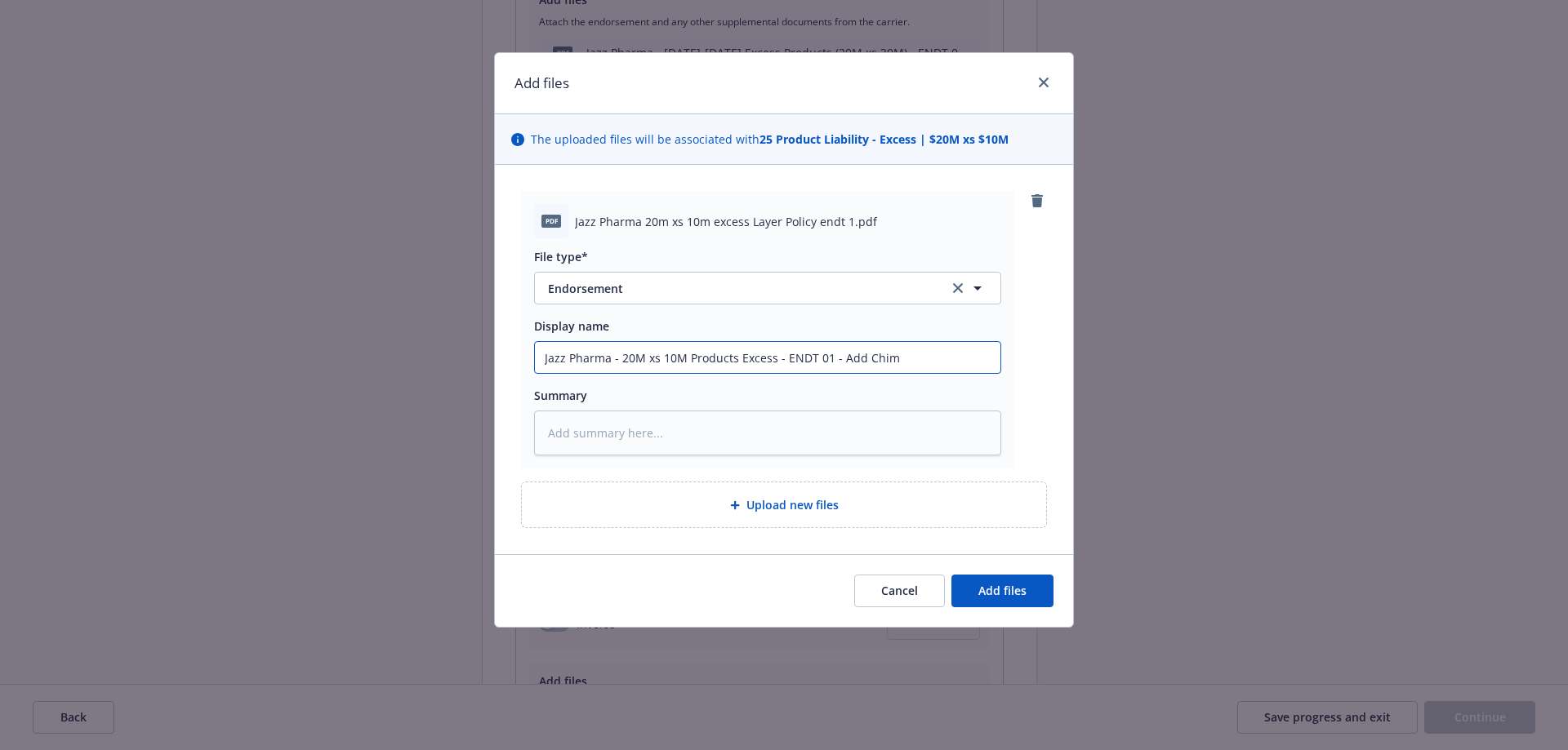
type input "Jazz Pharma - 20M xs 10M Products Excess - ENDT 01 - Add Chime"
type textarea "x"
type input "Jazz Pharma - 20M xs 10M Products Excess - ENDT 01 - Add Chimer"
type textarea "x"
type input "Jazz Pharma - 20M xs 10M Products Excess - ENDT 01 - Add Chimerix"
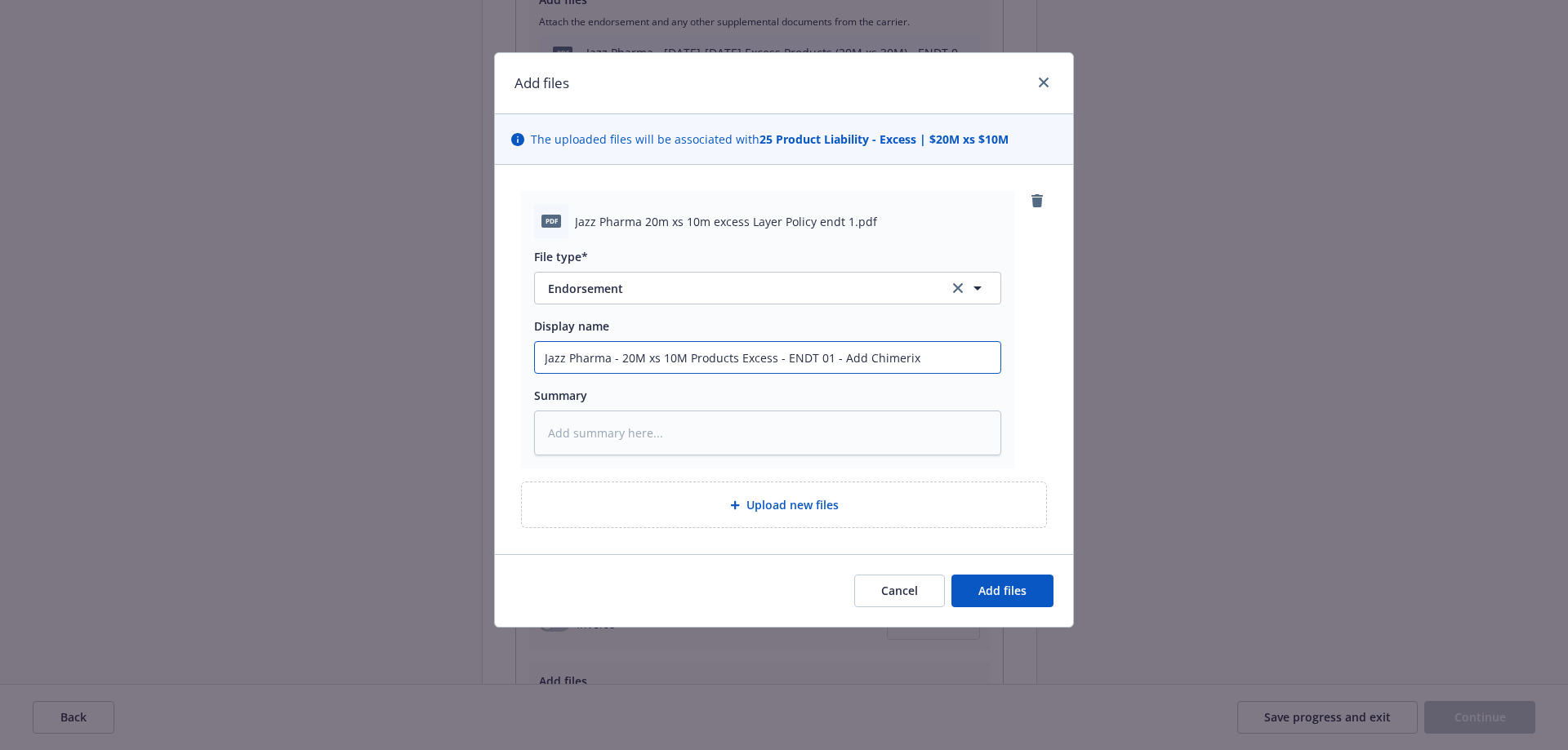
type textarea "x"
type input "Jazz Pharma - 20M xs 10M Products Excess - ENDT 01 - Add Chimerix"
click at [1016, 593] on span "Add files" at bounding box center [1002, 591] width 48 height 16
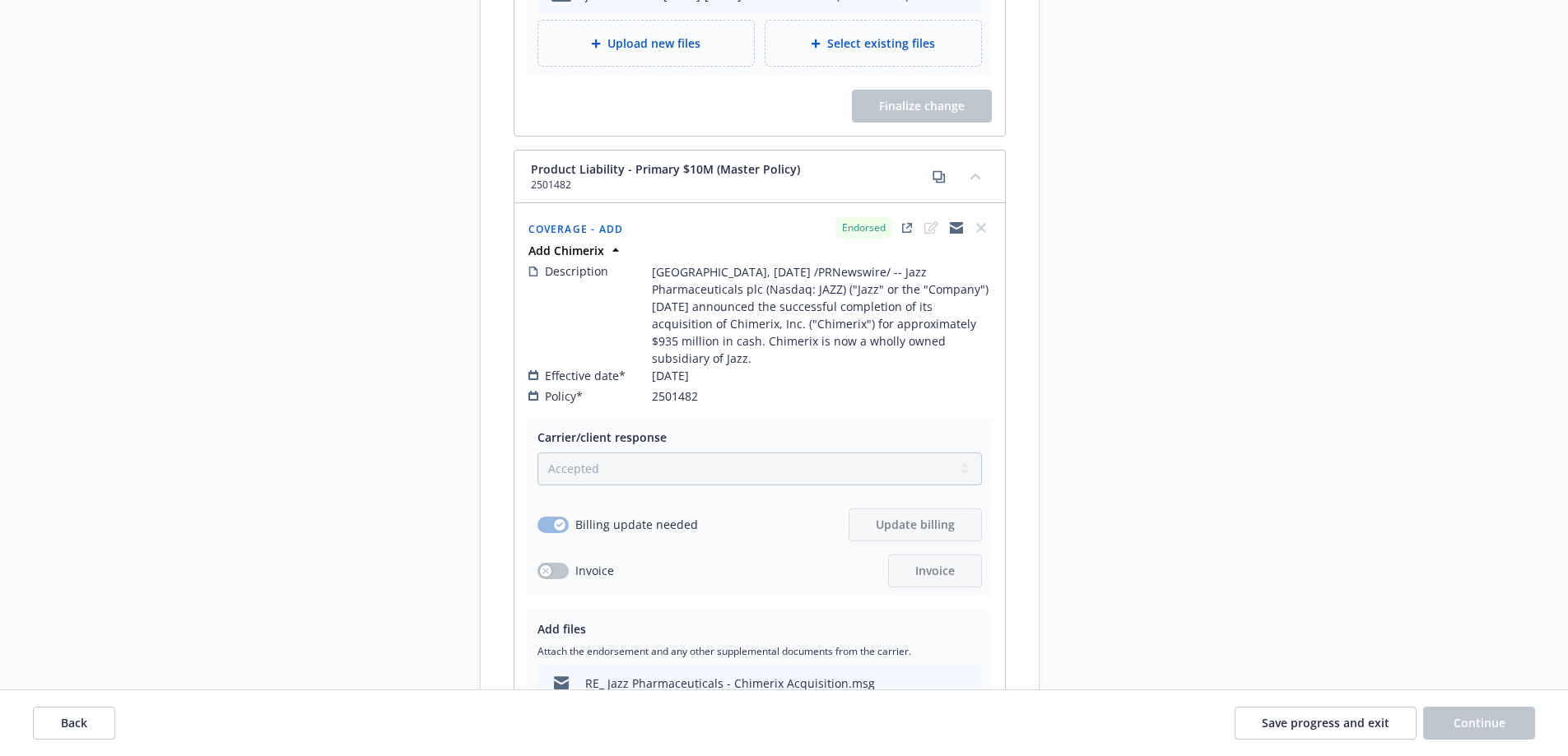
scroll to position [7025, 0]
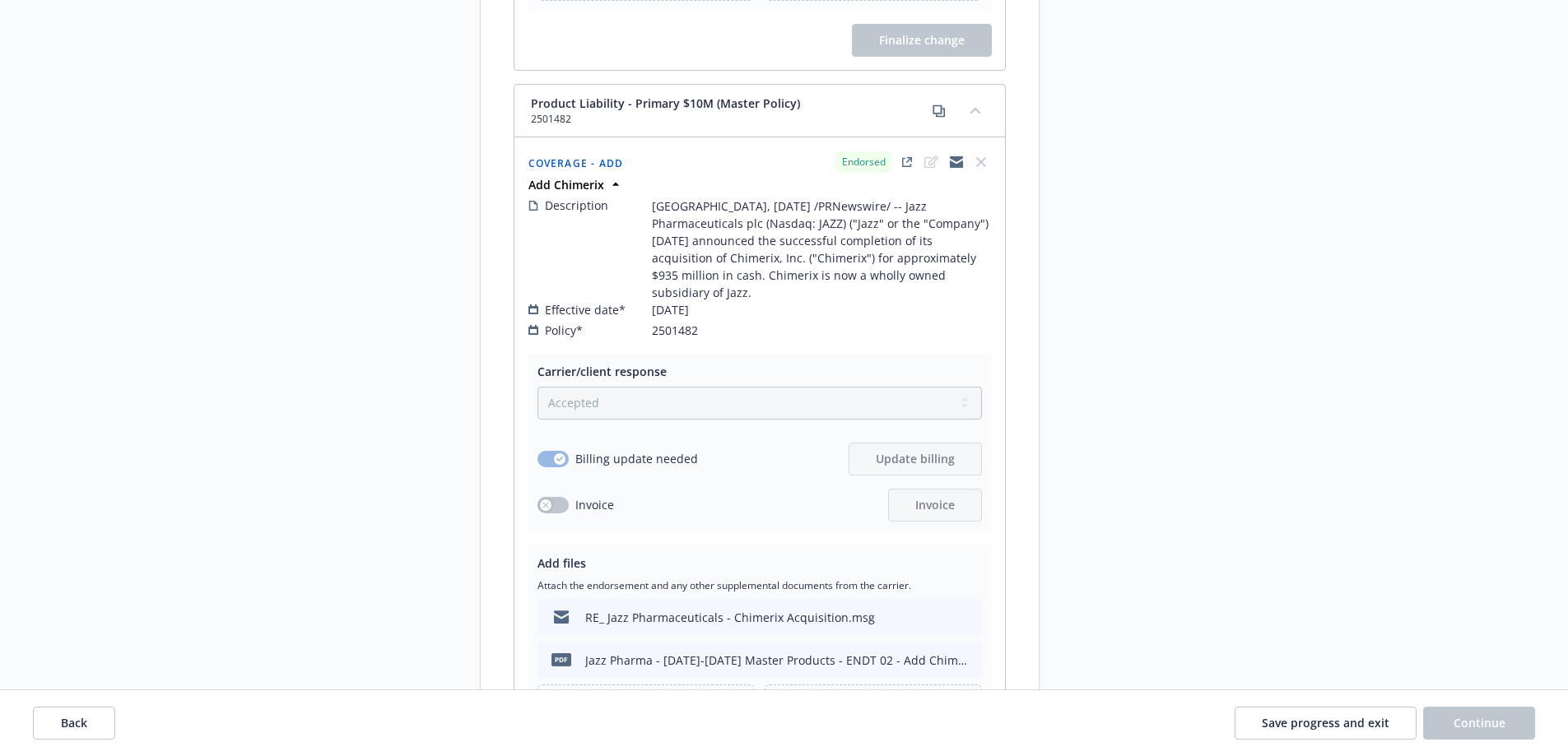
click at [696, 700] on span "Upload new files" at bounding box center [654, 708] width 93 height 17
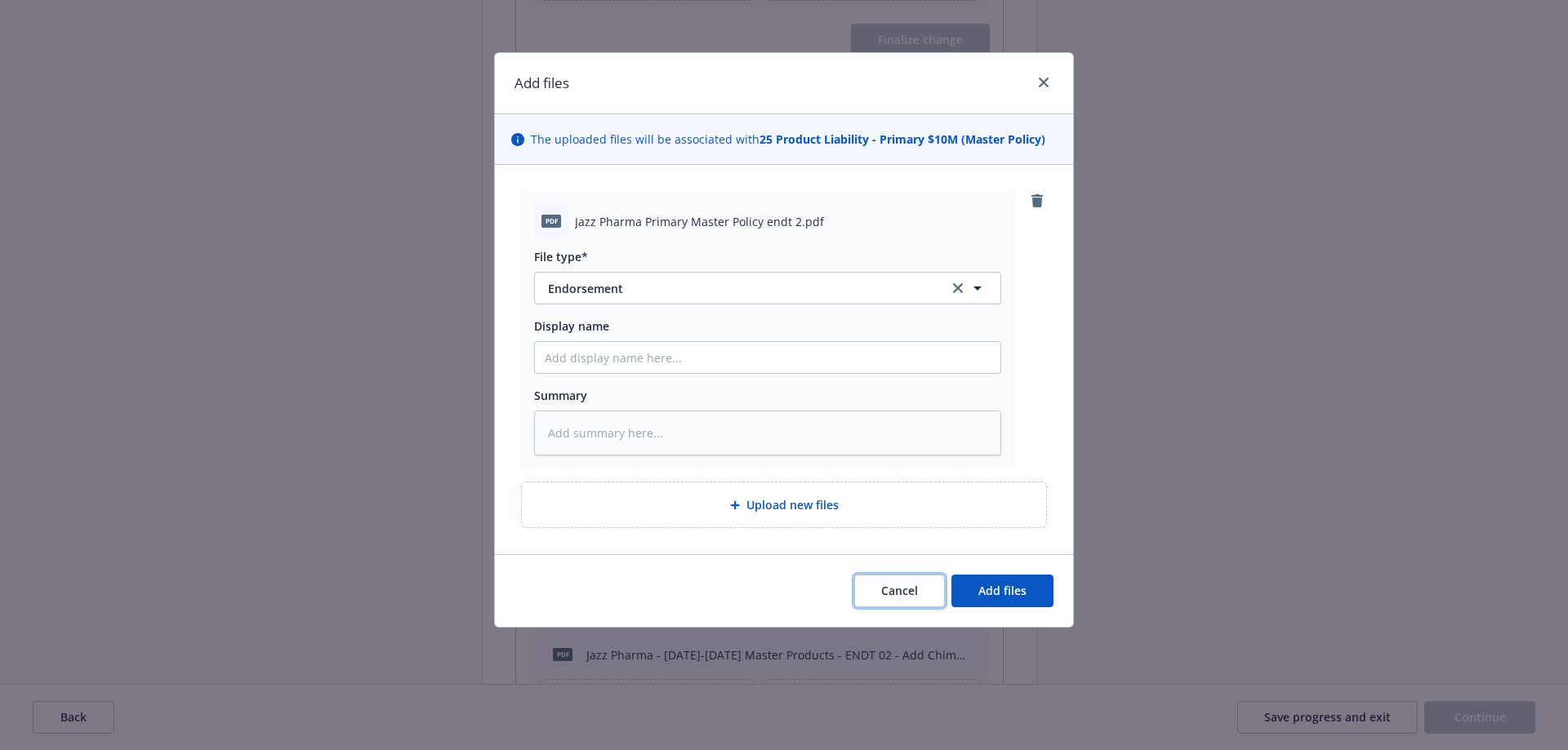
click at [901, 587] on span "Cancel" at bounding box center [899, 591] width 37 height 16
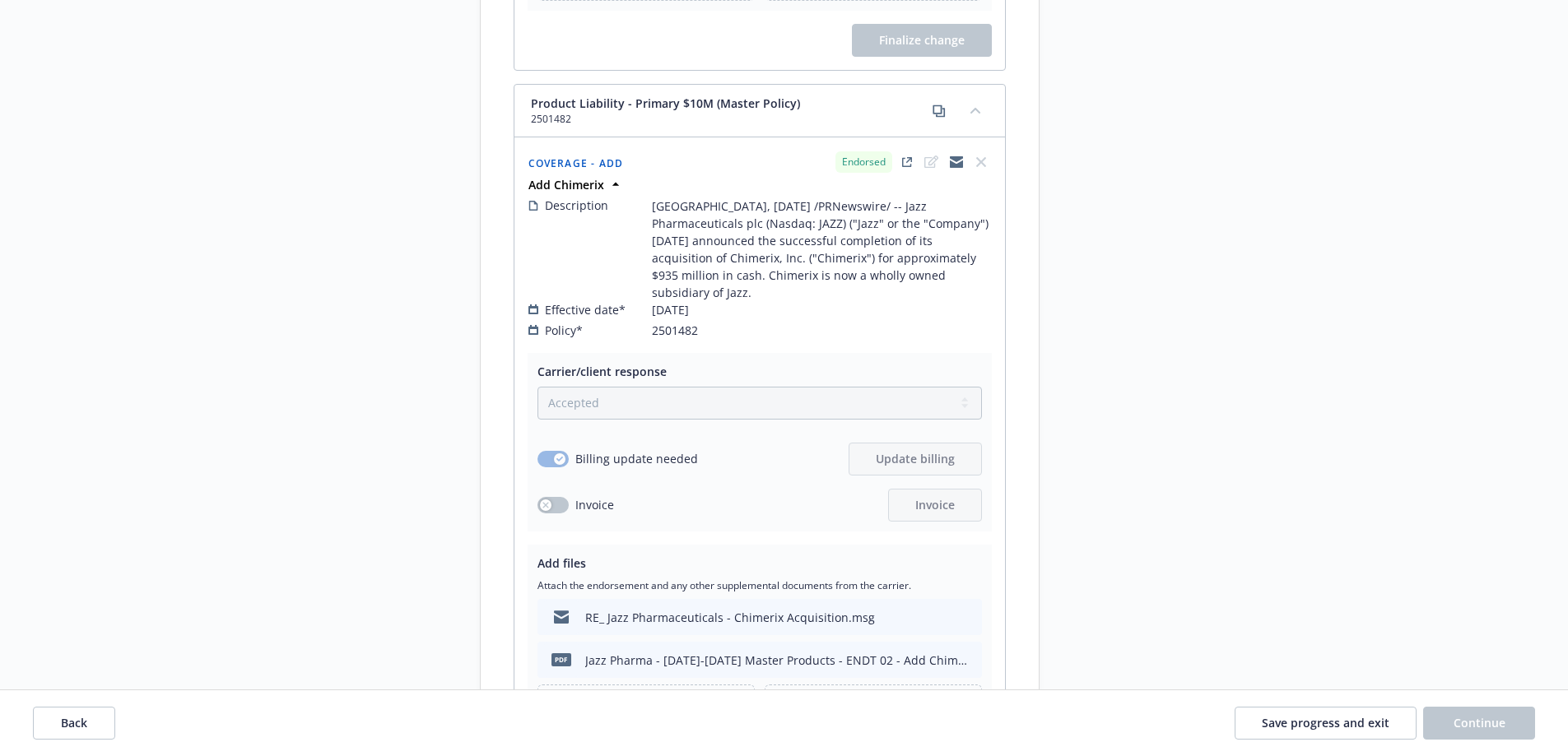
click at [656, 700] on span "Upload new files" at bounding box center [654, 708] width 93 height 17
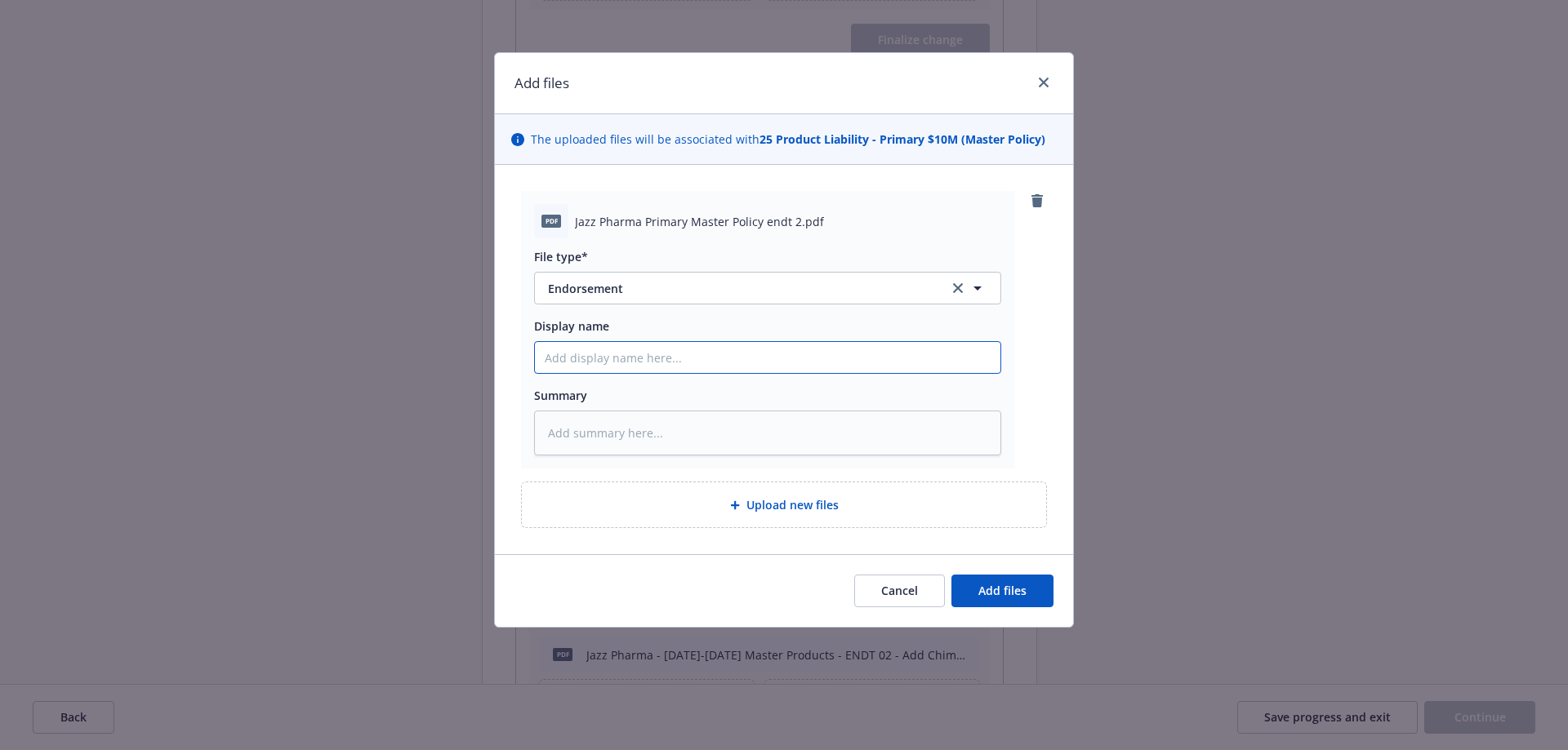
click at [575, 357] on input "Display name" at bounding box center [767, 357] width 465 height 31
type textarea "x"
type input "J"
type textarea "x"
type input "Ja"
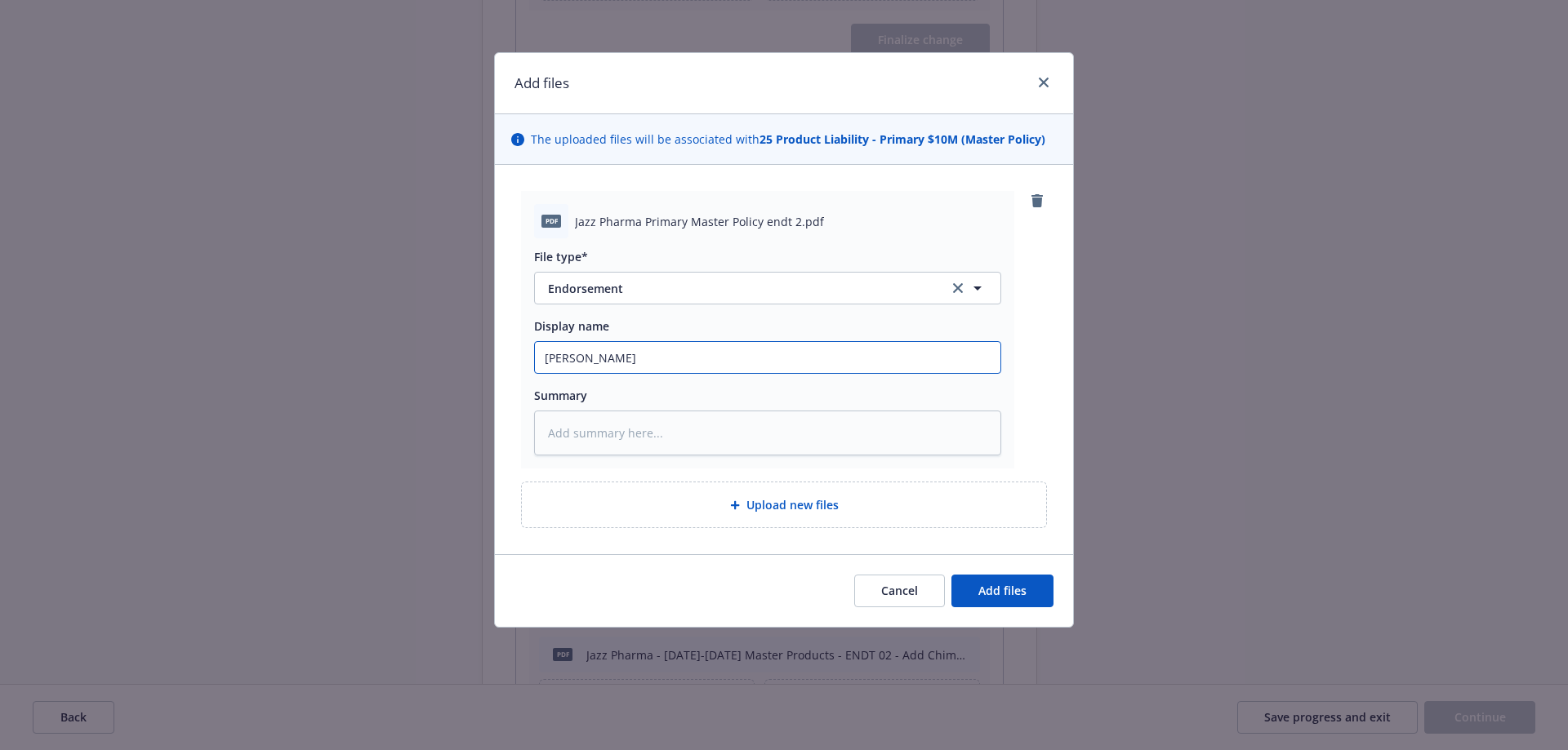
type textarea "x"
type input "Jaz"
type textarea "x"
type input "Jazz"
type textarea "x"
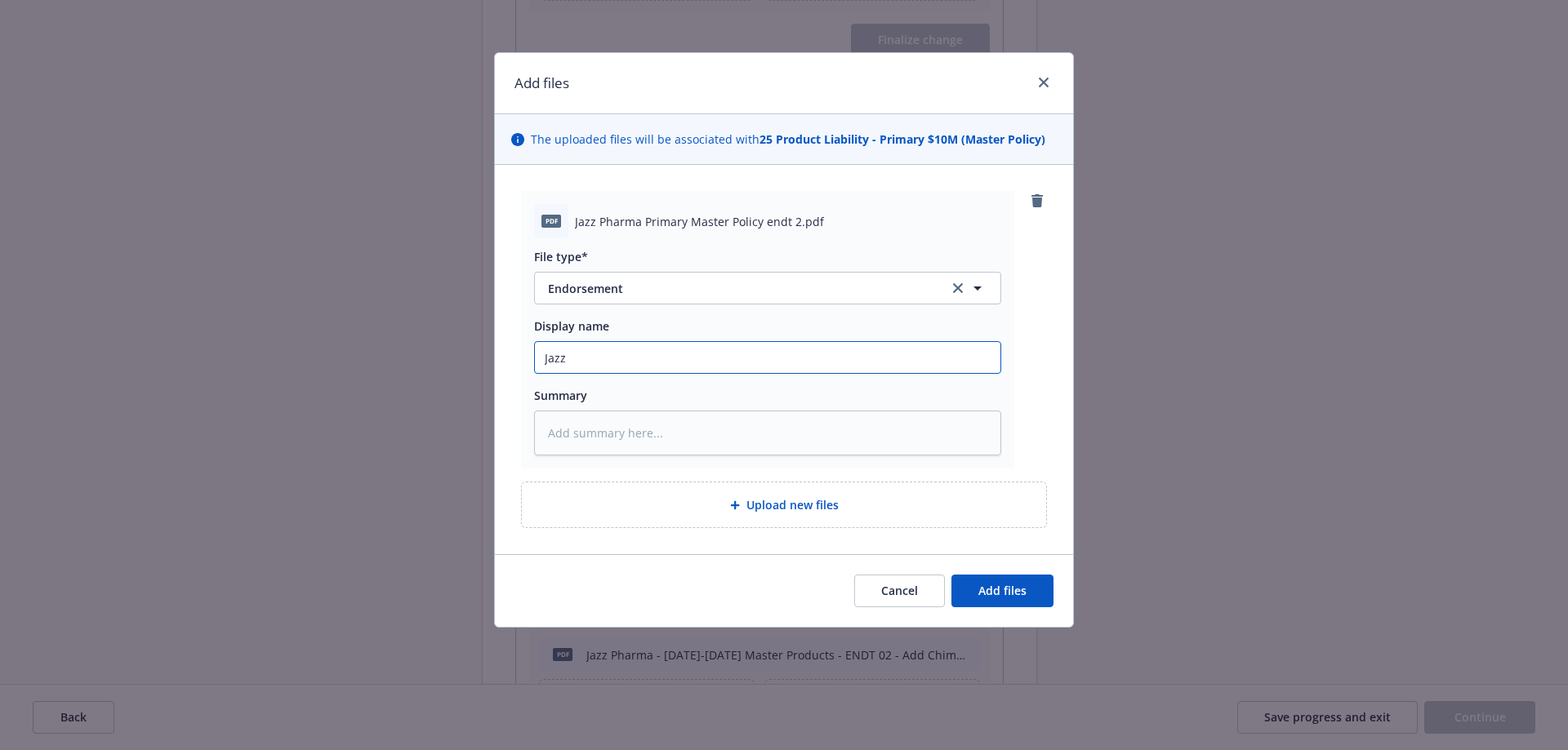
type input "Jazz"
type textarea "x"
type input "Jazz P"
type textarea "x"
type input "Jazz Ph"
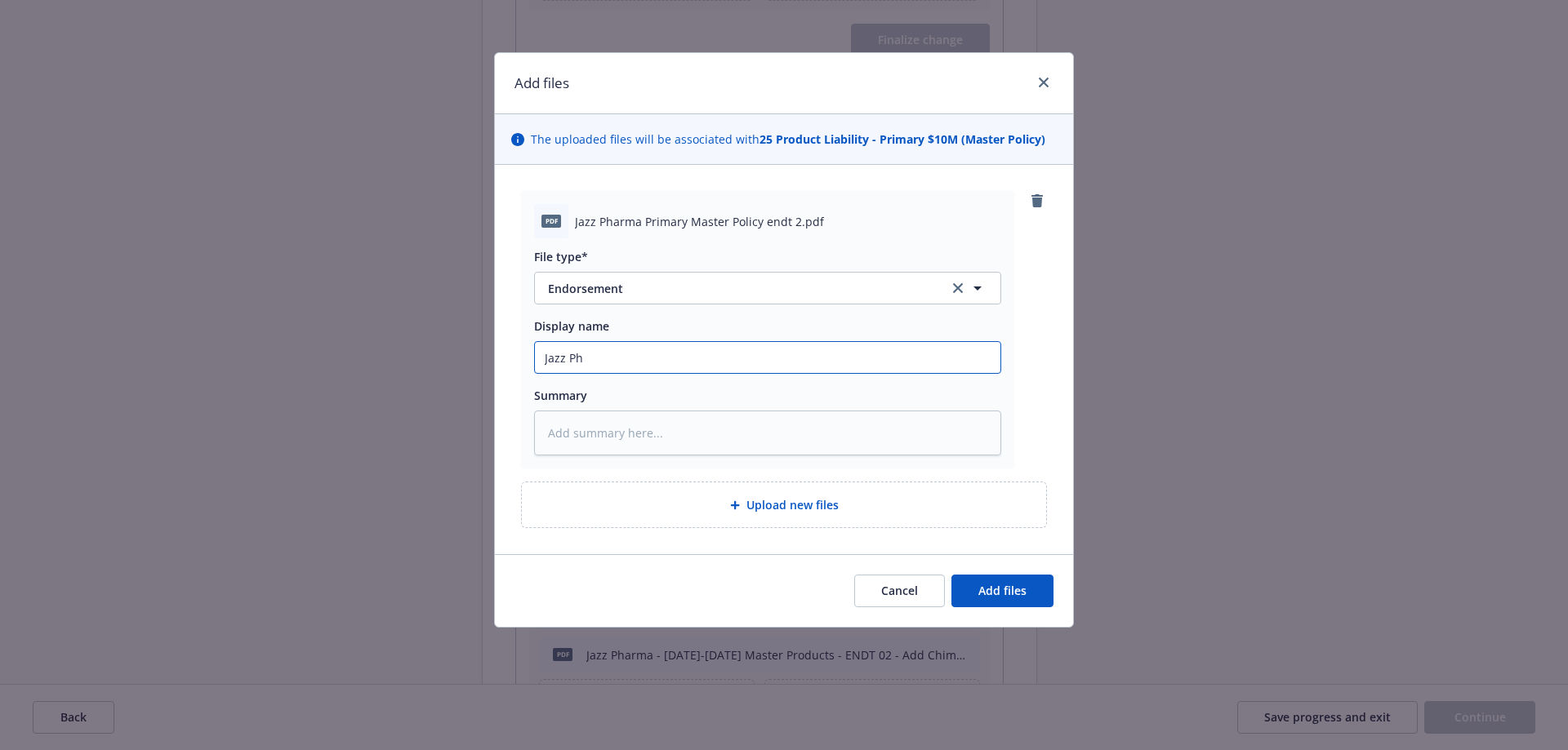
type textarea "x"
type input "Jazz Pha"
type textarea "x"
type input "Jazz Phar"
type textarea "x"
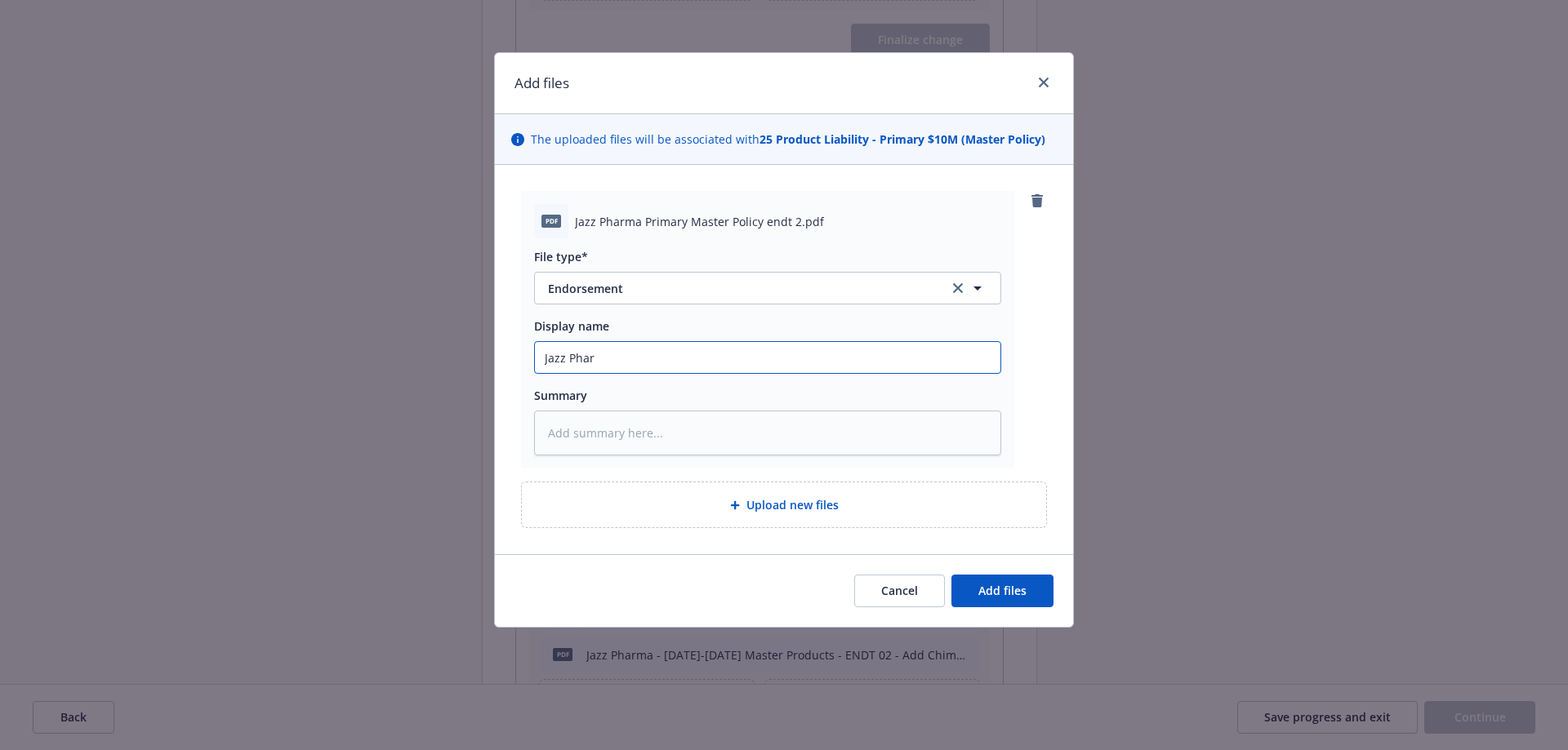
type input "Jazz Pharm"
type textarea "x"
type input "Jazz Pharma"
type textarea "x"
type input "Jazz Pharma"
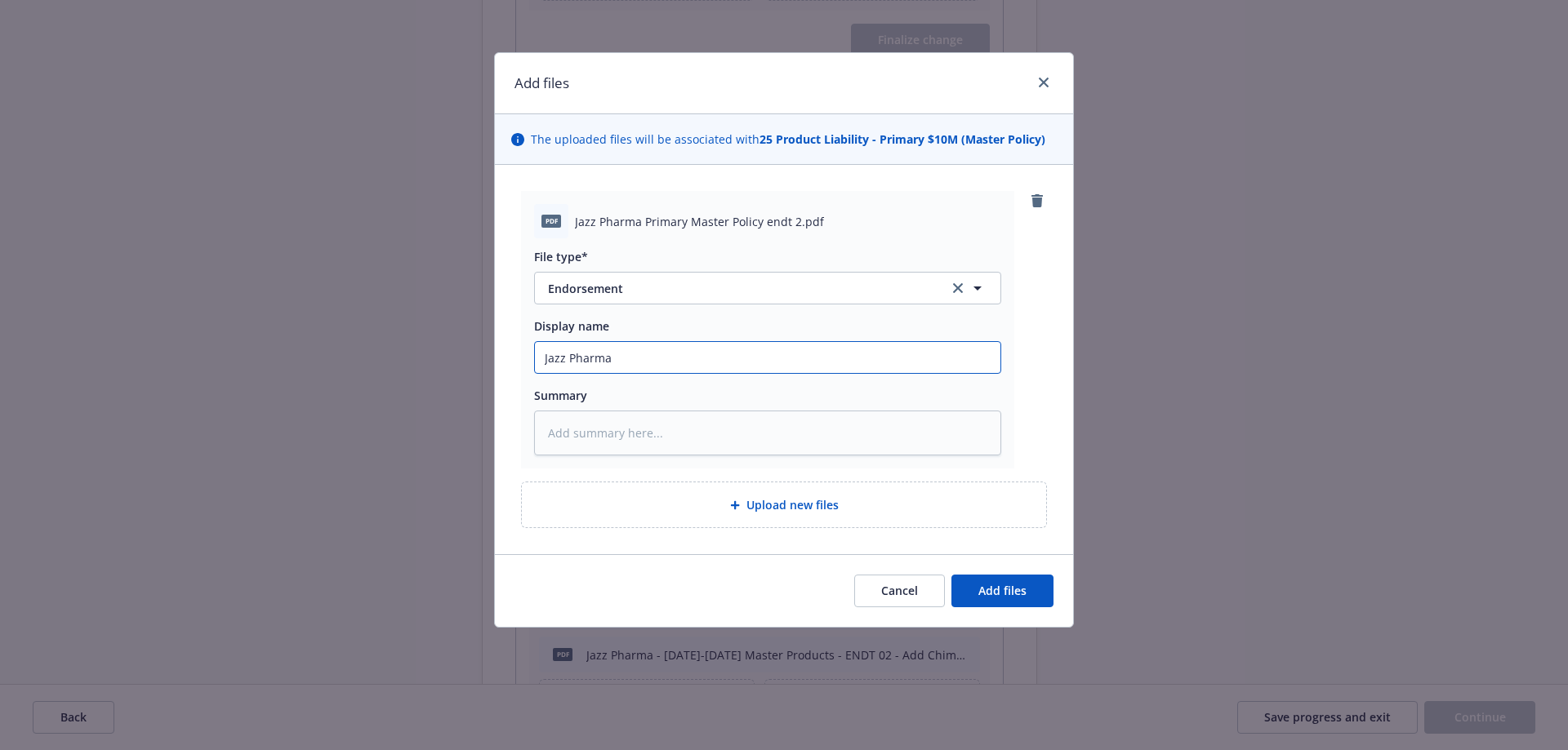
type textarea "x"
type input "Jazz Pharma -"
type textarea "x"
type input "Jazz Pharma - 2"
type textarea "x"
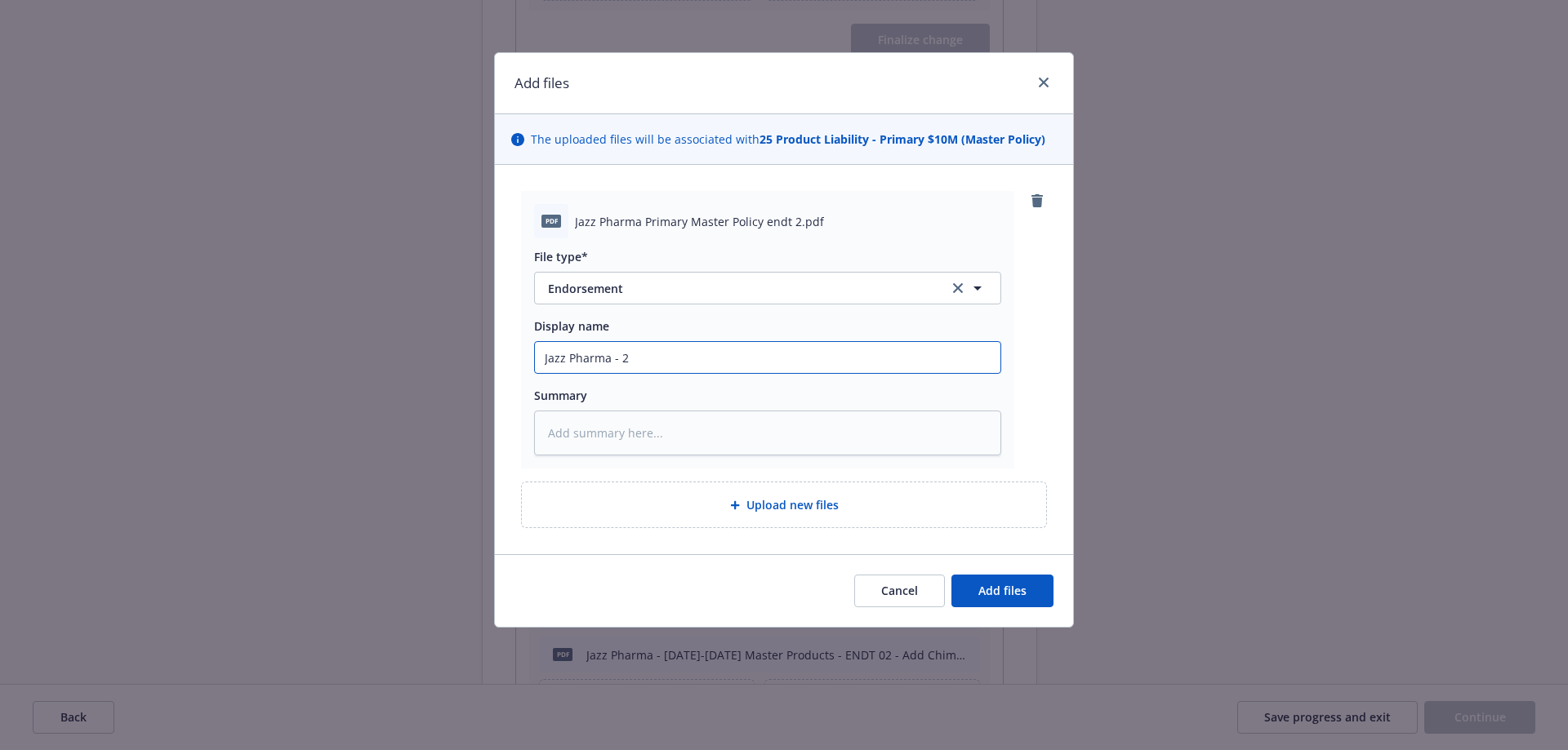
type input "Jazz Pharma - 20"
type textarea "x"
type input "Jazz Pharma - 202"
type textarea "x"
type input "Jazz Pharma - 2025"
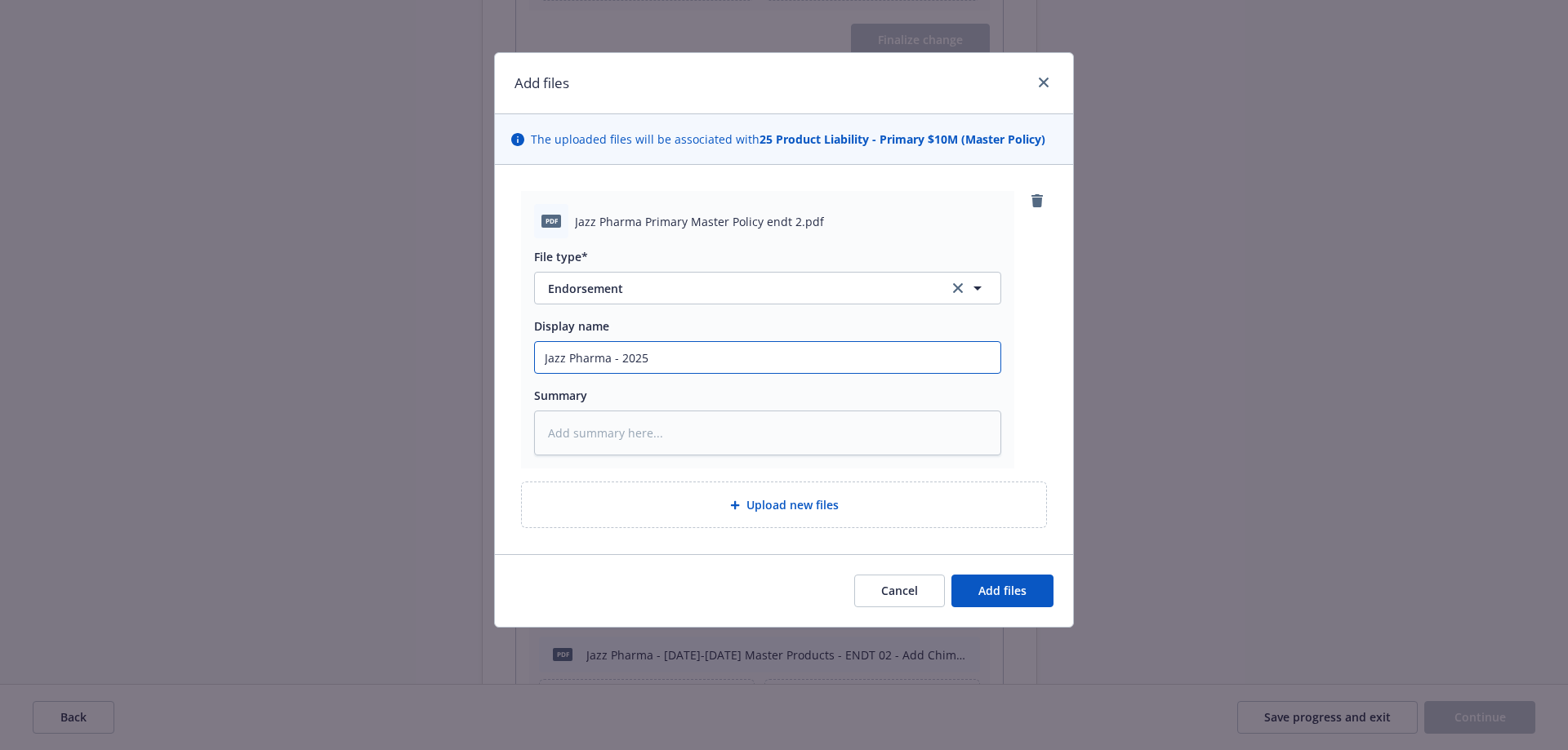
type textarea "x"
type input "Jazz Pharma - 20254"
click at [988, 594] on span "Add files" at bounding box center [1002, 591] width 48 height 16
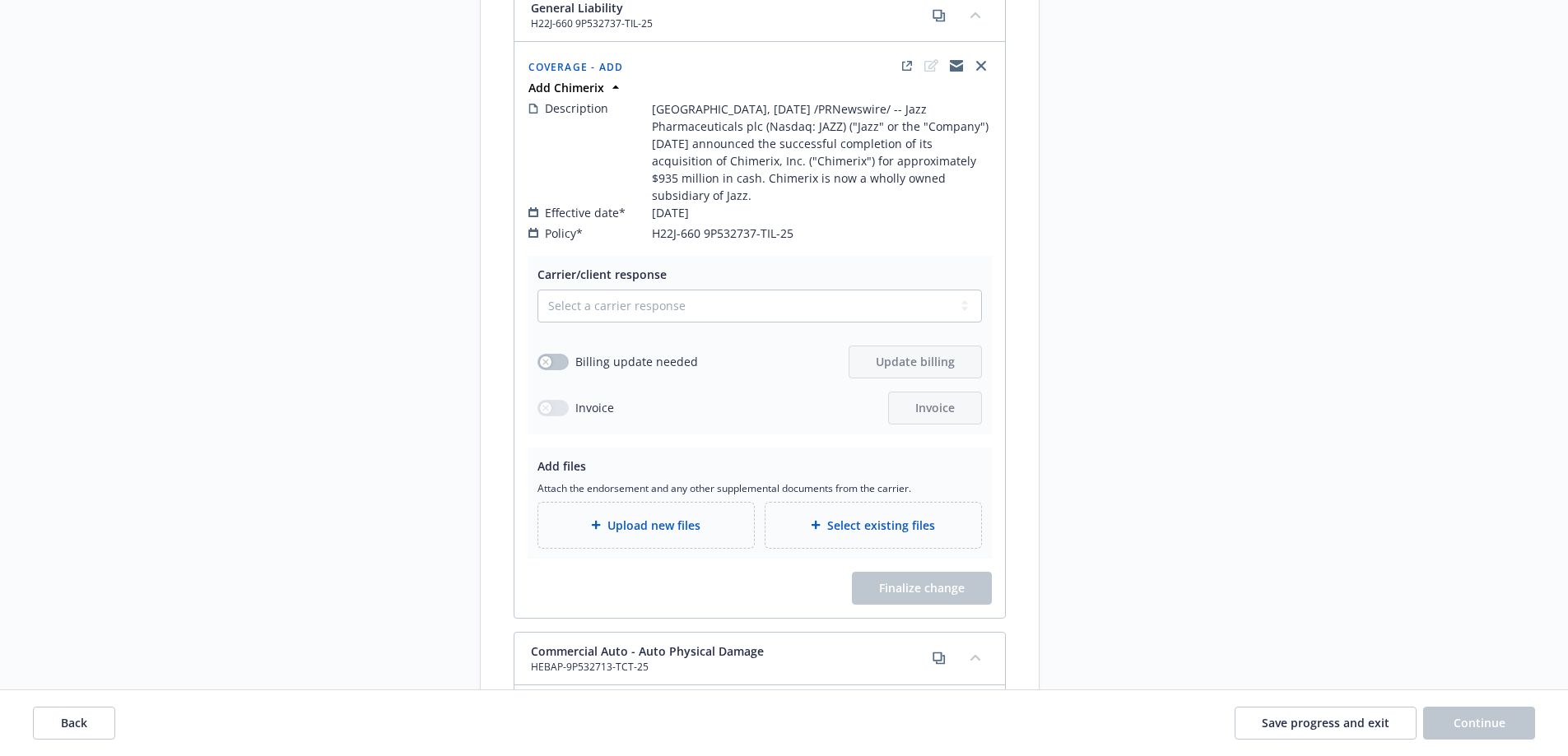
scroll to position [7861, 0]
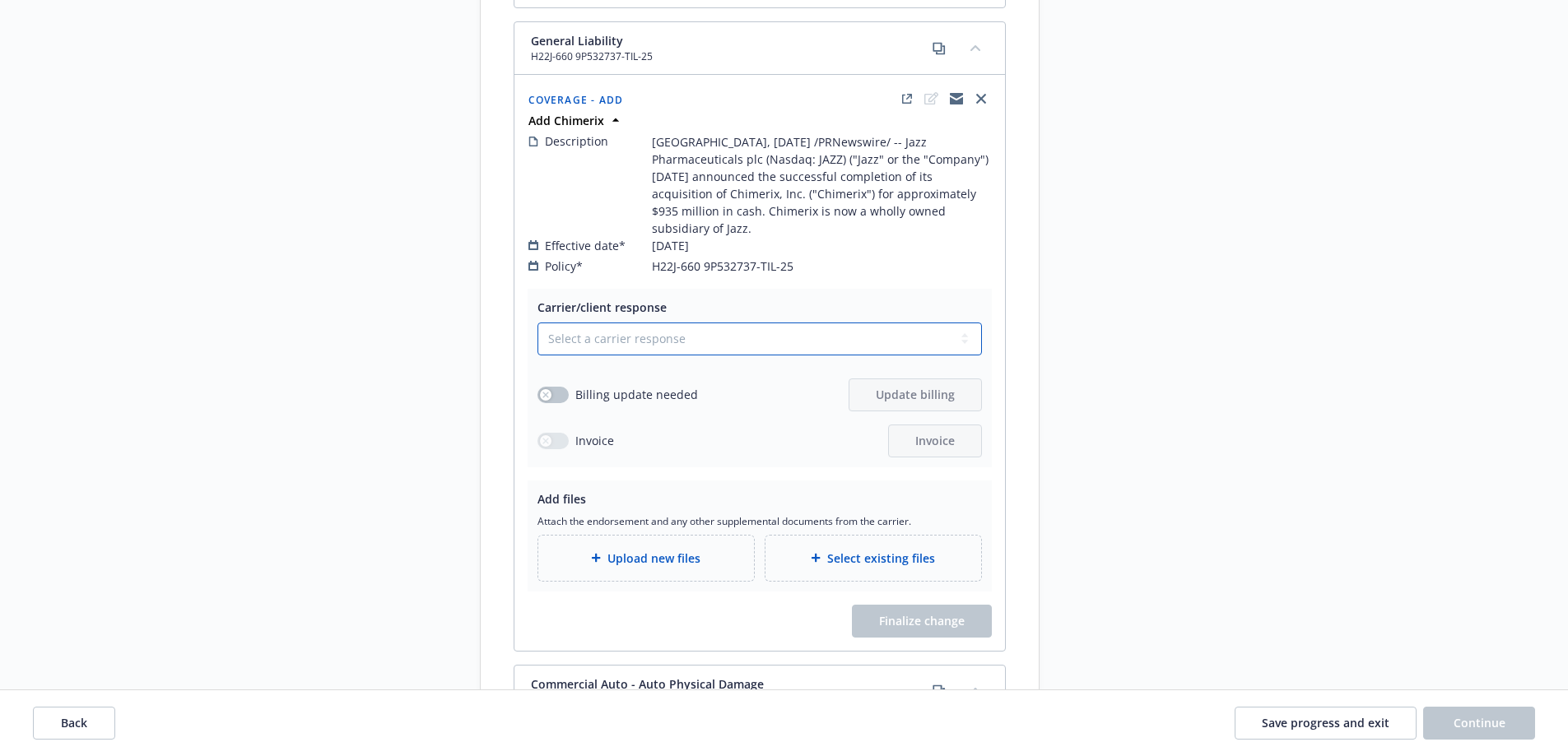
click at [693, 322] on select "Select a carrier response Accepted Accepted with revision No endorsement needed…" at bounding box center [759, 339] width 444 height 33
click at [538, 322] on select "Select a carrier response Accepted Accepted with revision No endorsement needed…" at bounding box center [759, 339] width 444 height 33
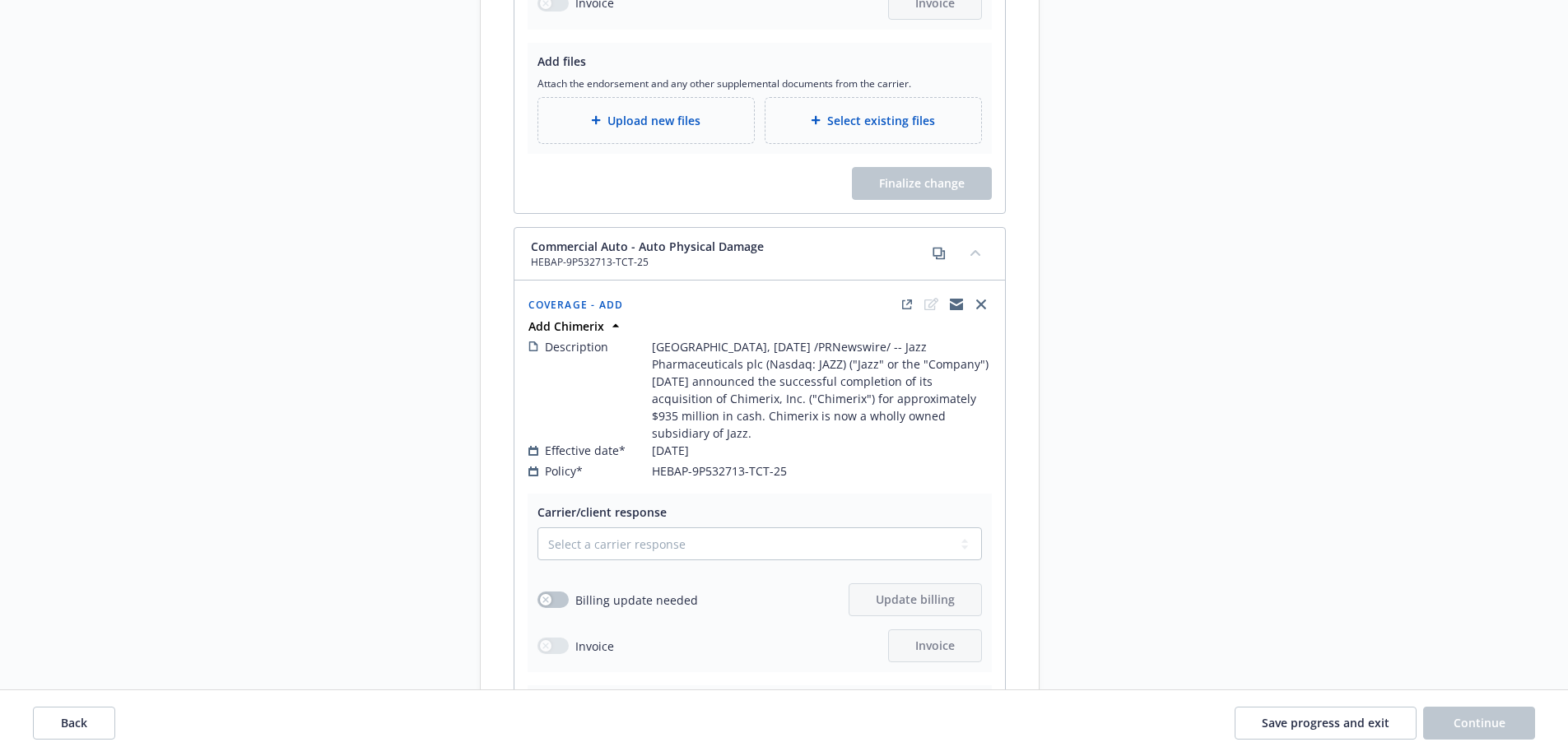
scroll to position [8477, 0]
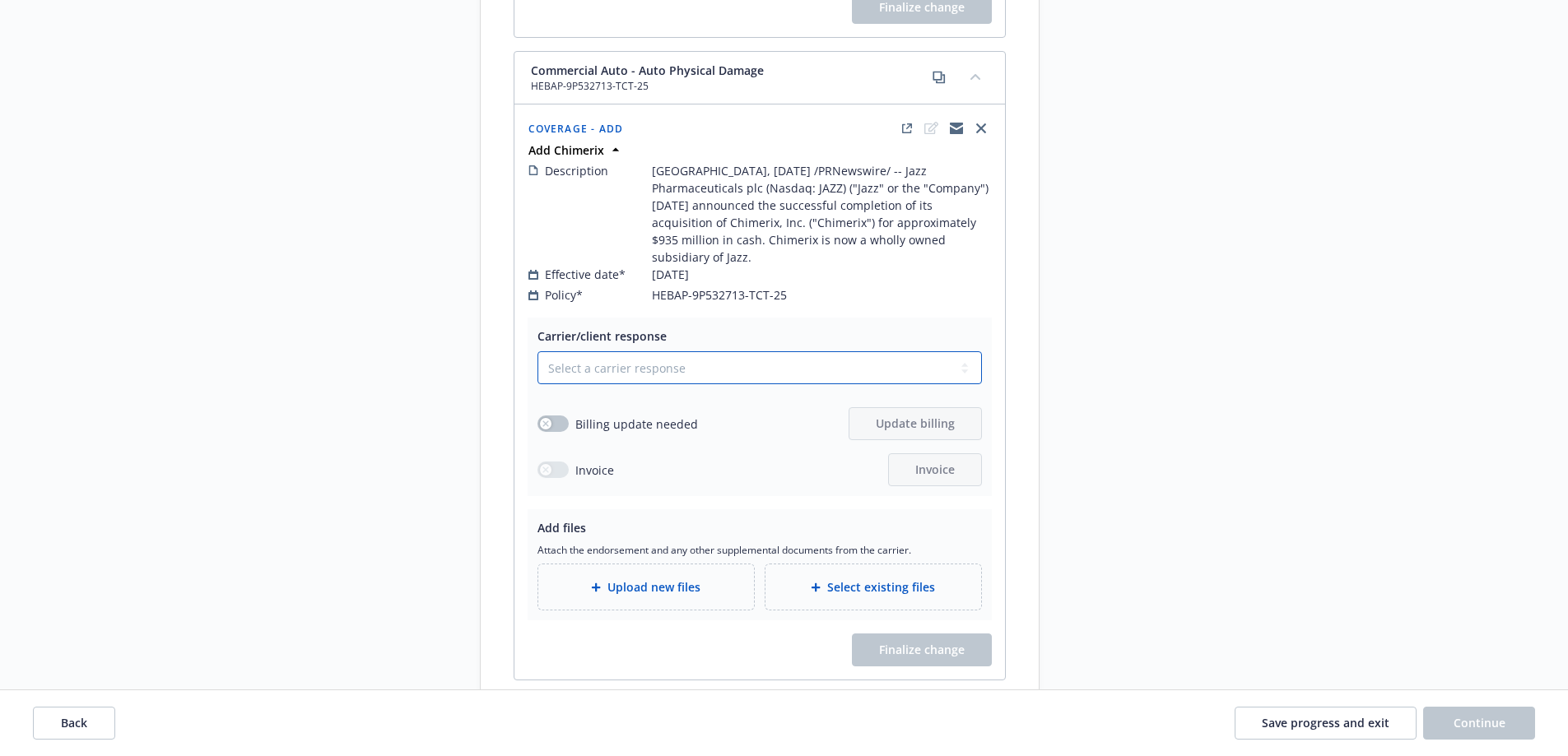
click at [600, 351] on select "Select a carrier response Accepted Accepted with revision No endorsement needed…" at bounding box center [759, 368] width 444 height 33
click at [538, 351] on select "Select a carrier response Accepted Accepted with revision No endorsement needed…" at bounding box center [759, 368] width 444 height 33
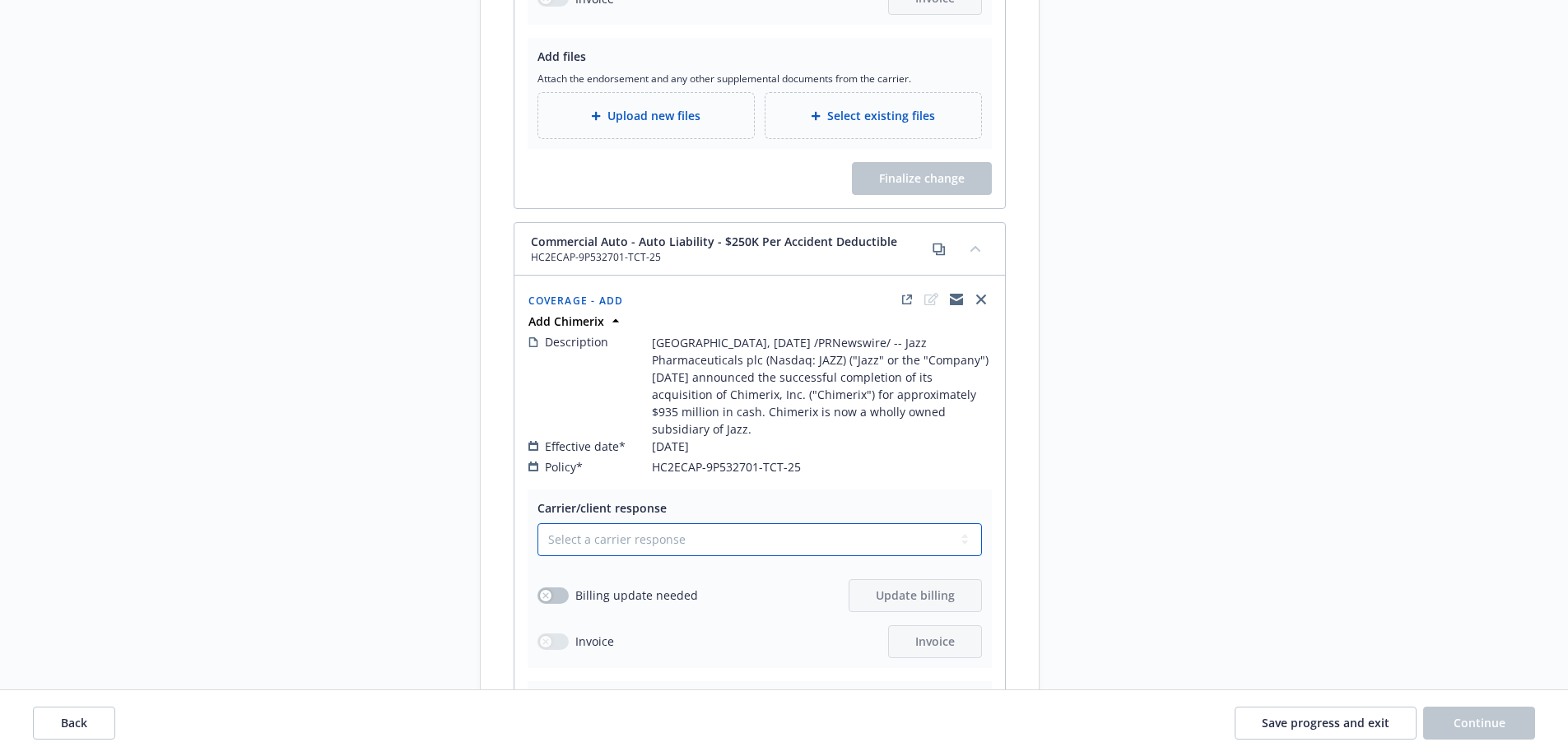
click at [592, 524] on select "Select a carrier response Accepted Accepted with revision No endorsement needed…" at bounding box center [759, 540] width 444 height 33
click at [538, 524] on select "Select a carrier response Accepted Accepted with revision No endorsement needed…" at bounding box center [759, 540] width 444 height 33
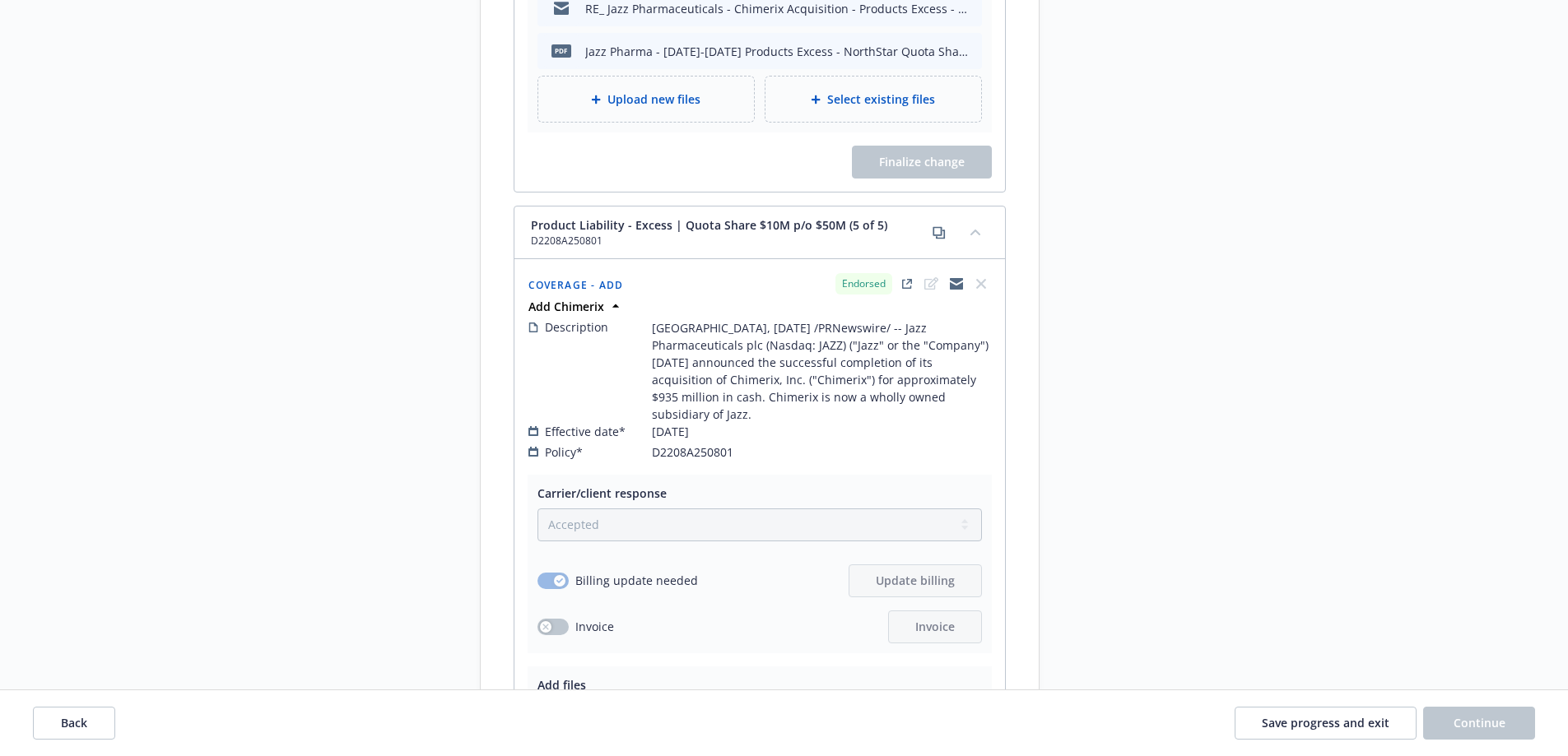
scroll to position [3457, 0]
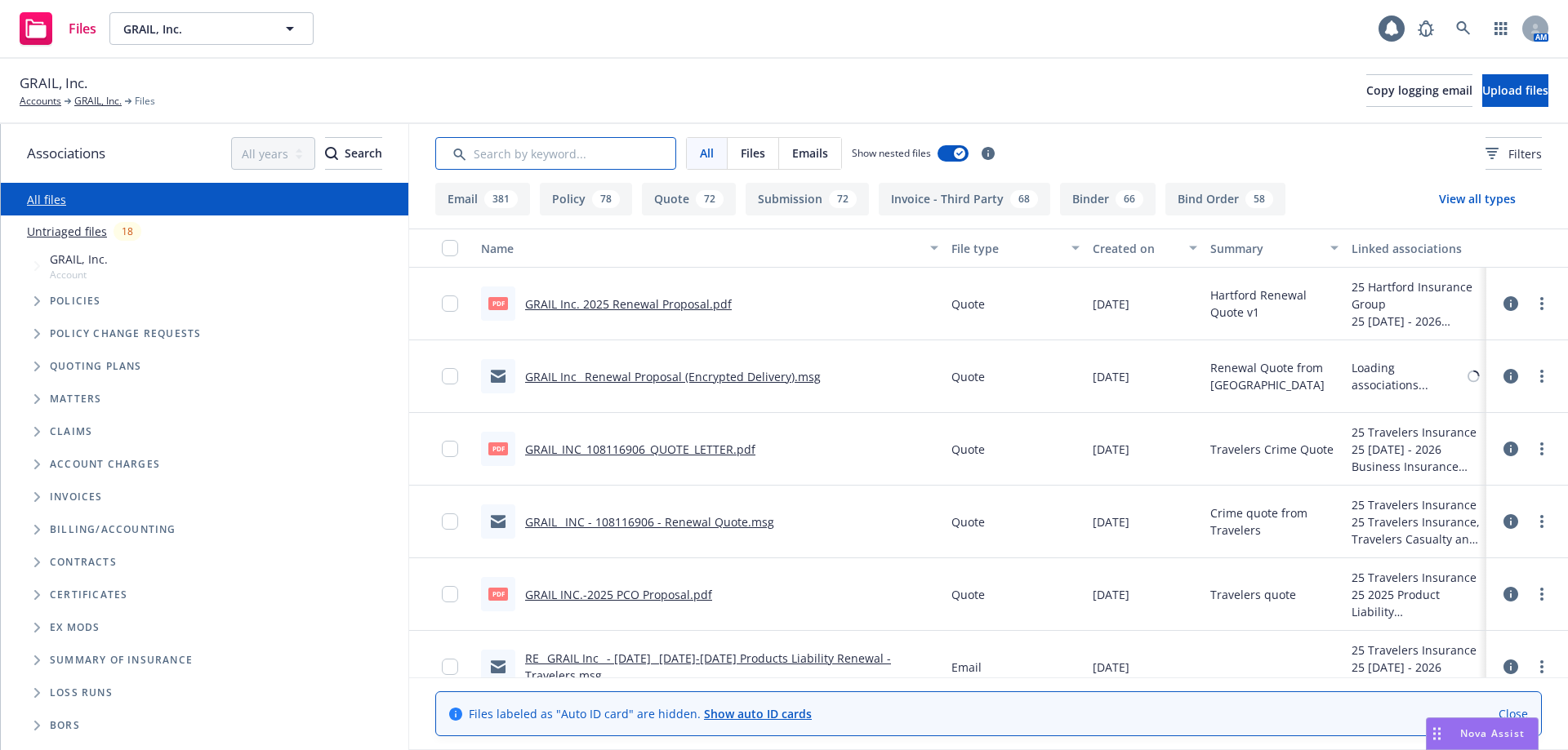
click at [521, 154] on input "Search by keyword..." at bounding box center [555, 154] width 241 height 33
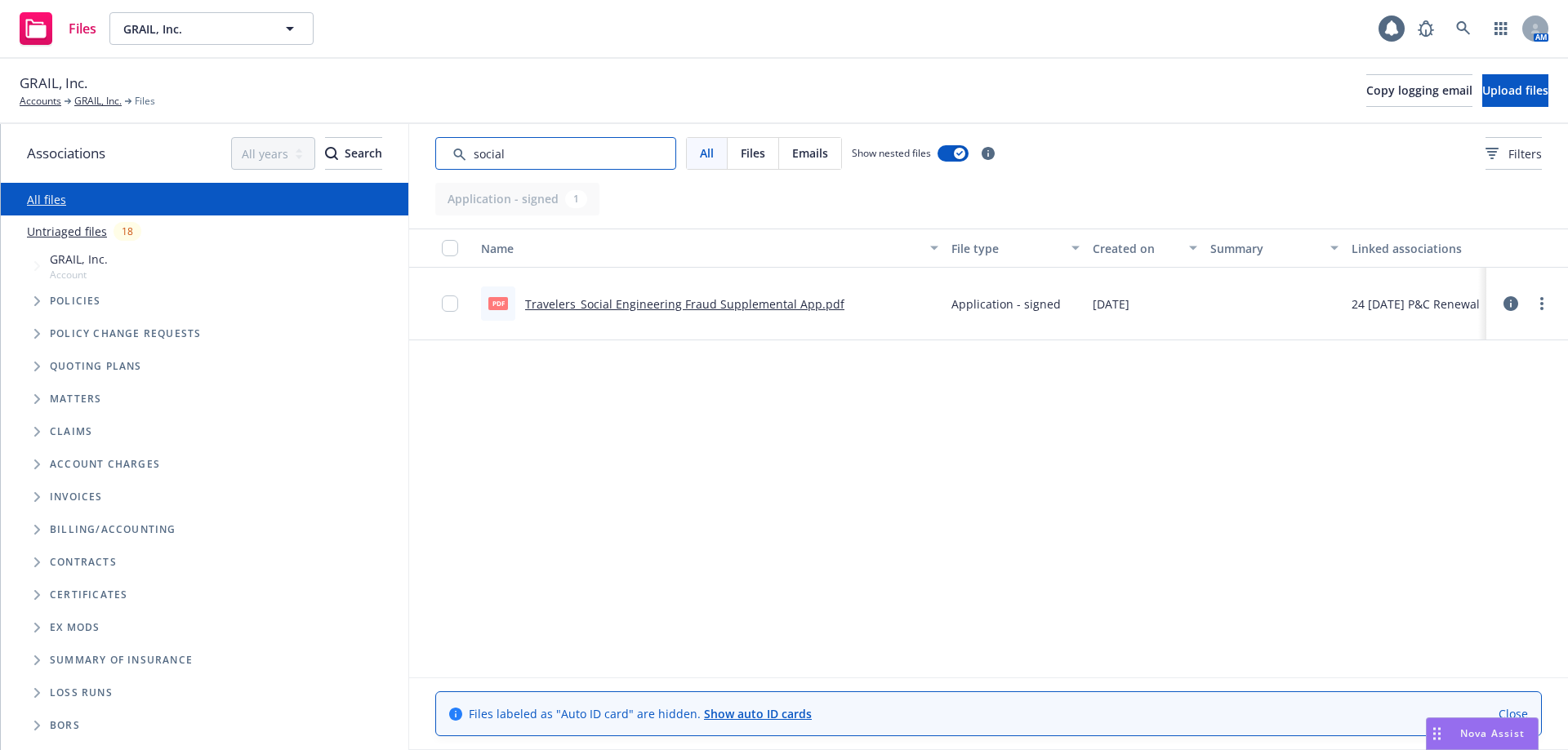
type input "social"
click at [795, 299] on link "Travelers_Social Engineering Fraud Supplemental App.pdf" at bounding box center [685, 303] width 319 height 16
click at [1471, 33] on link at bounding box center [1463, 29] width 33 height 33
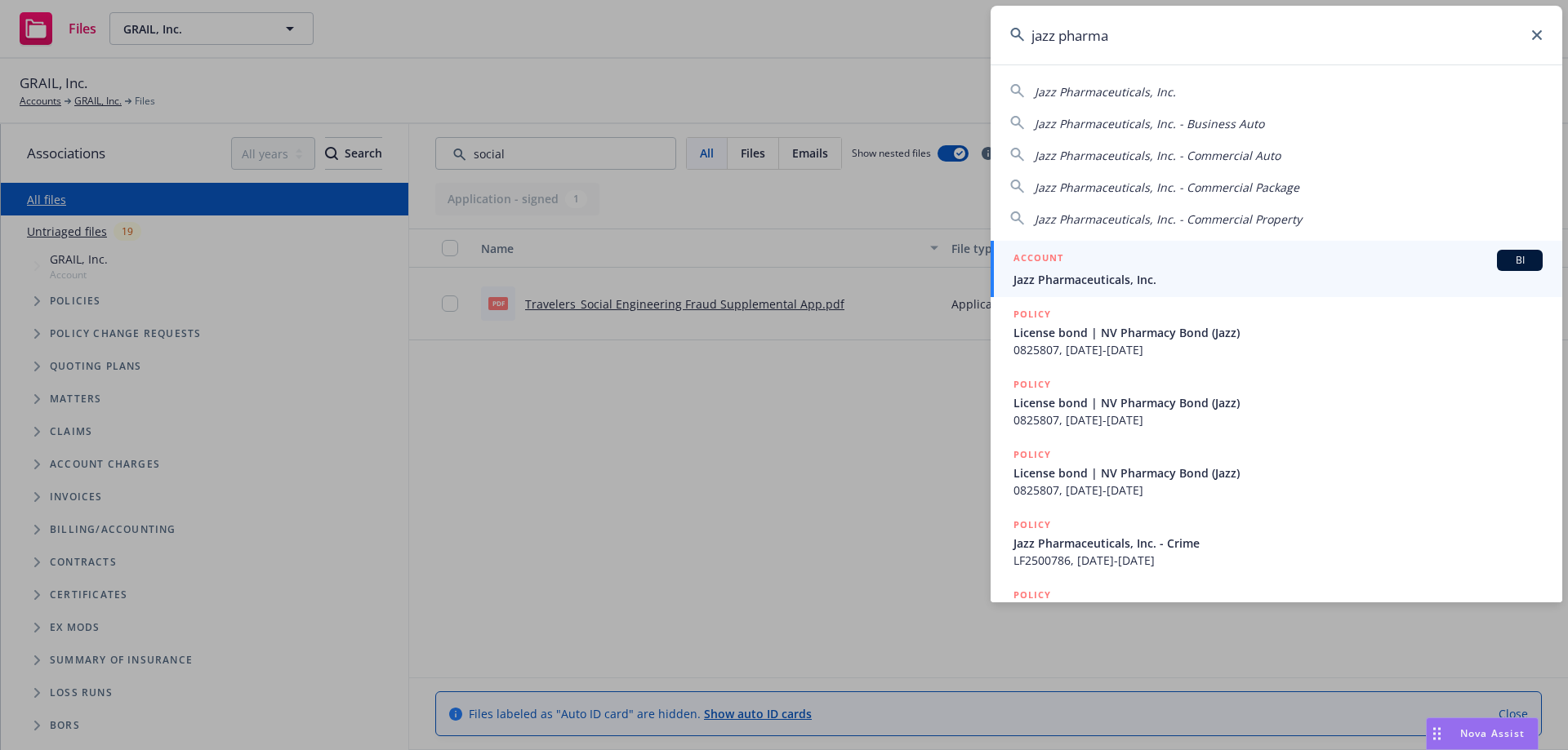
type input "jazz pharma"
click at [1157, 271] on span "Jazz Pharmaceuticals, Inc." at bounding box center [1278, 279] width 529 height 17
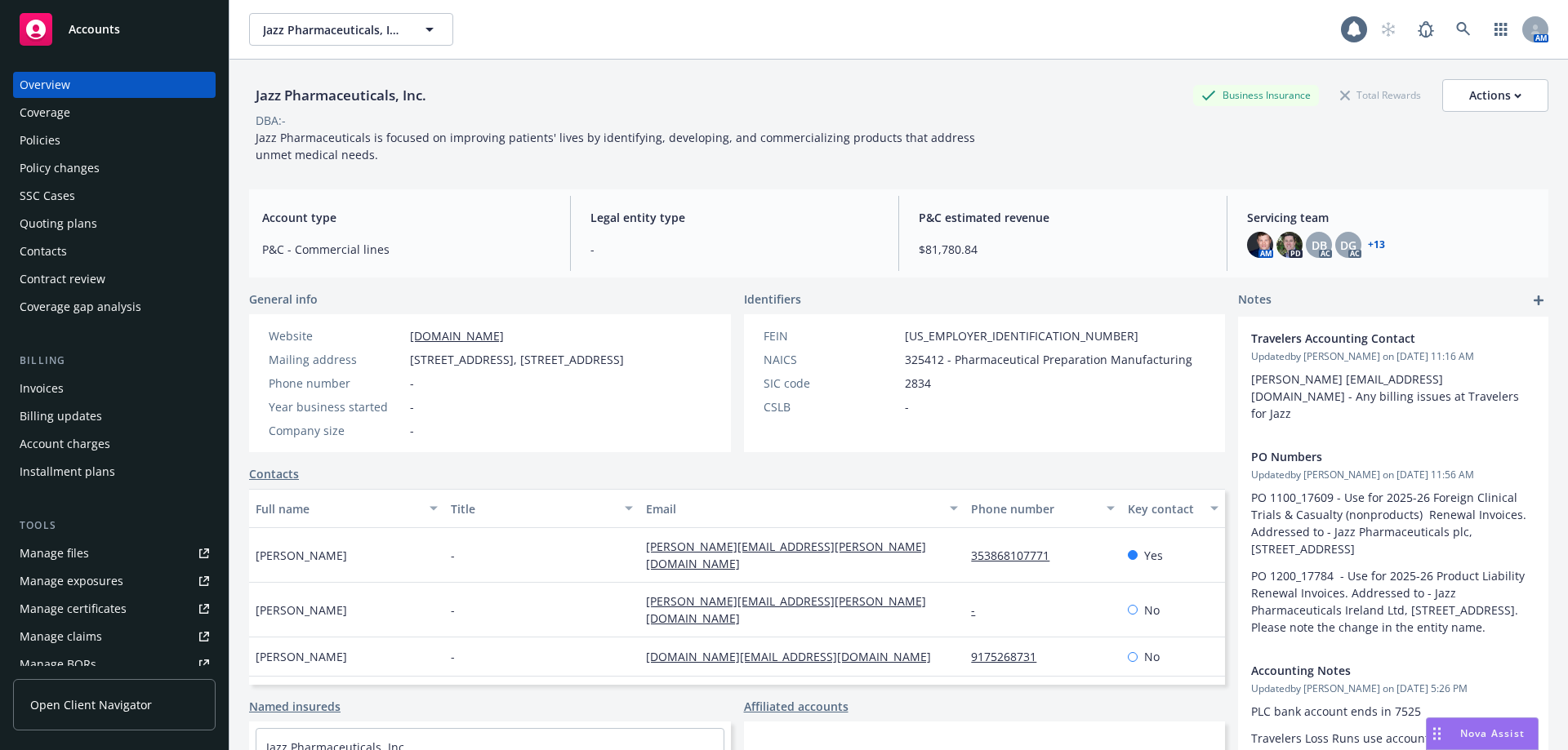
click at [100, 141] on div "Policies" at bounding box center [115, 141] width 190 height 26
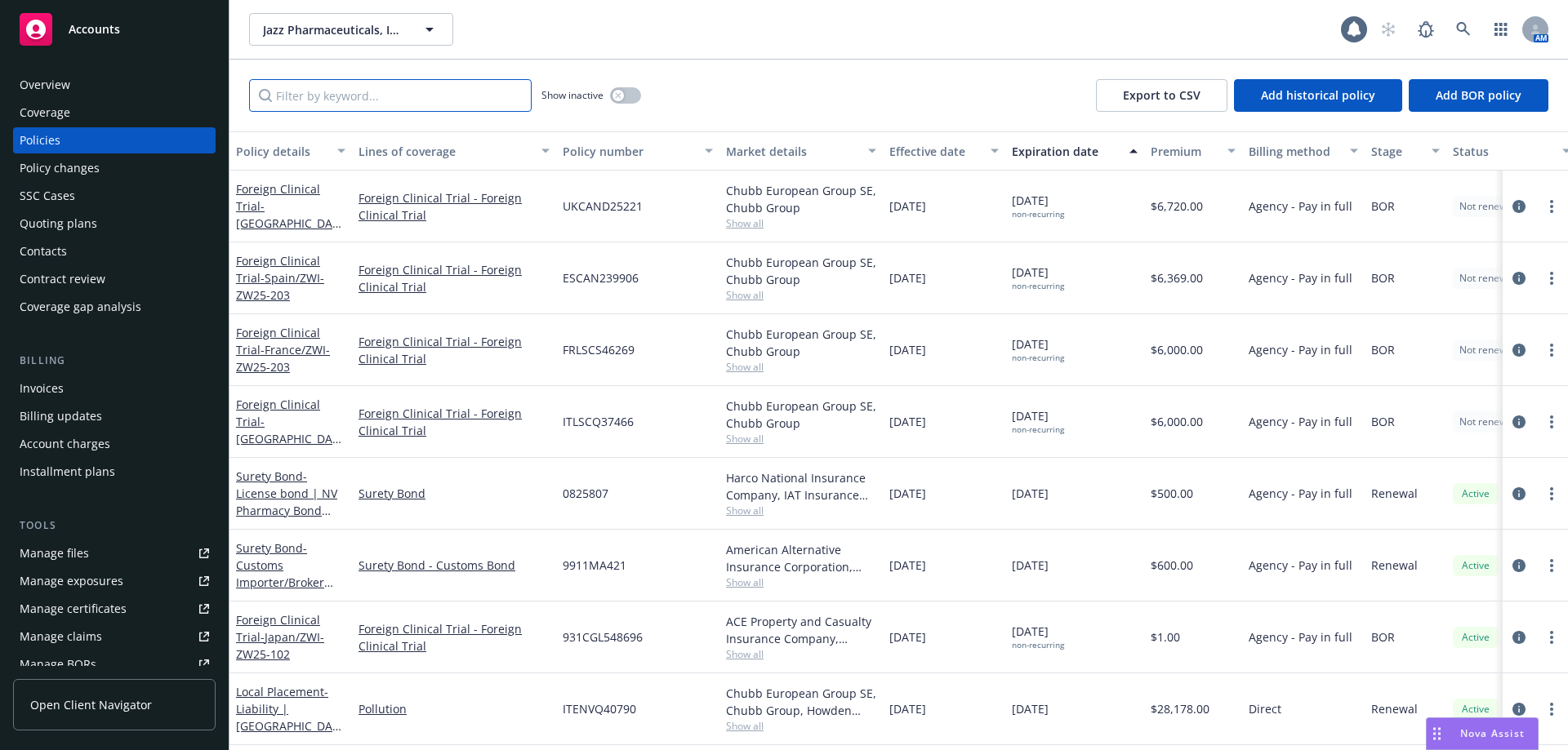
click at [483, 87] on input "Filter by keyword..." at bounding box center [389, 96] width 282 height 33
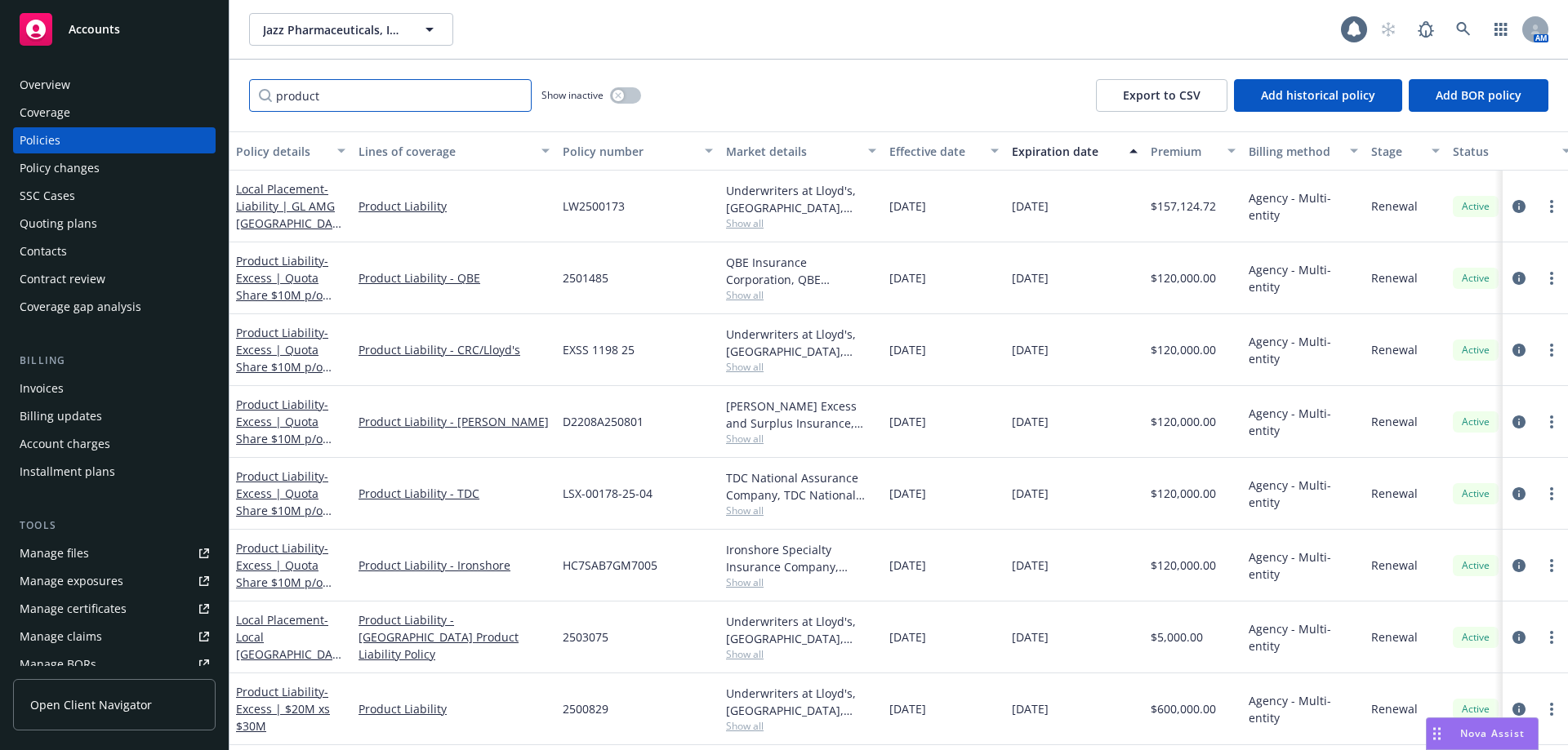
type input "product"
